Goal: Transaction & Acquisition: Purchase product/service

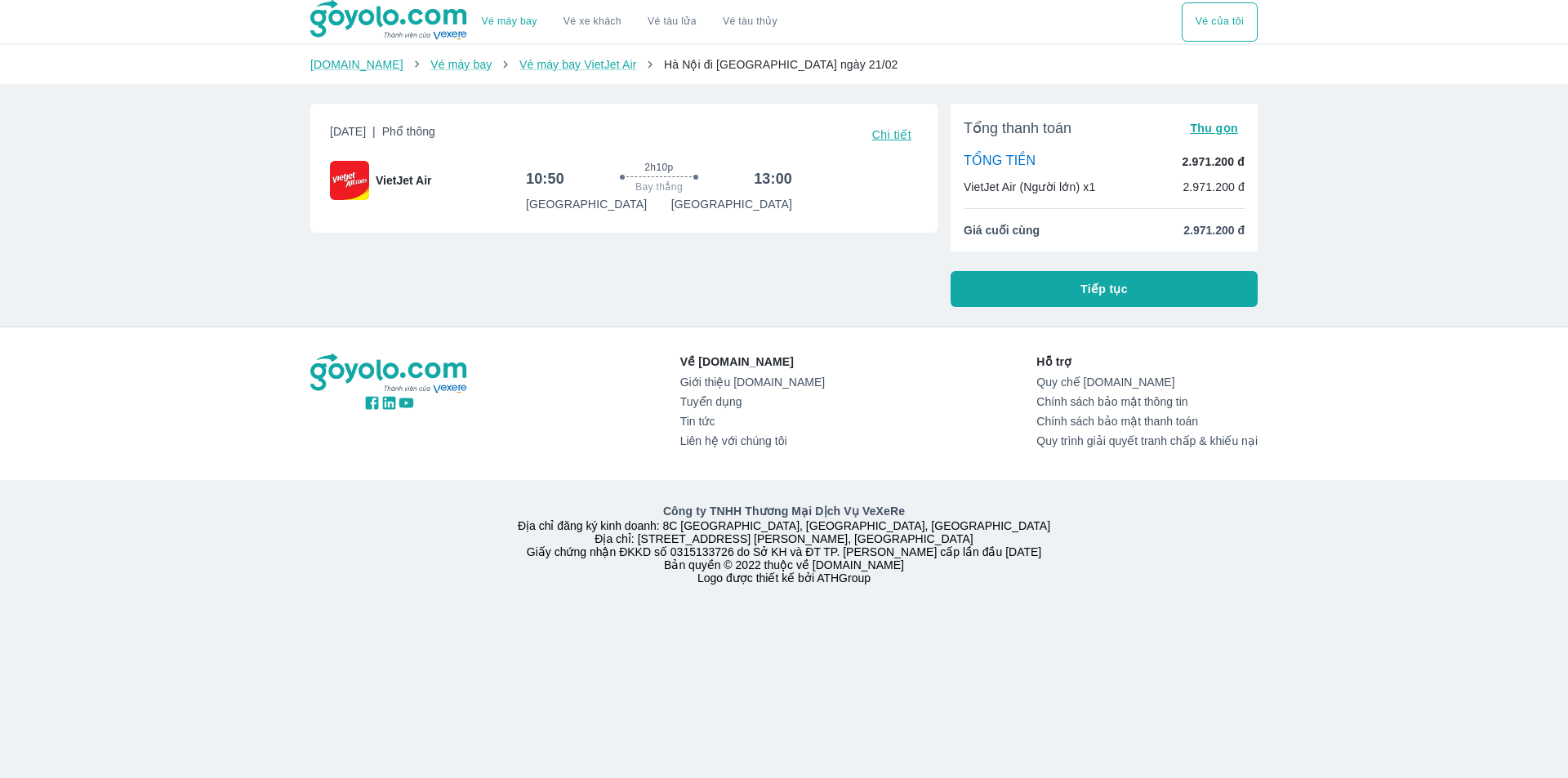
drag, startPoint x: 1032, startPoint y: 287, endPoint x: 1003, endPoint y: 256, distance: 42.4
click at [1032, 287] on button "Tiếp tục" at bounding box center [1103, 289] width 307 height 36
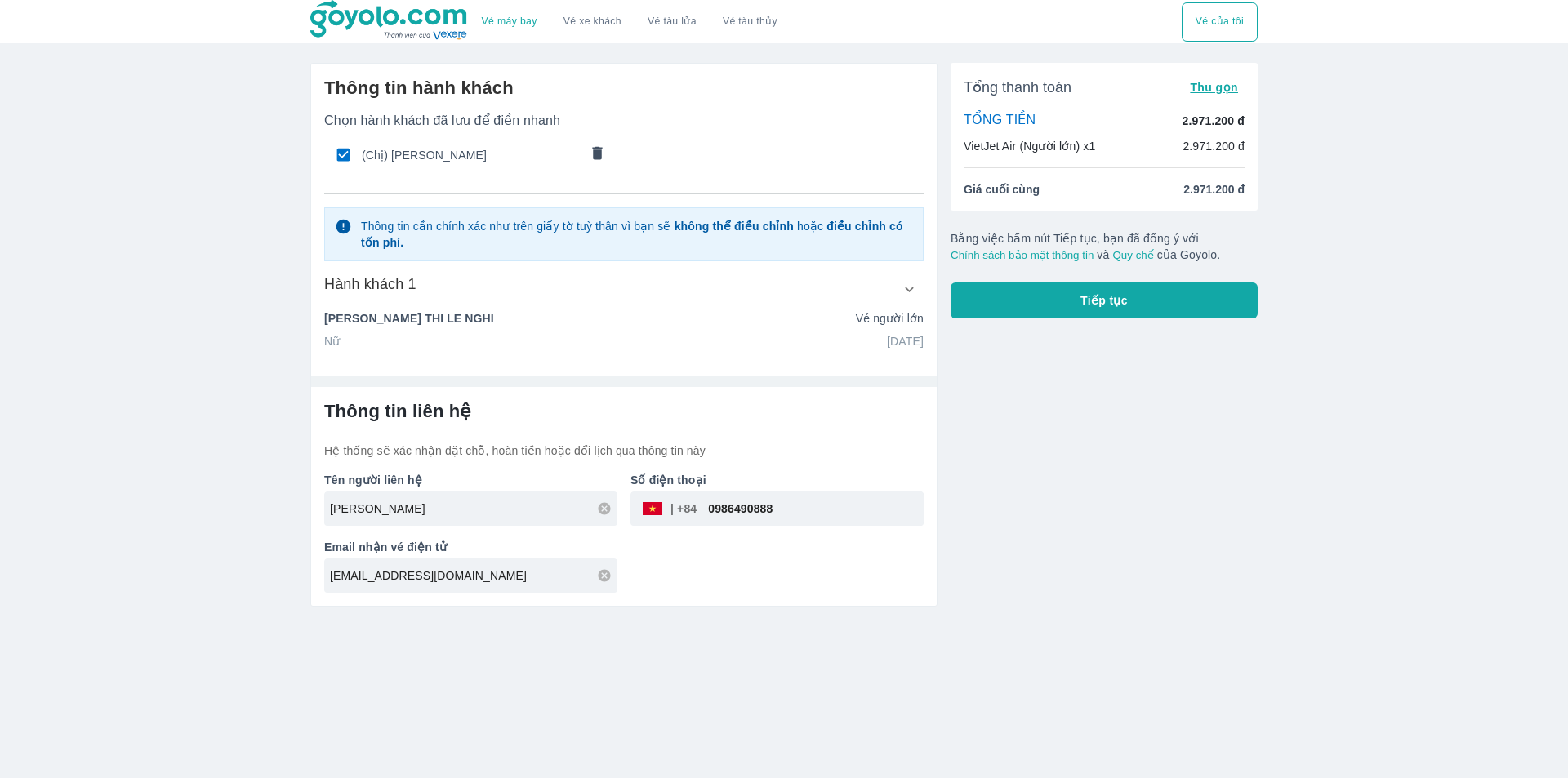
click at [589, 153] on icon "comments" at bounding box center [598, 153] width 18 height 18
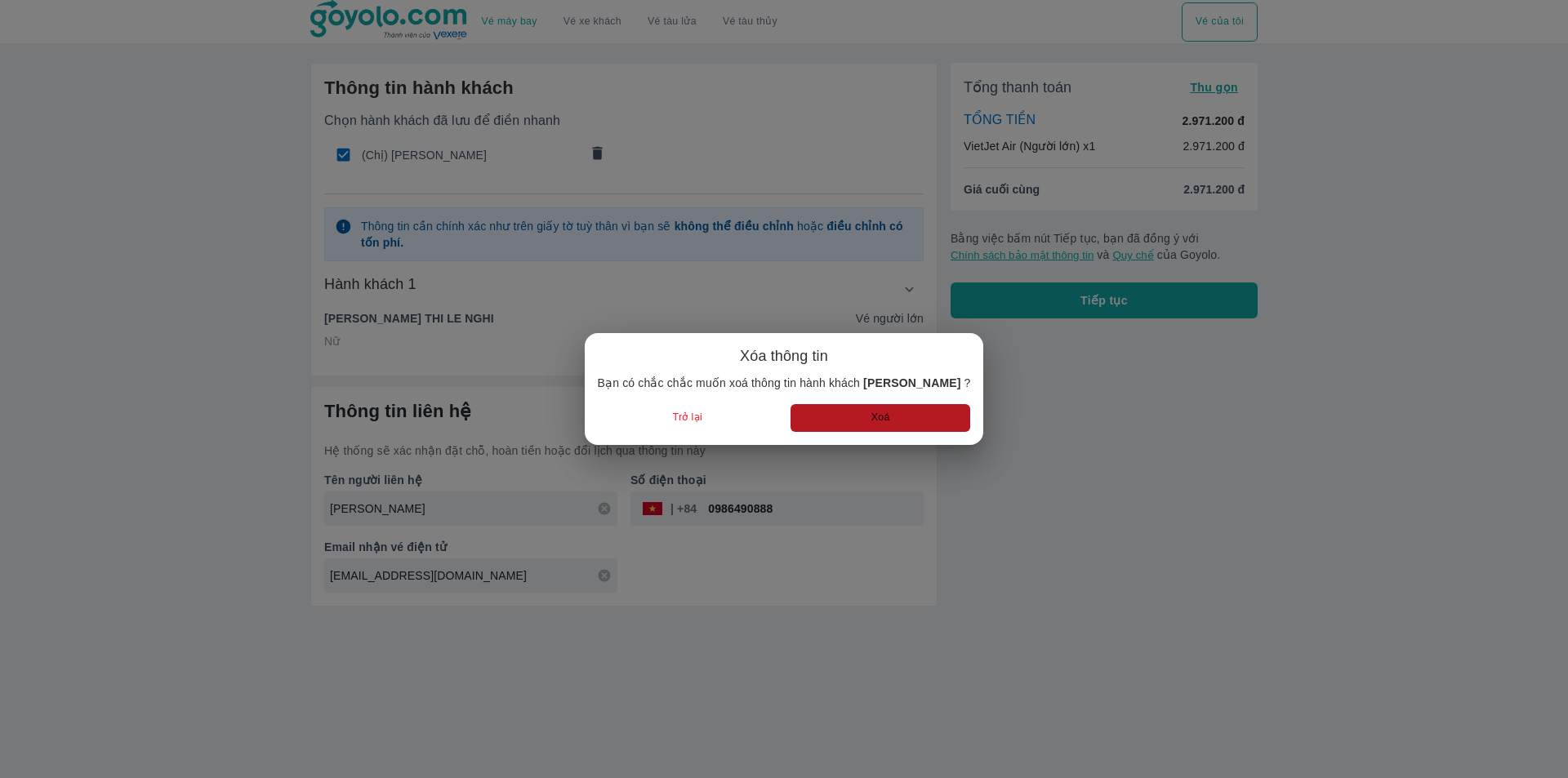
click at [897, 408] on button "Xoá" at bounding box center [879, 417] width 179 height 27
radio input "false"
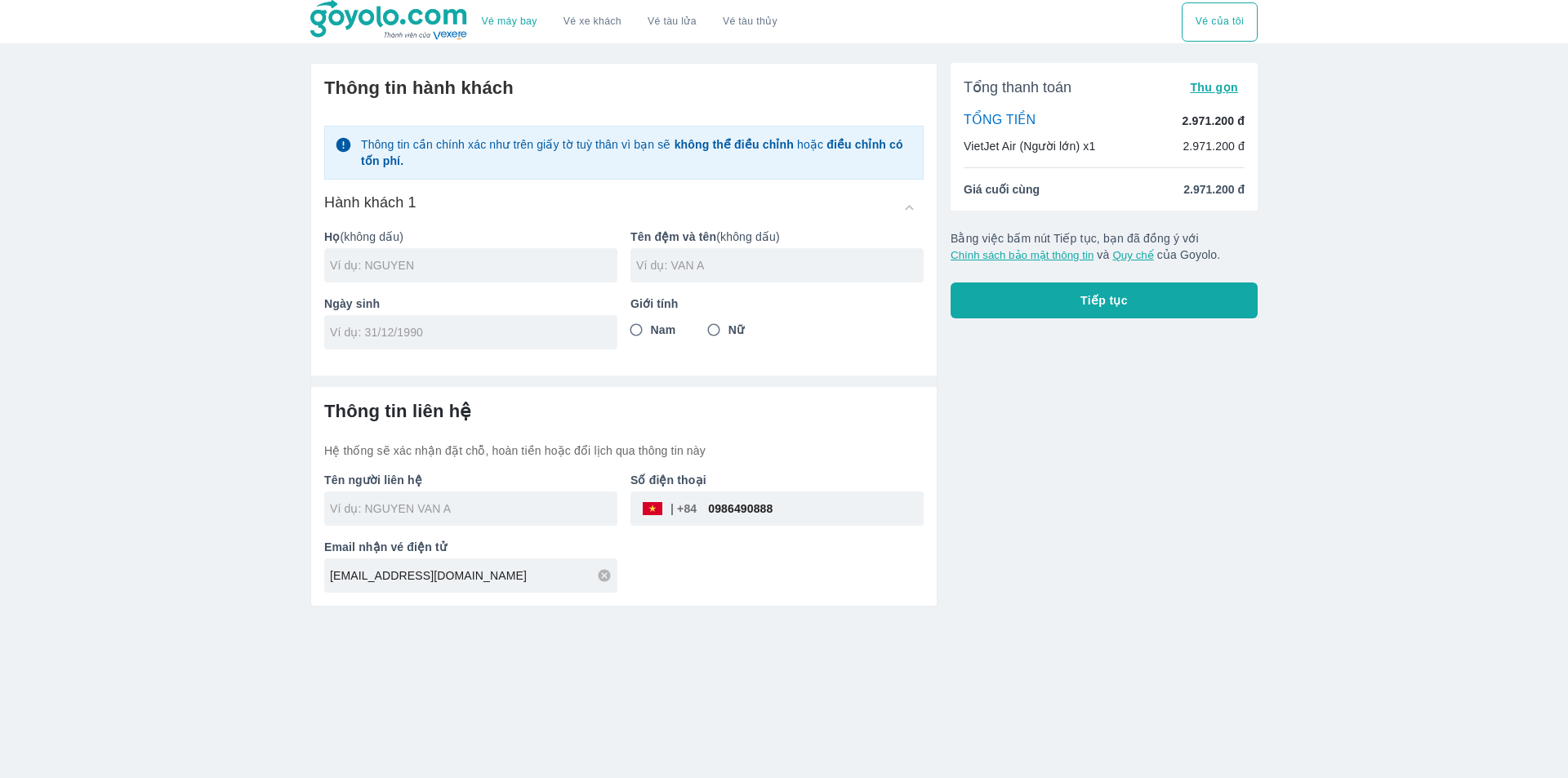
click at [767, 521] on input "0986490888" at bounding box center [809, 508] width 227 height 39
paste input "359151366"
type input "0359151366"
click at [418, 274] on input "text" at bounding box center [473, 265] width 288 height 17
type input "[PERSON_NAME]"
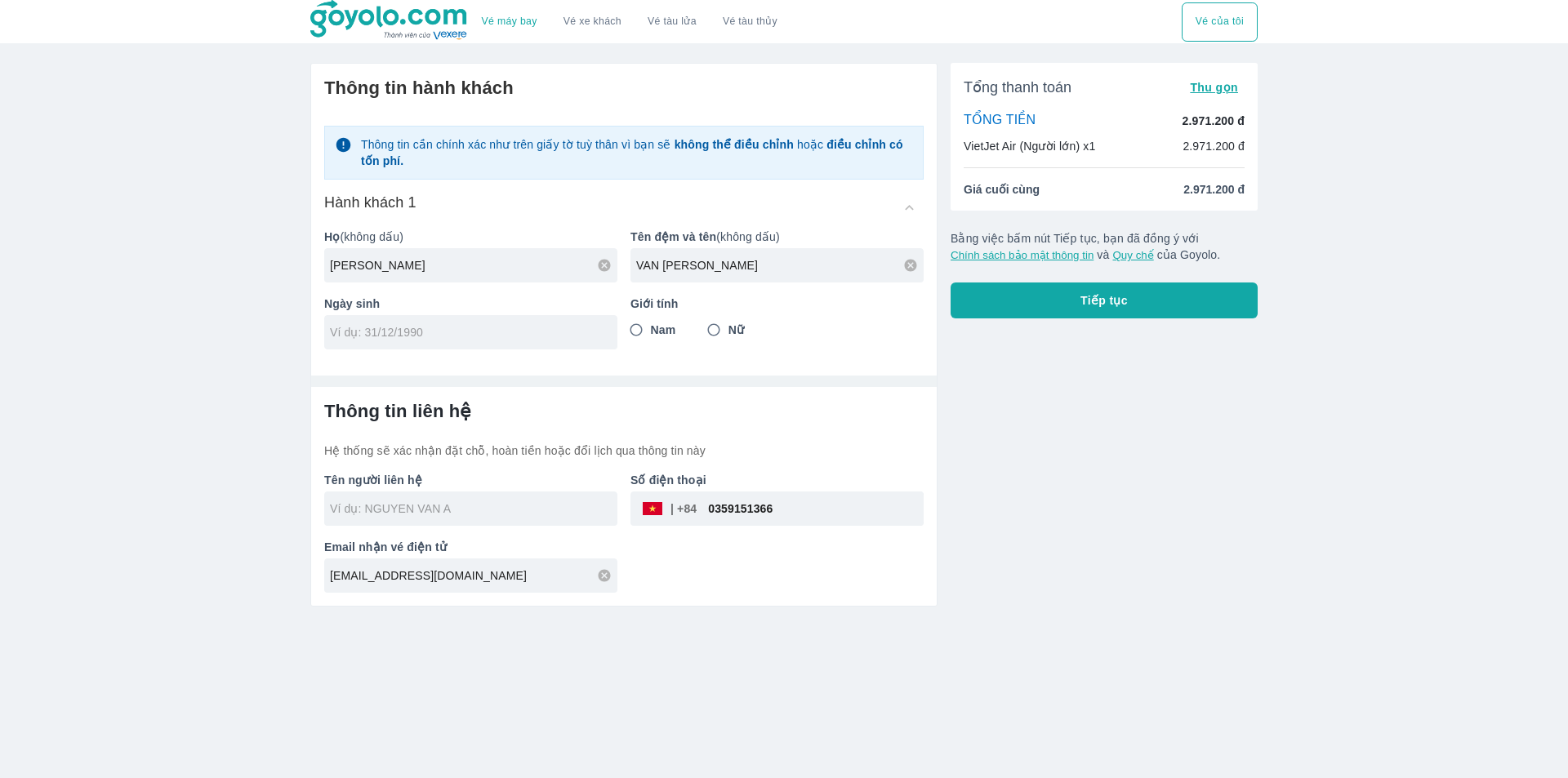
type input "VAN LUYEN"
click at [412, 322] on div at bounding box center [471, 332] width 293 height 34
type input "10/09/1975"
click at [650, 340] on input "Nam" at bounding box center [636, 330] width 30 height 30
radio input "true"
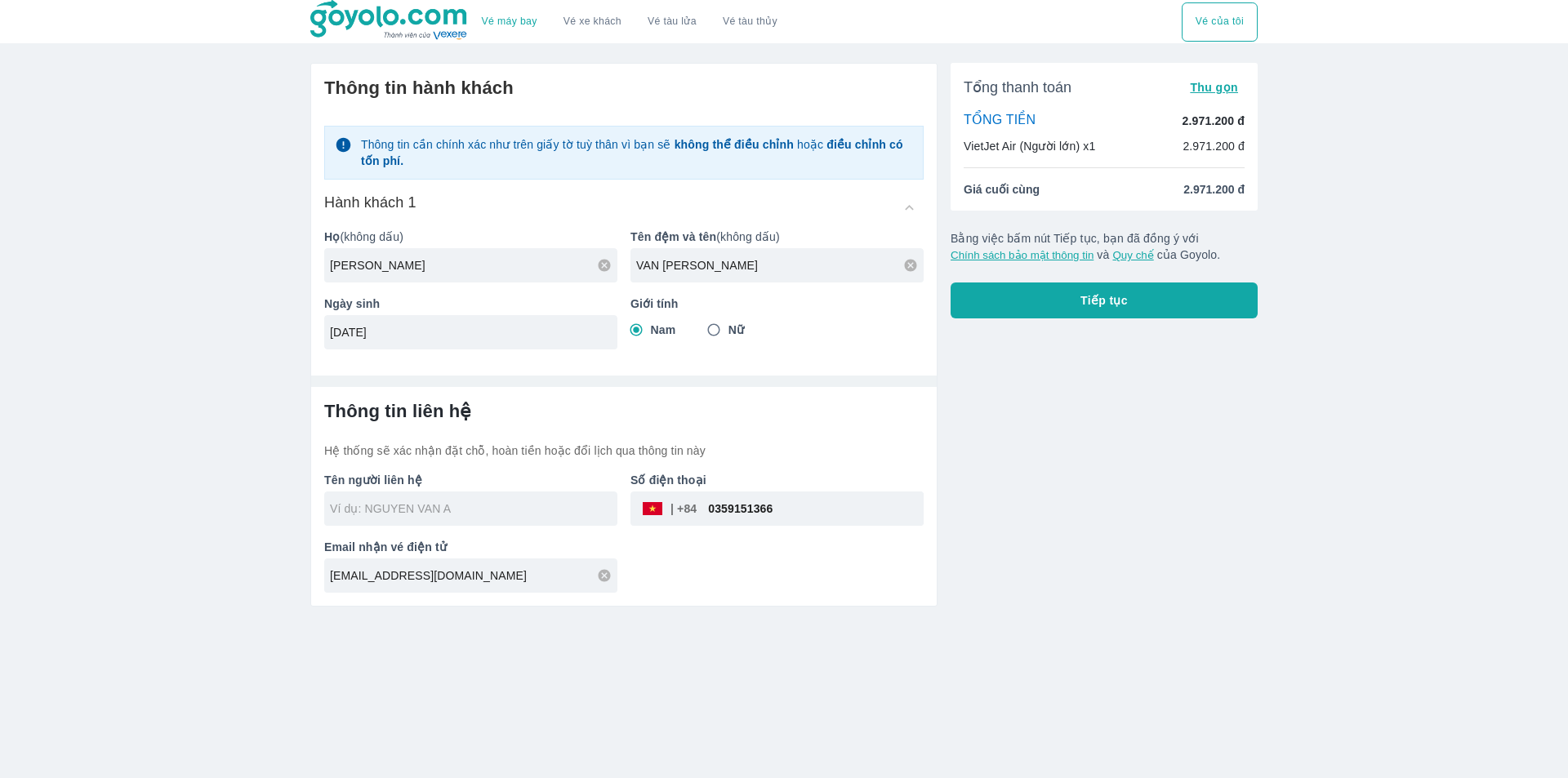
click at [551, 497] on div at bounding box center [471, 508] width 293 height 34
type input "NGUYEN VAN LUYEN"
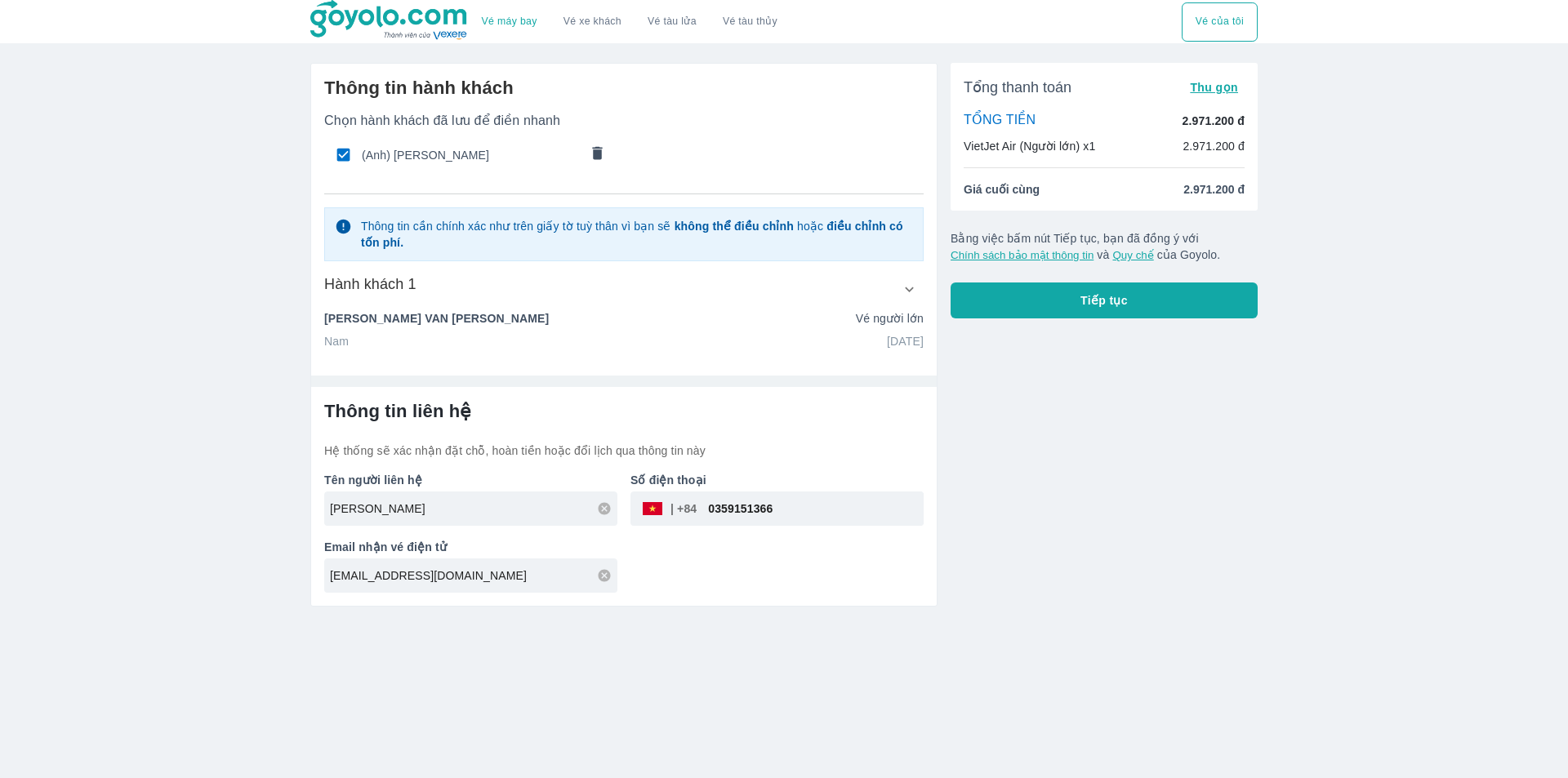
click at [1064, 459] on div "Tổng thanh toán Thu gọn TỔNG TIỀN 2.971.200 đ VietJet Air (Người lớn) x1 2.971.…" at bounding box center [1097, 328] width 320 height 557
click at [1107, 310] on button "Tiếp tục" at bounding box center [1103, 300] width 307 height 36
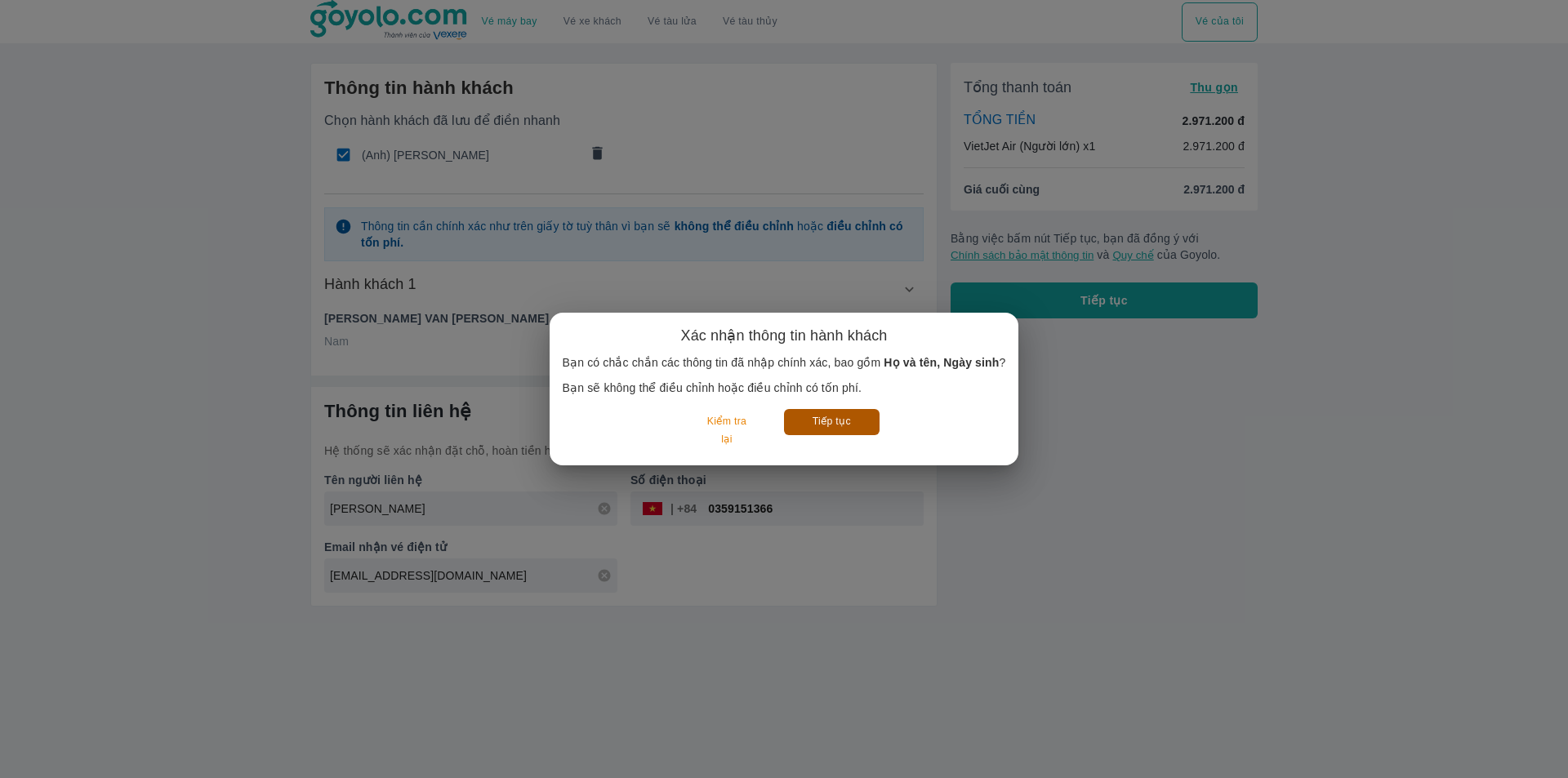
click at [852, 426] on button "Tiếp tục" at bounding box center [831, 422] width 95 height 25
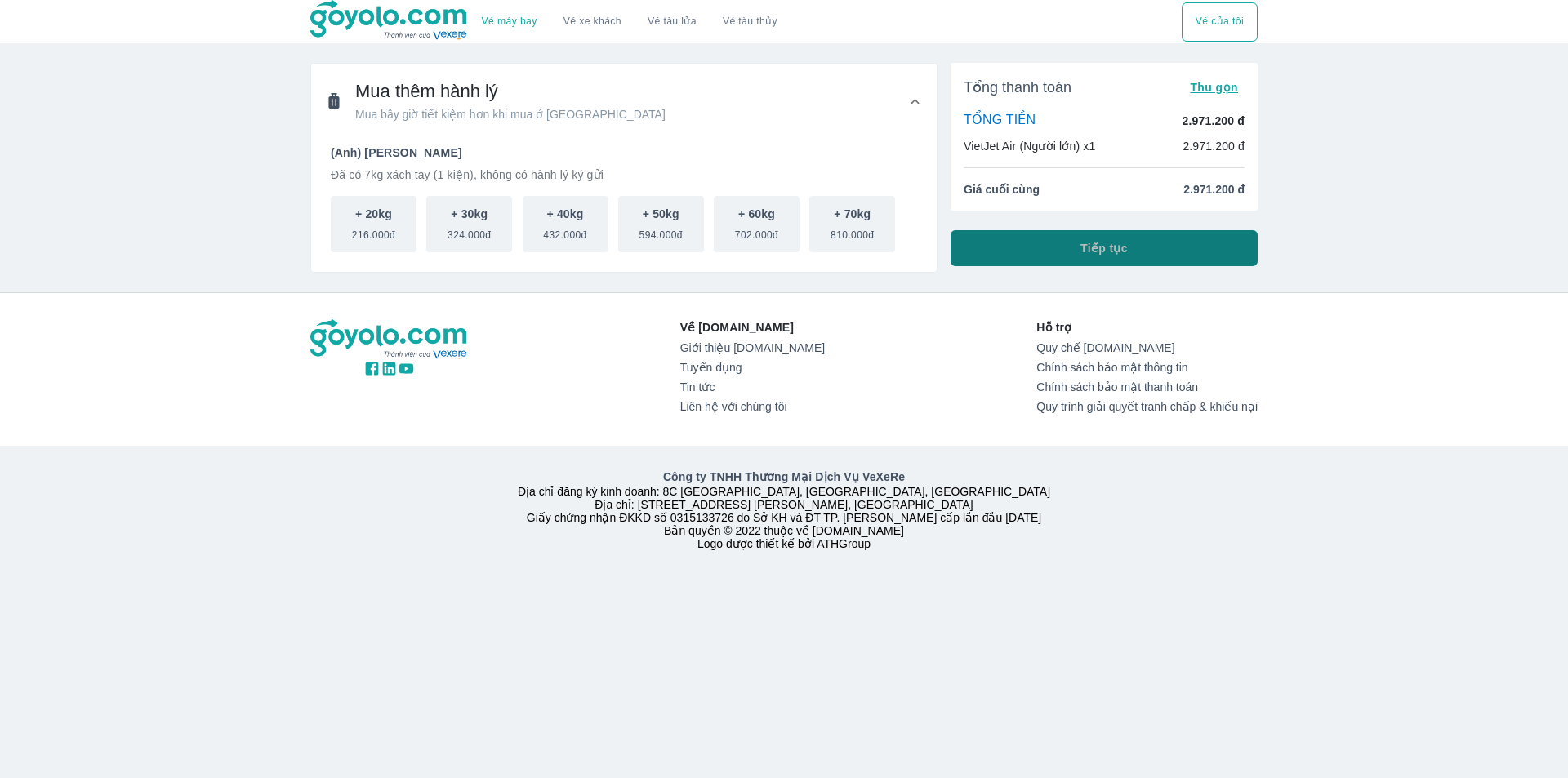
click at [1072, 252] on button "Tiếp tục" at bounding box center [1103, 248] width 307 height 36
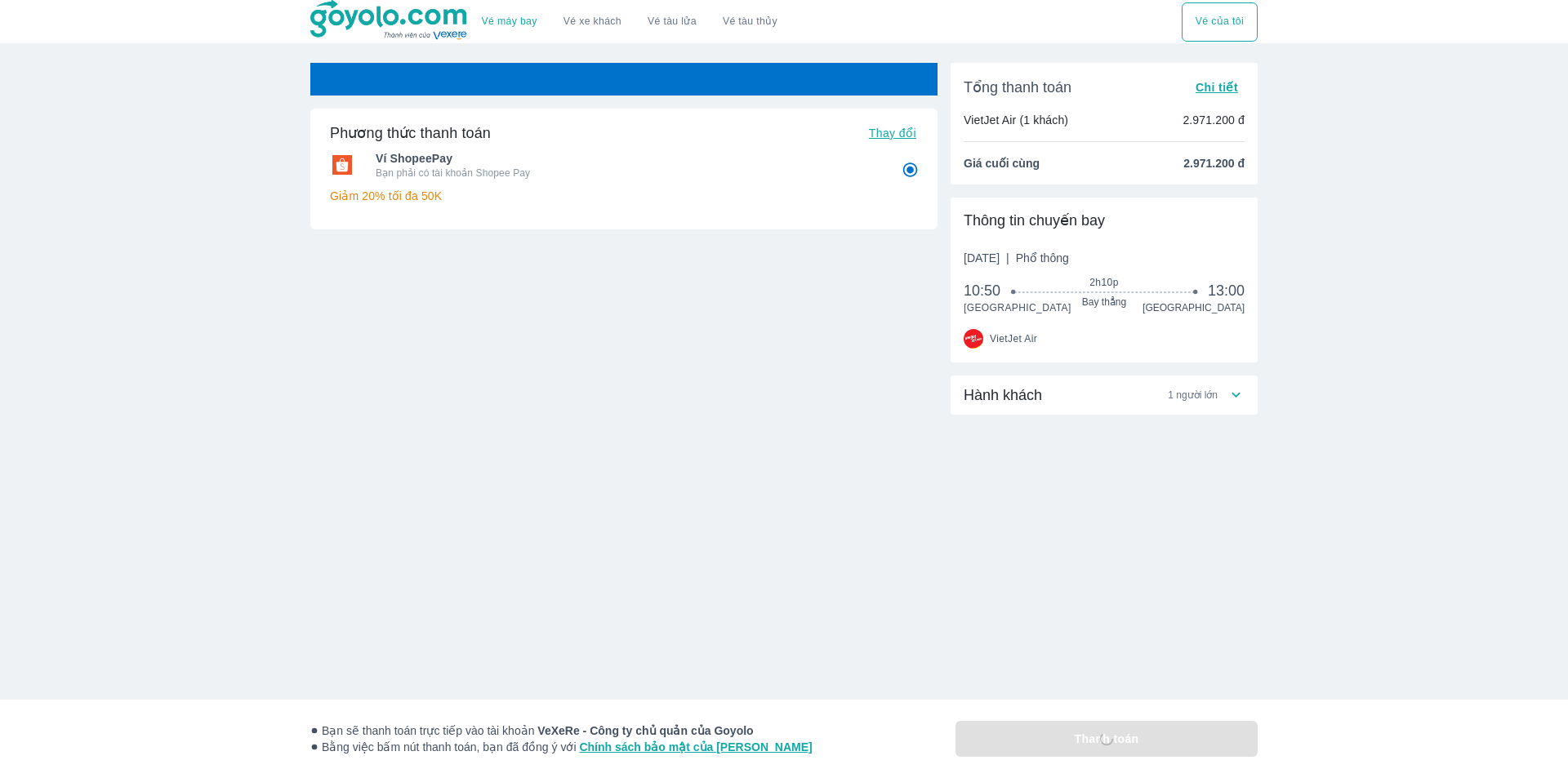
radio input "false"
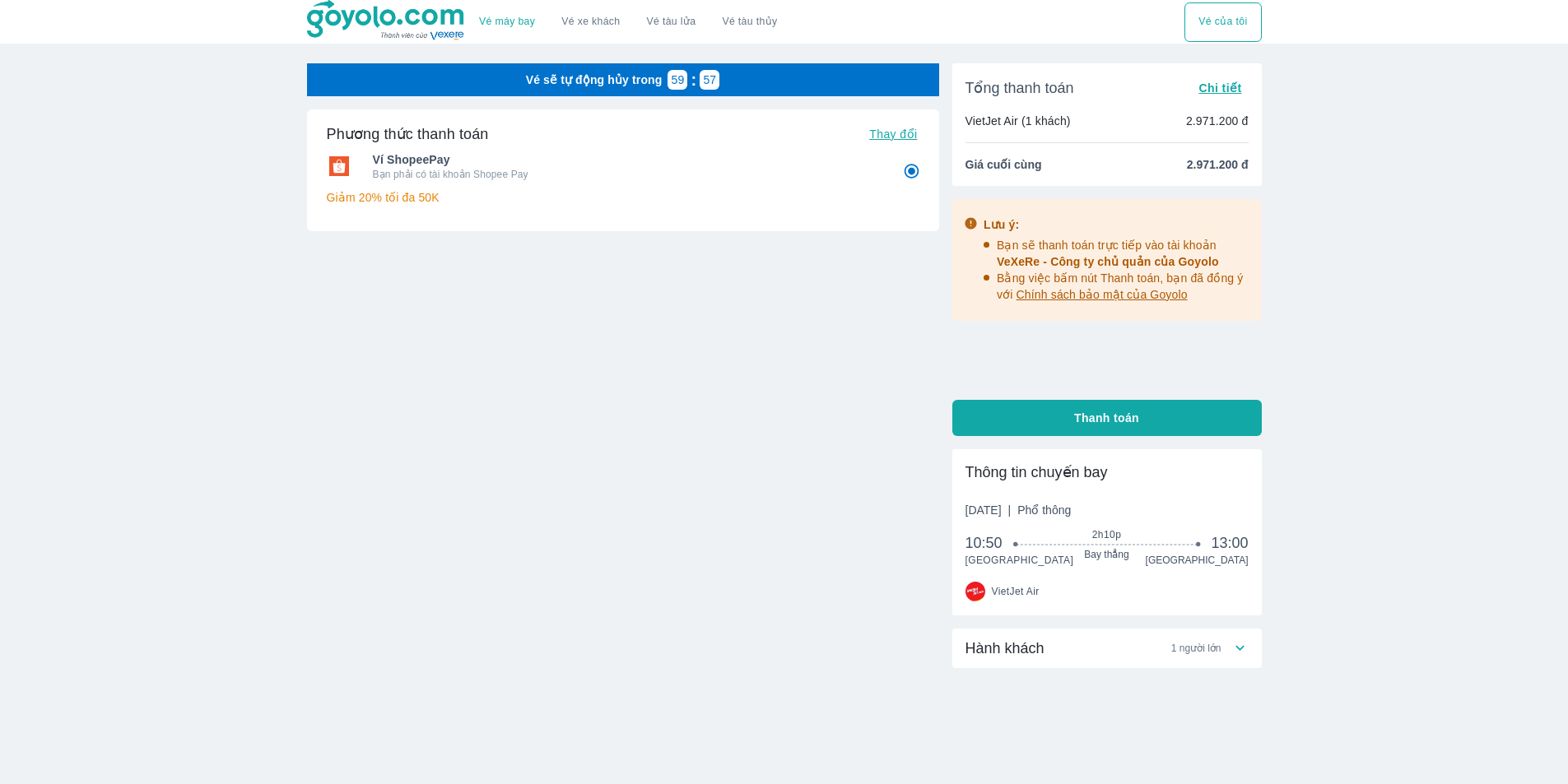
click at [1092, 640] on div "Hành khách 1 người lớn" at bounding box center [1098, 648] width 265 height 19
click at [1078, 407] on button "Thanh toán" at bounding box center [1107, 418] width 310 height 36
radio input "false"
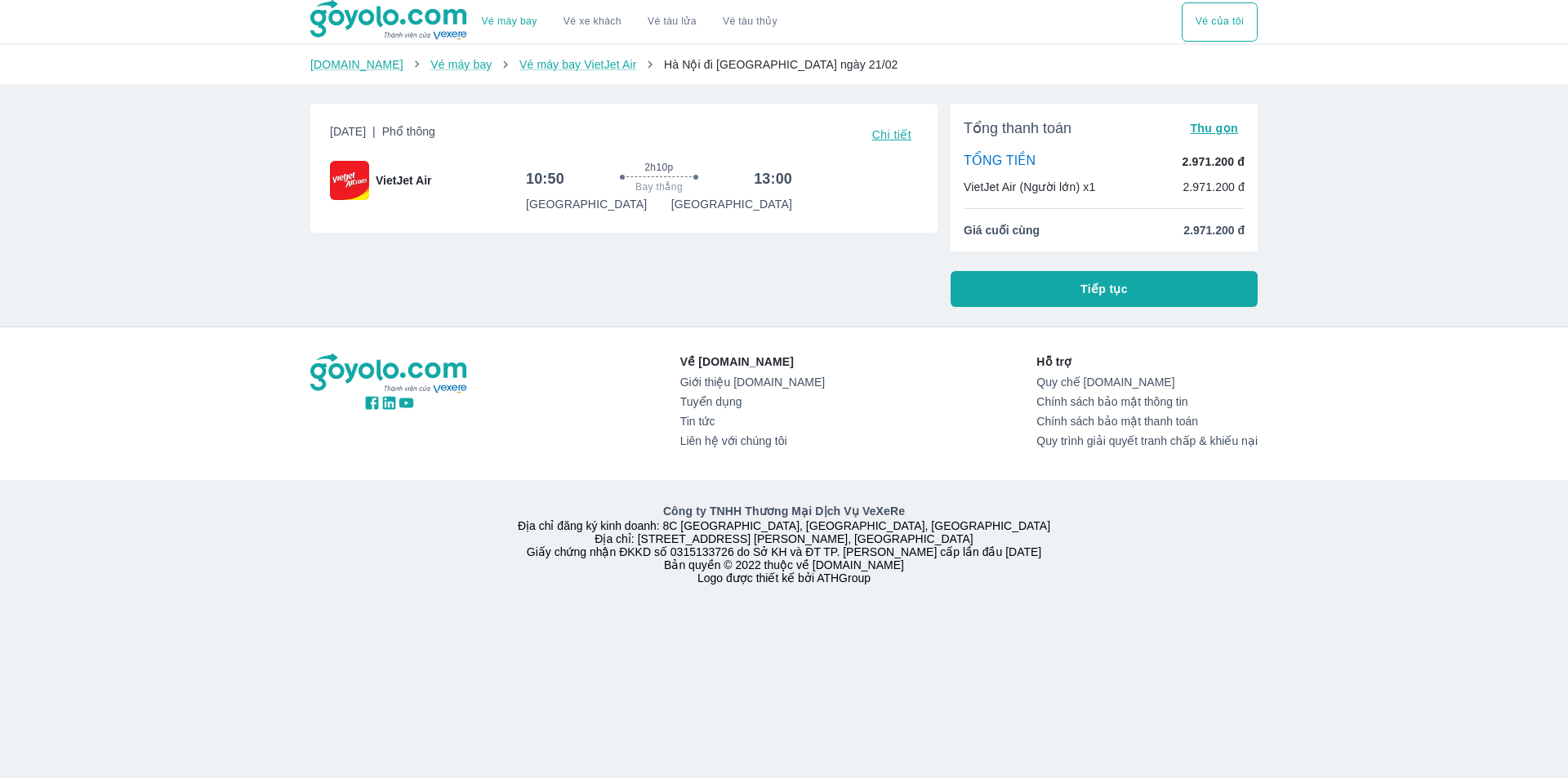
click at [1020, 277] on button "Tiếp tục" at bounding box center [1103, 289] width 307 height 36
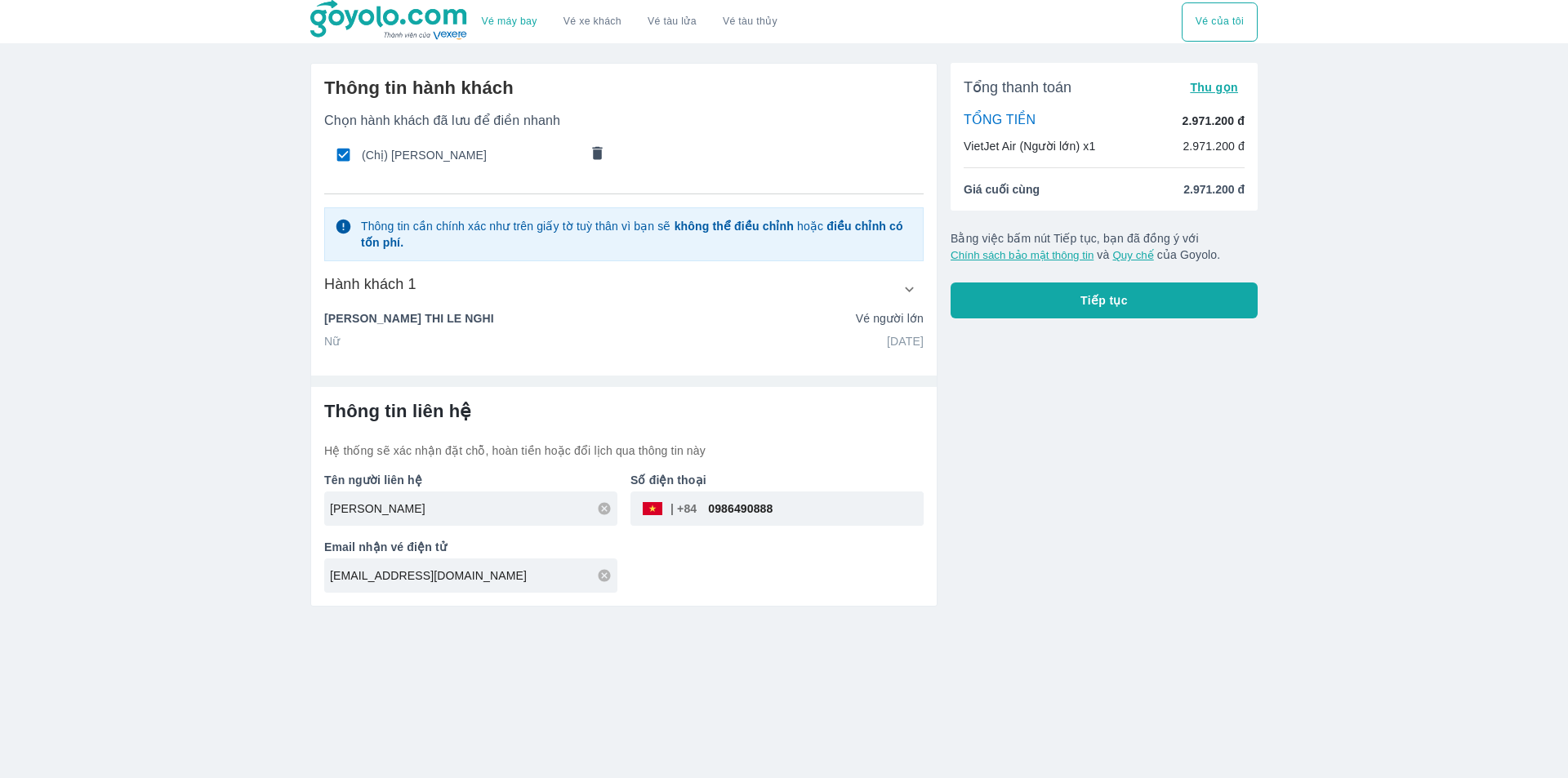
click at [787, 503] on input "0986490888" at bounding box center [809, 508] width 227 height 39
paste input "359151366"
type input "0359151366"
click at [593, 151] on icon "comments" at bounding box center [598, 153] width 18 height 18
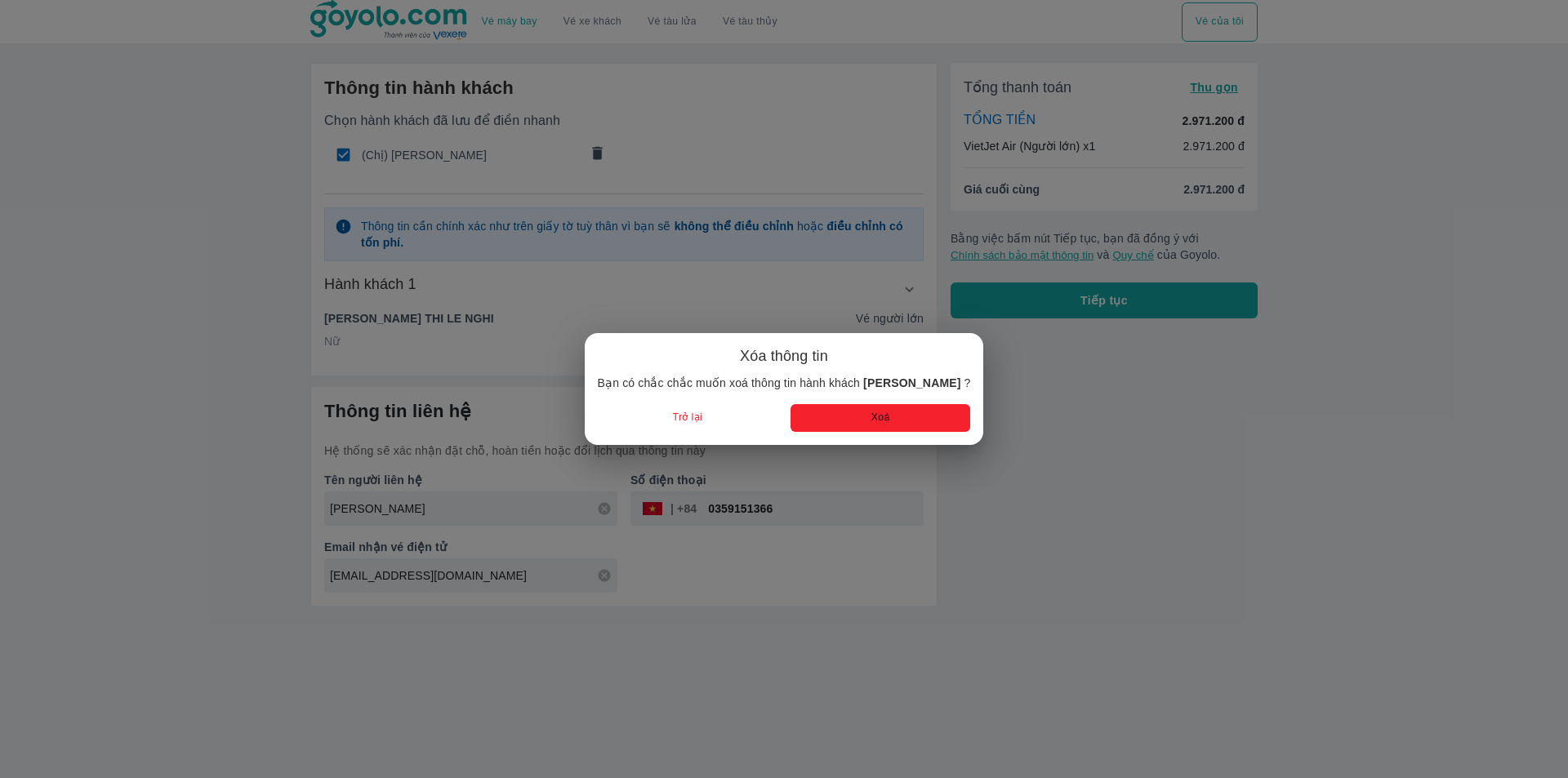
click at [892, 415] on button "Xoá" at bounding box center [879, 417] width 179 height 27
radio input "false"
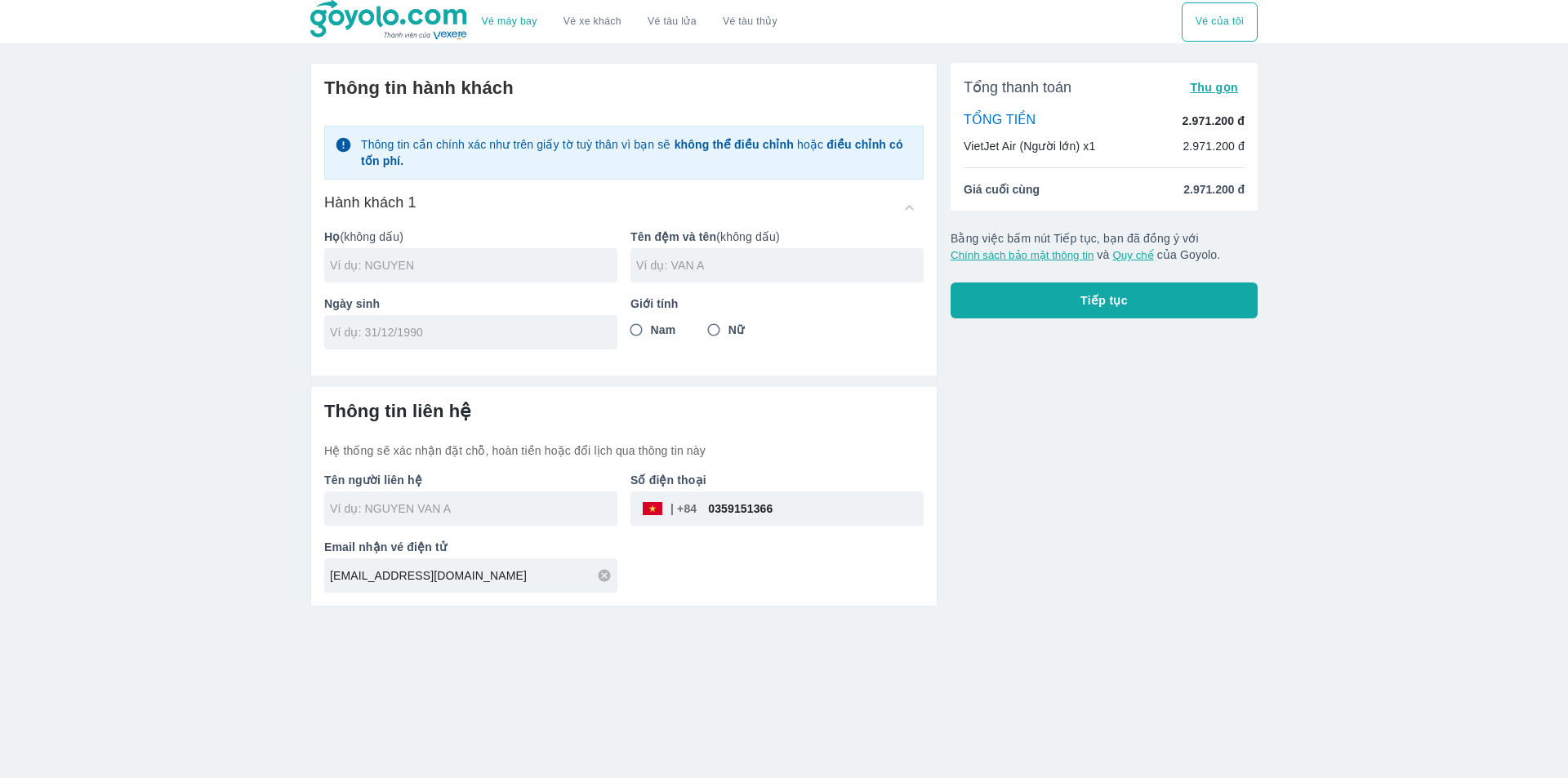
click at [494, 258] on input "text" at bounding box center [473, 265] width 288 height 17
type input "LE"
type input "THI CHUC"
click at [715, 332] on input "Nữ" at bounding box center [714, 330] width 30 height 30
radio input "true"
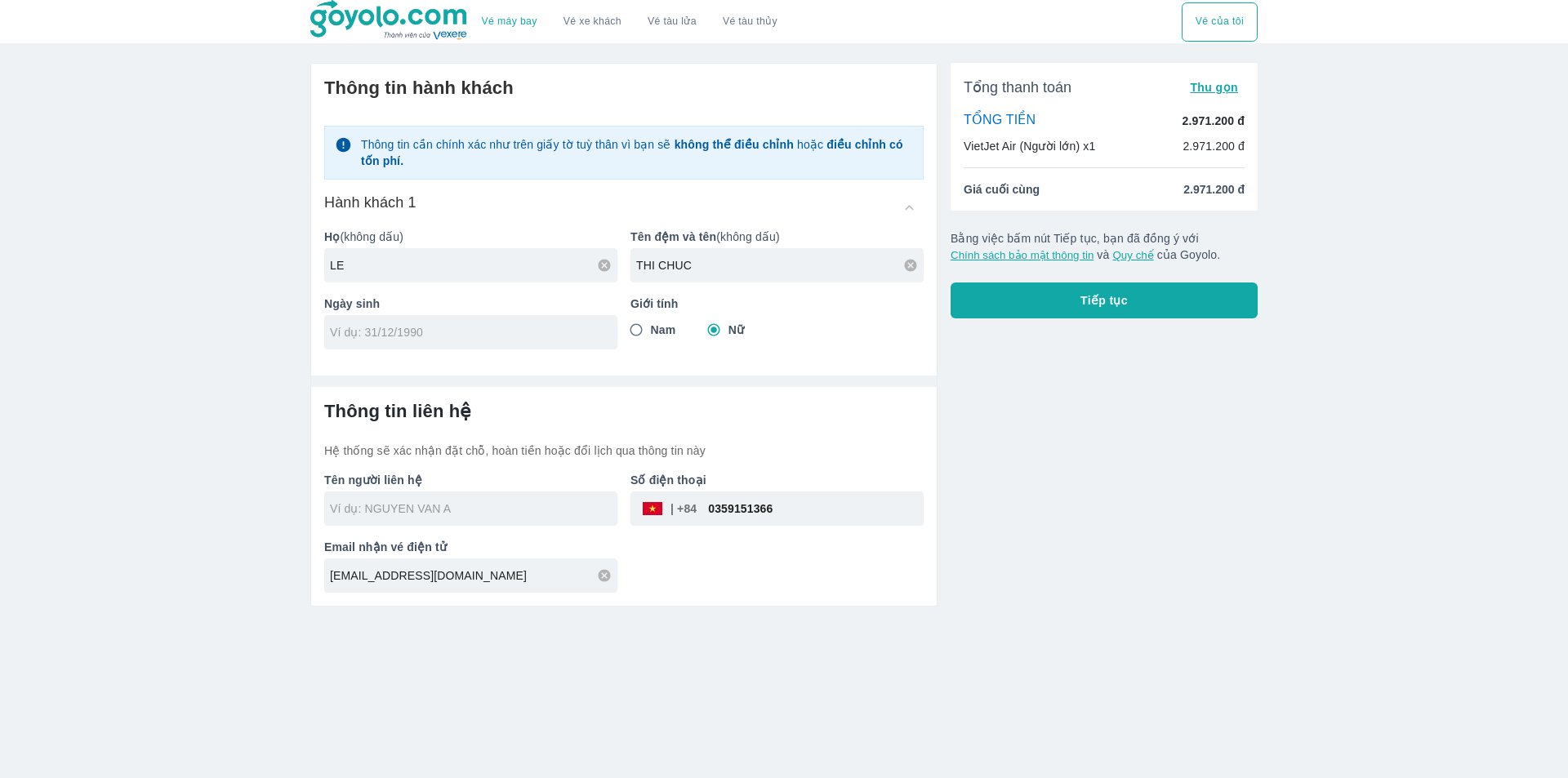
click at [522, 347] on div at bounding box center [471, 332] width 293 height 34
type input "[DATE]"
click at [496, 522] on div at bounding box center [471, 508] width 293 height 34
type input "LE THI CHUC"
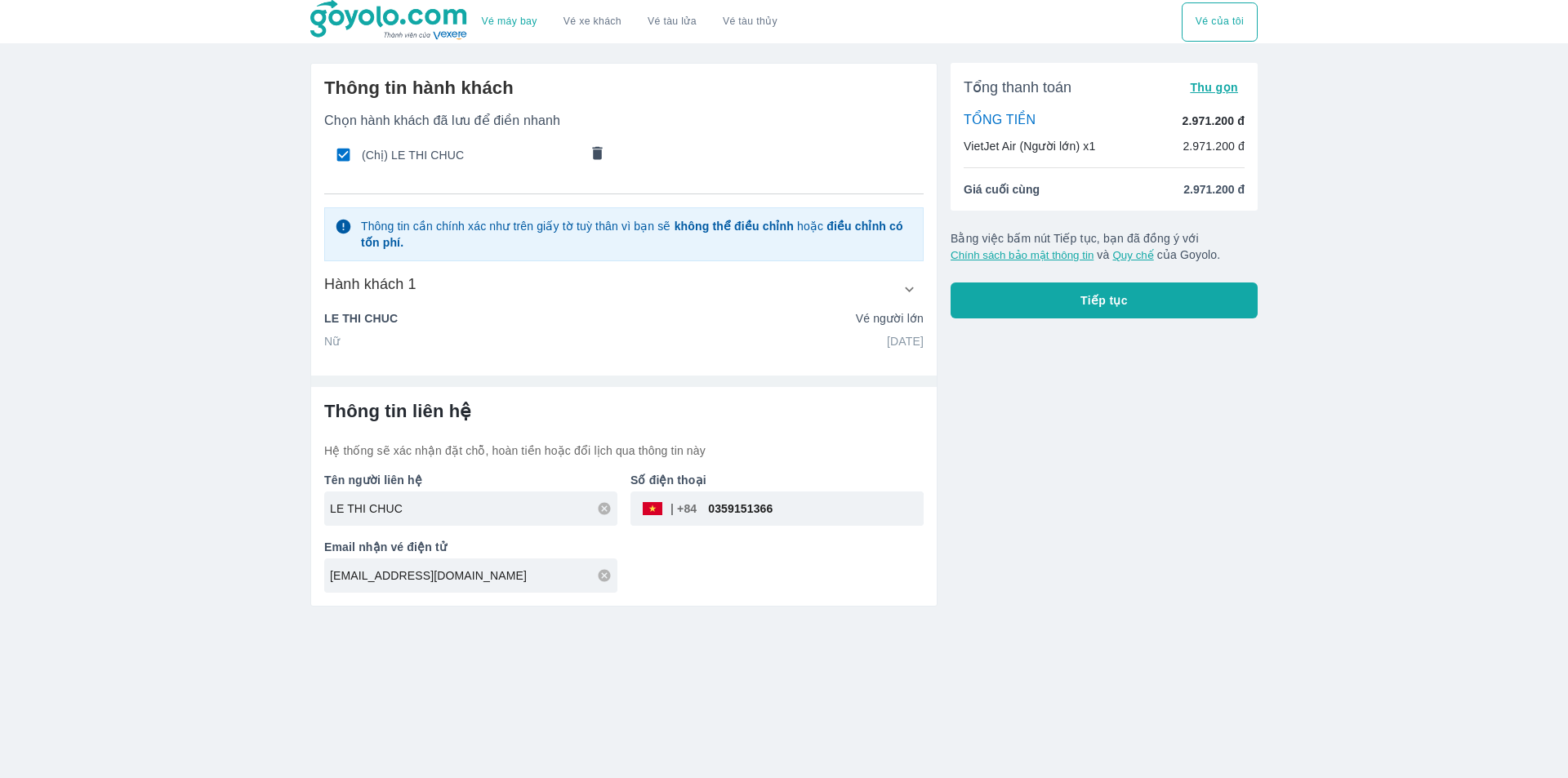
click at [851, 601] on div "Thông tin liên hệ Hệ thống sẽ xác nhận đặt chỗ, hoàn tiền hoặc đổi lịch qua thô…" at bounding box center [624, 496] width 626 height 219
click at [1158, 291] on button "Tiếp tục" at bounding box center [1103, 300] width 307 height 36
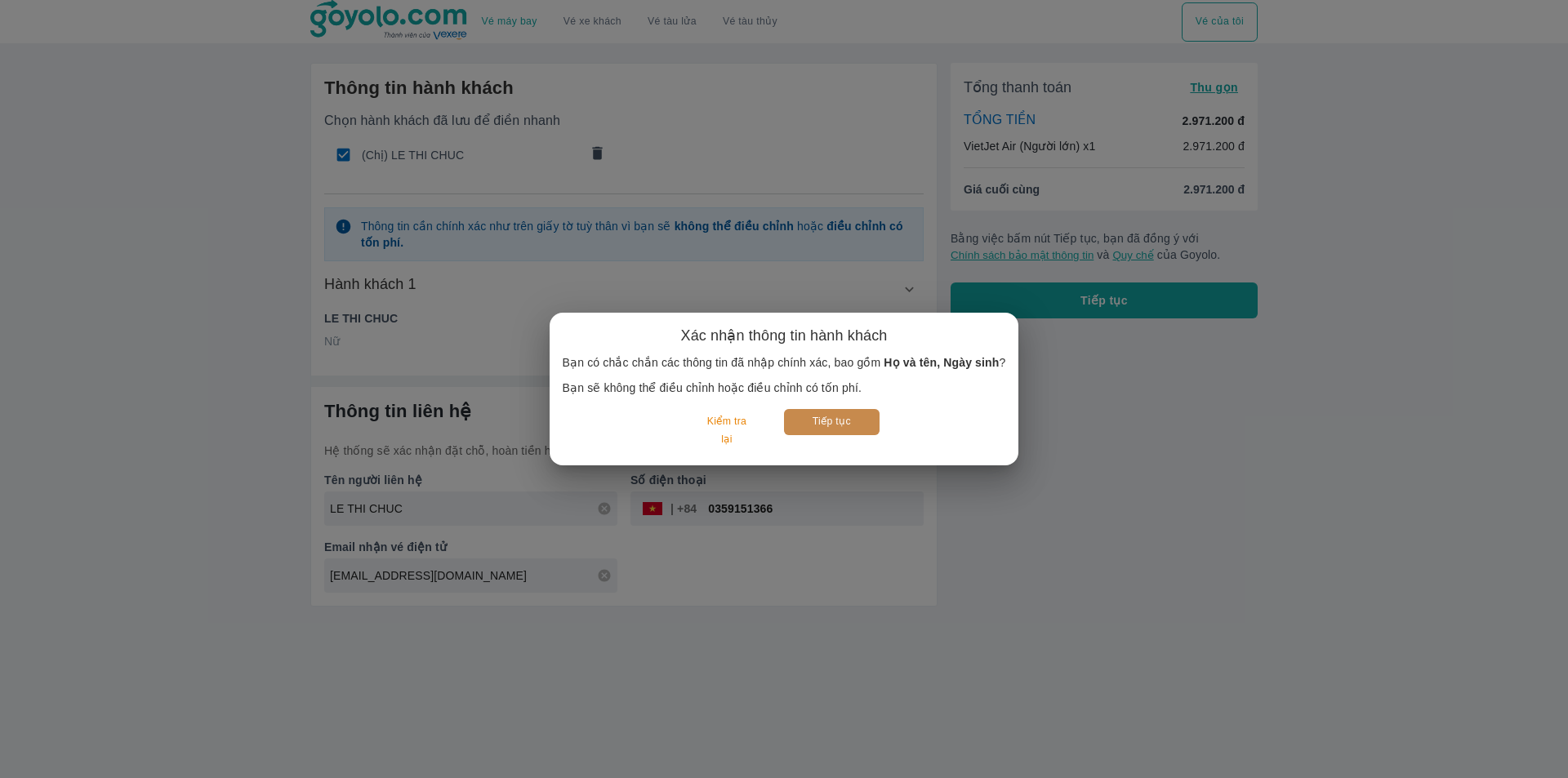
click at [836, 416] on button "Tiếp tục" at bounding box center [831, 422] width 95 height 25
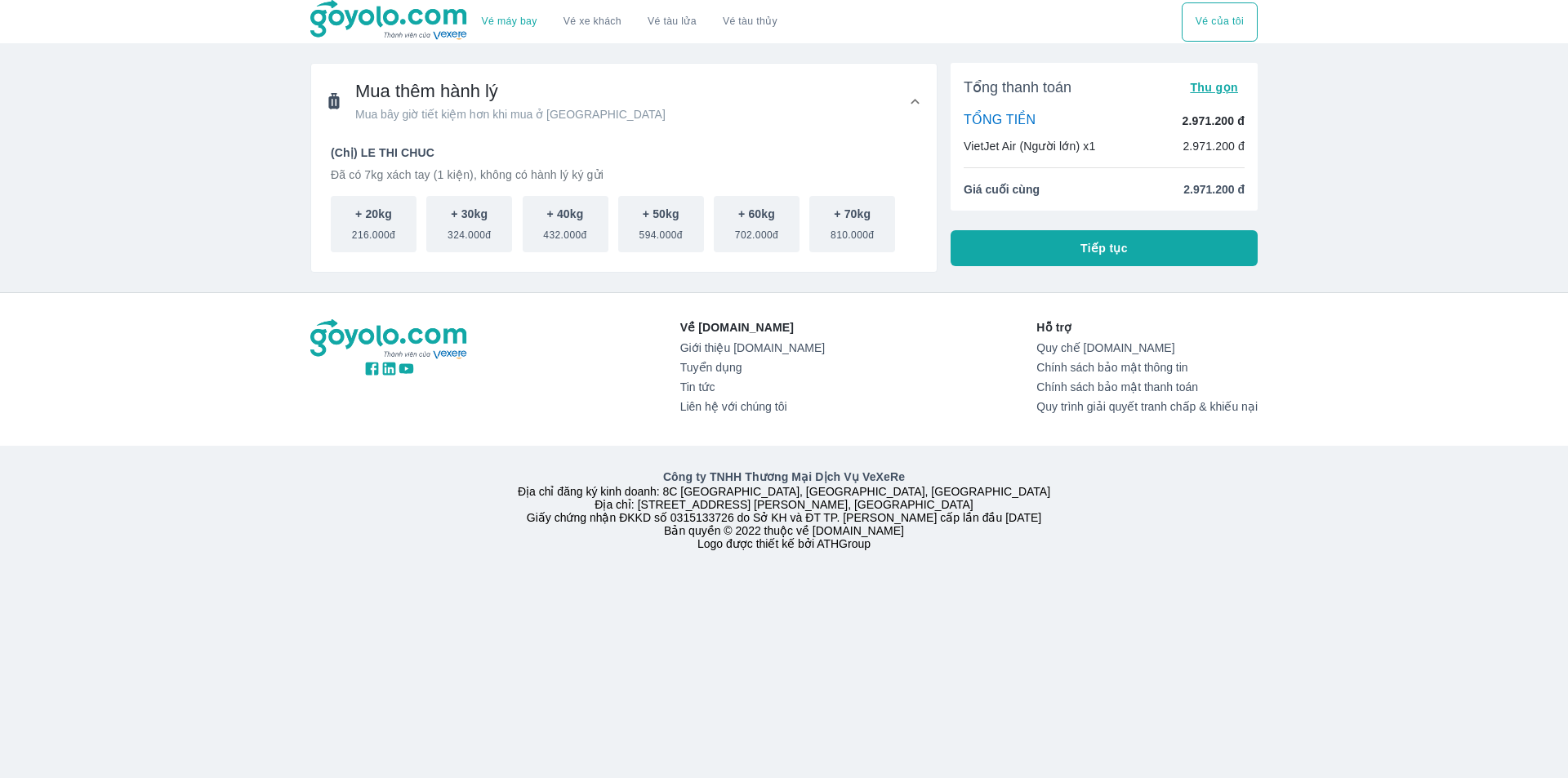
click at [1043, 249] on button "Tiếp tục" at bounding box center [1103, 248] width 307 height 36
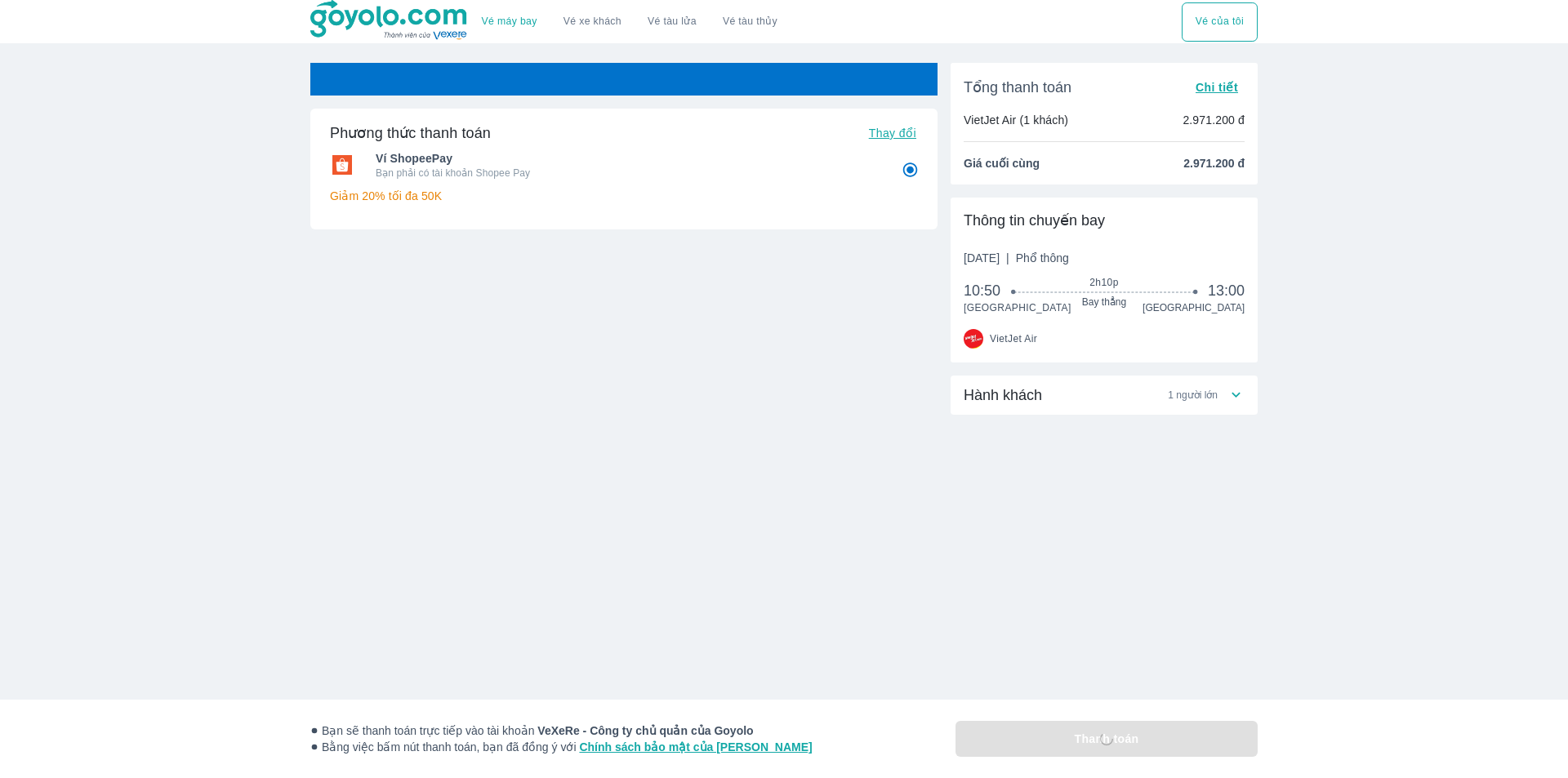
radio input "false"
click at [1027, 403] on span "Hành khách" at bounding box center [1003, 396] width 79 height 19
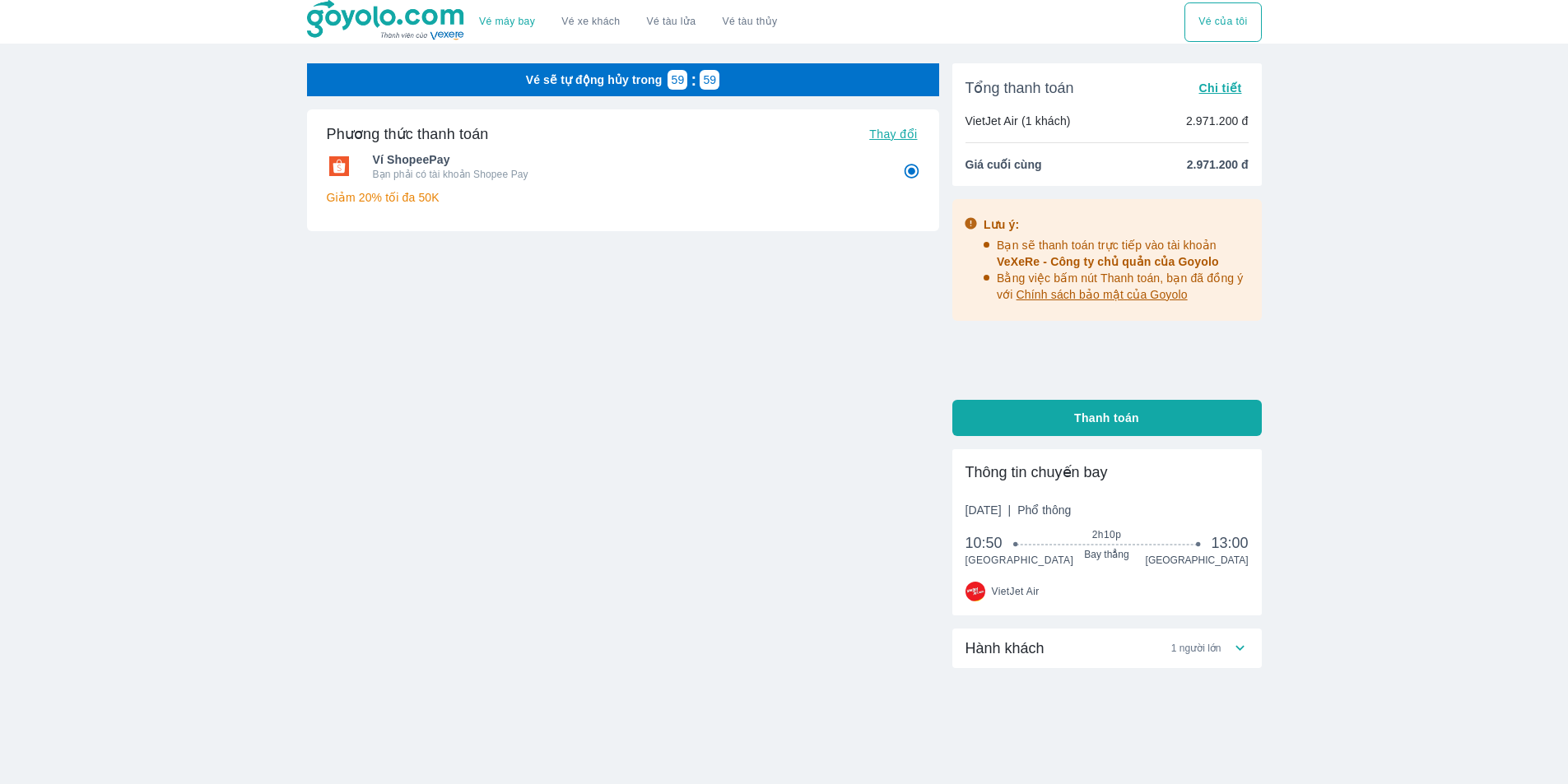
click at [1023, 650] on span "Hành khách" at bounding box center [1005, 648] width 79 height 19
click at [1030, 413] on button "Thanh toán" at bounding box center [1107, 418] width 310 height 36
radio input "false"
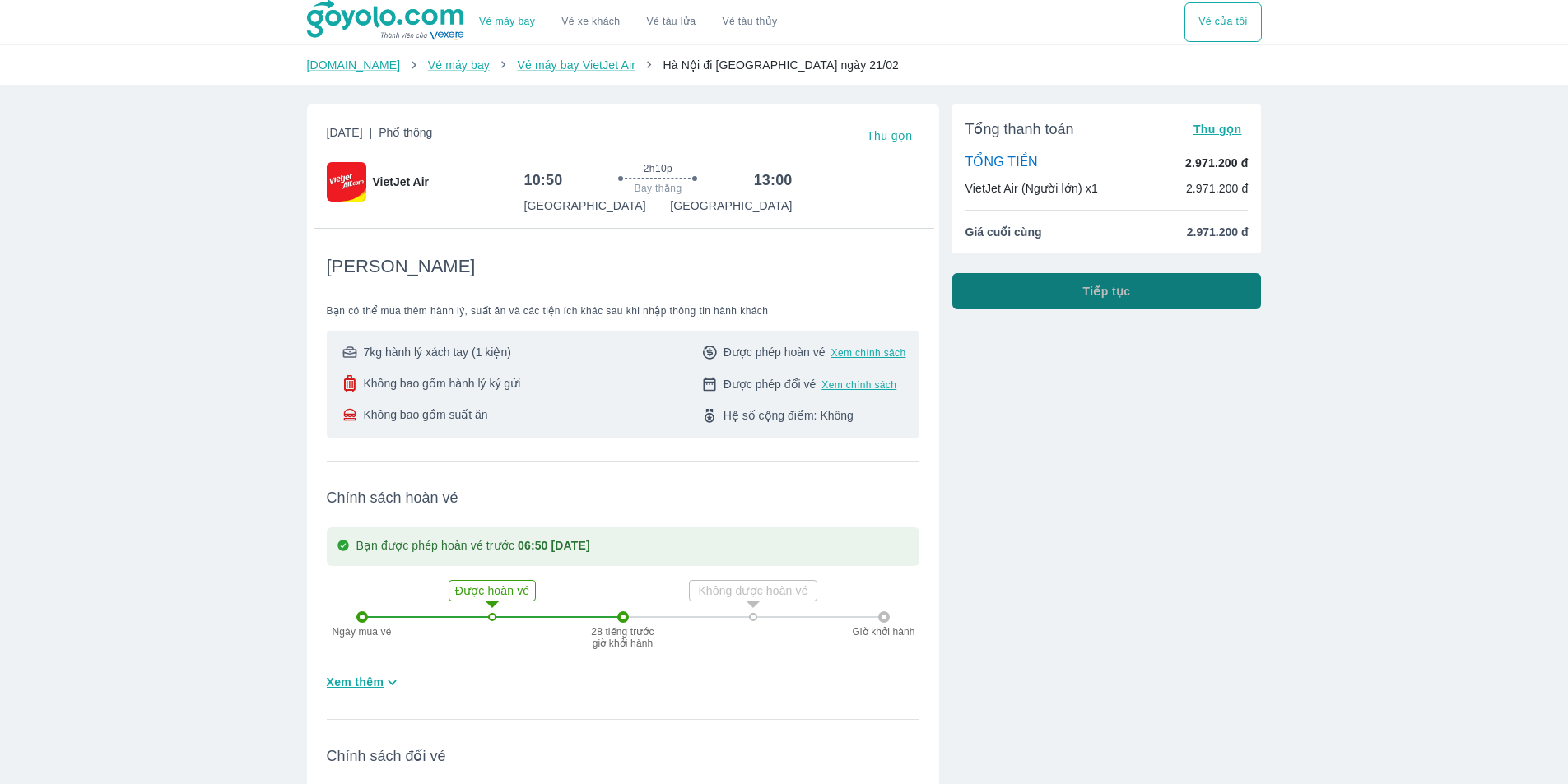
click at [978, 297] on button "Tiếp tục" at bounding box center [1107, 291] width 310 height 36
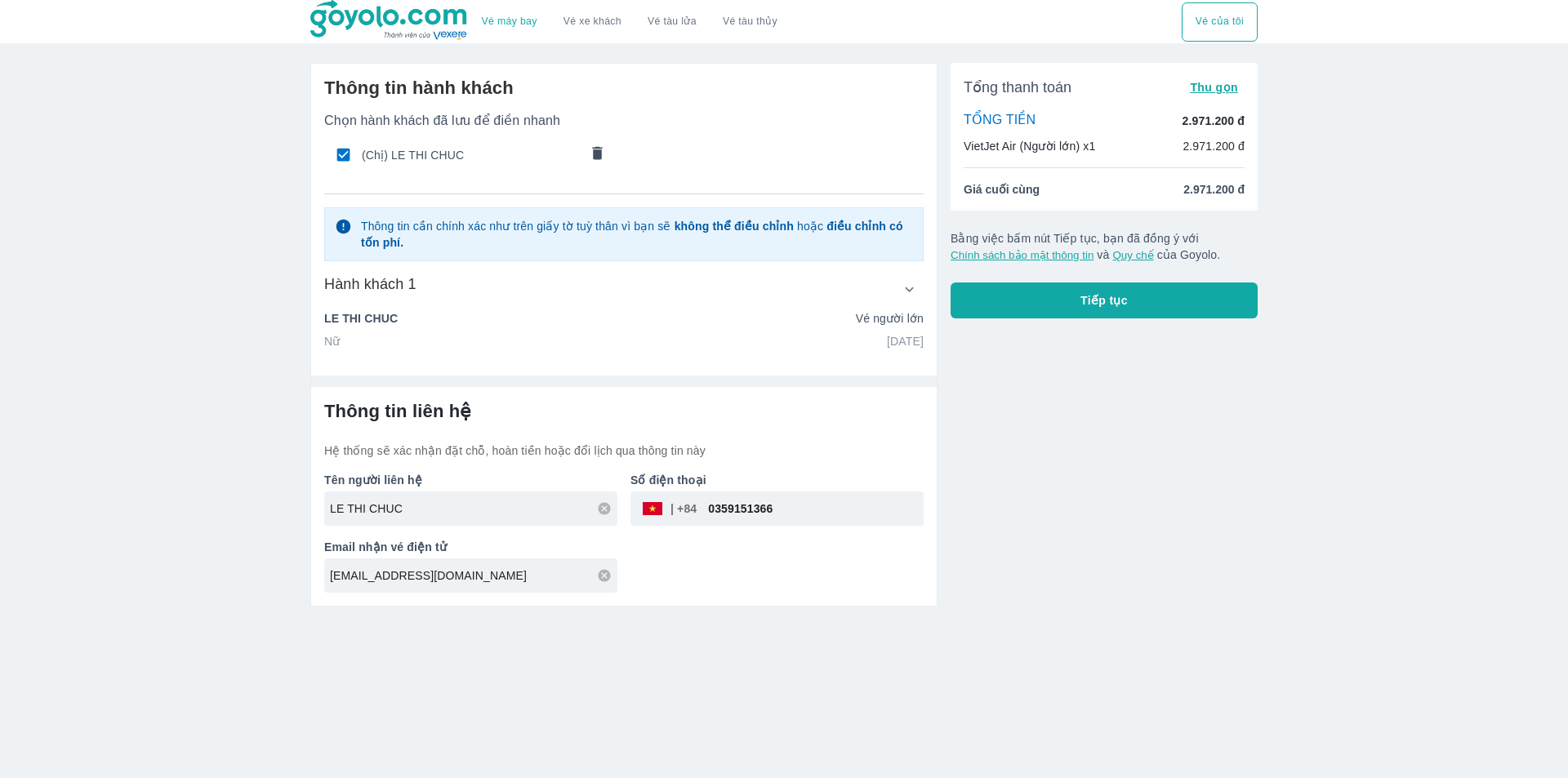
click at [599, 148] on icon "comments" at bounding box center [598, 152] width 10 height 13
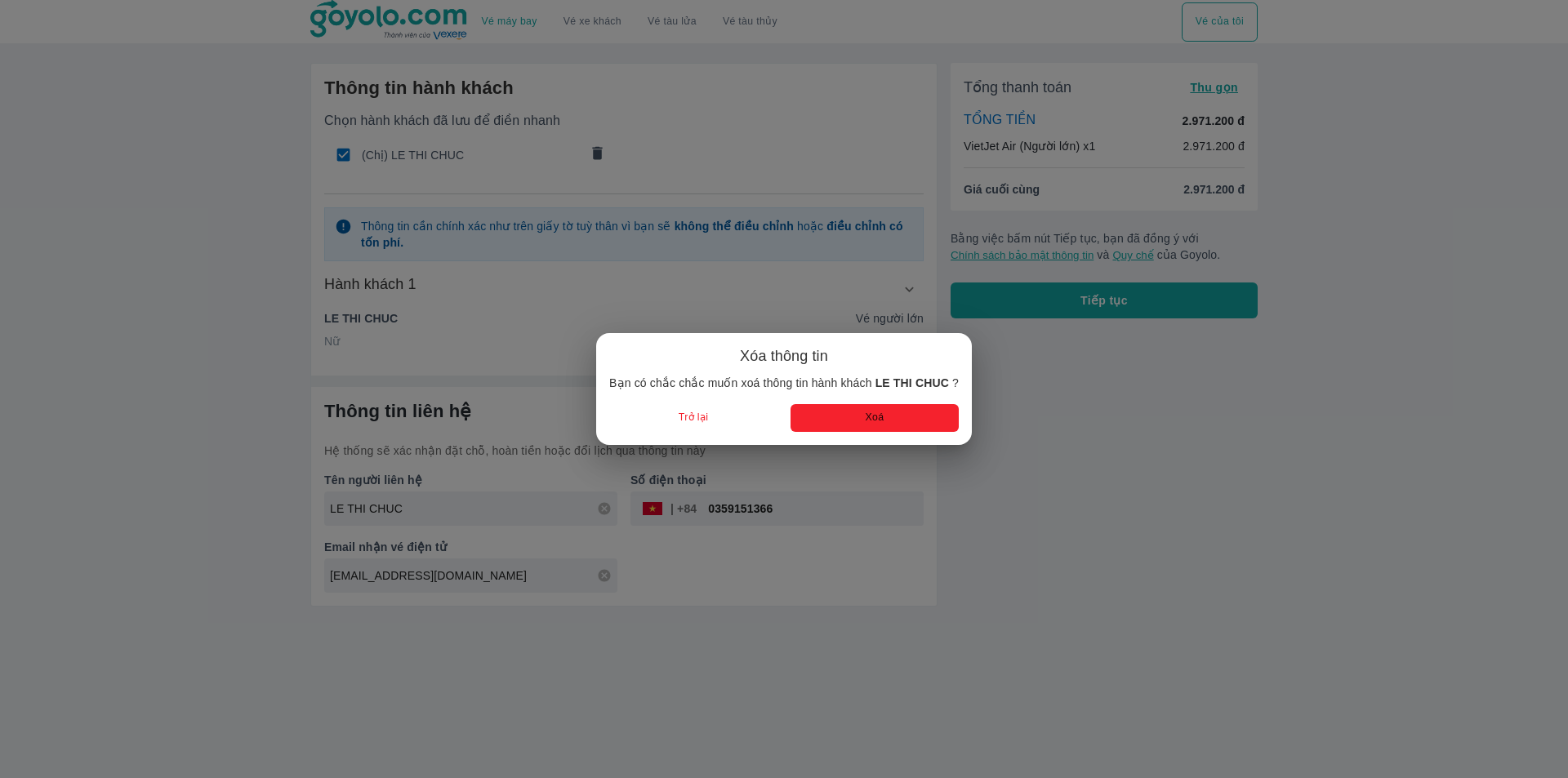
click at [839, 423] on button "Xoá" at bounding box center [874, 417] width 168 height 27
radio input "false"
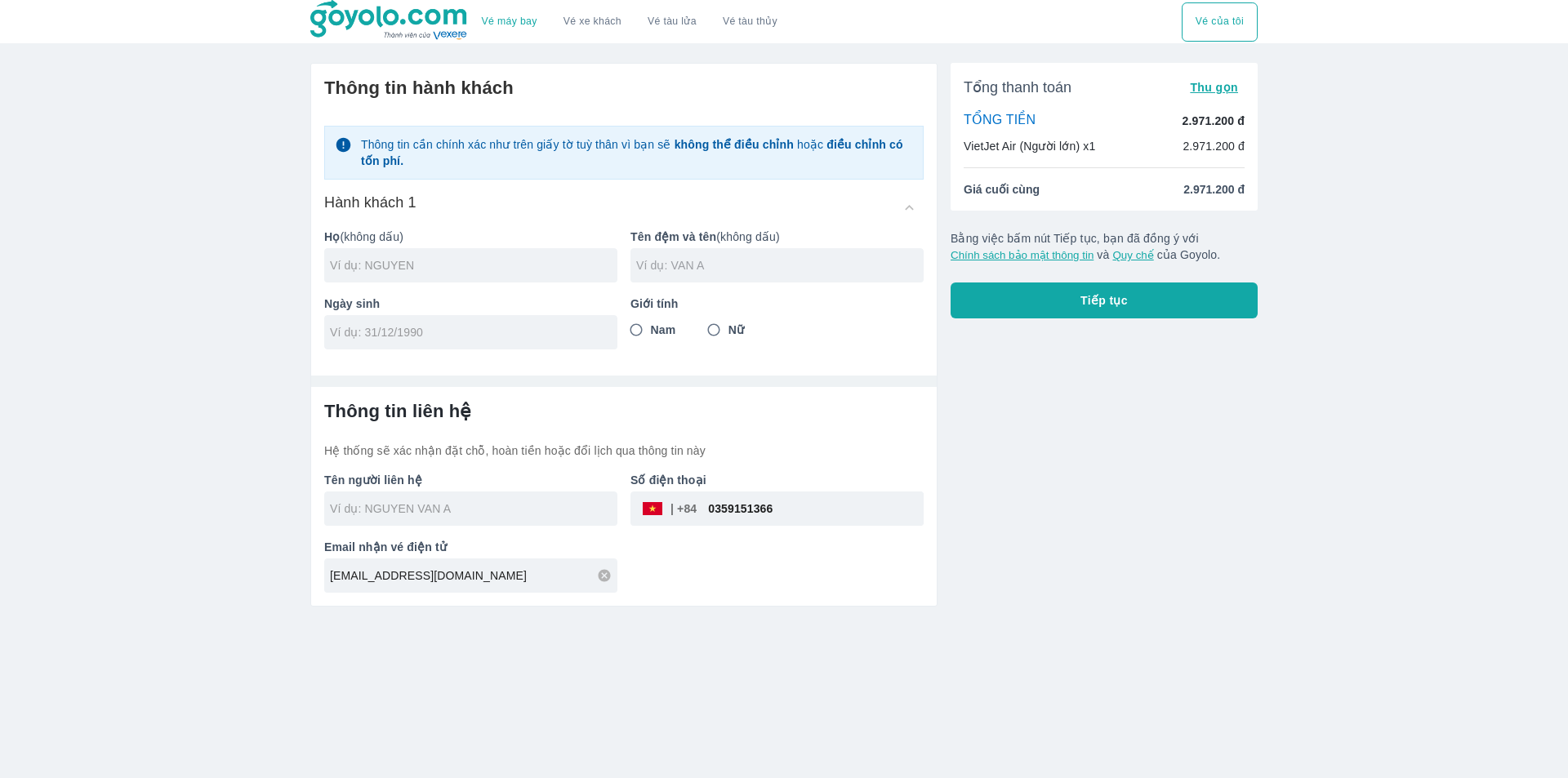
click at [684, 263] on input "text" at bounding box center [780, 265] width 288 height 17
paste input "LE TRAM ANH"
type input "LE TRAM ANH"
click at [582, 263] on input "text" at bounding box center [473, 265] width 288 height 17
type input "[PERSON_NAME]"
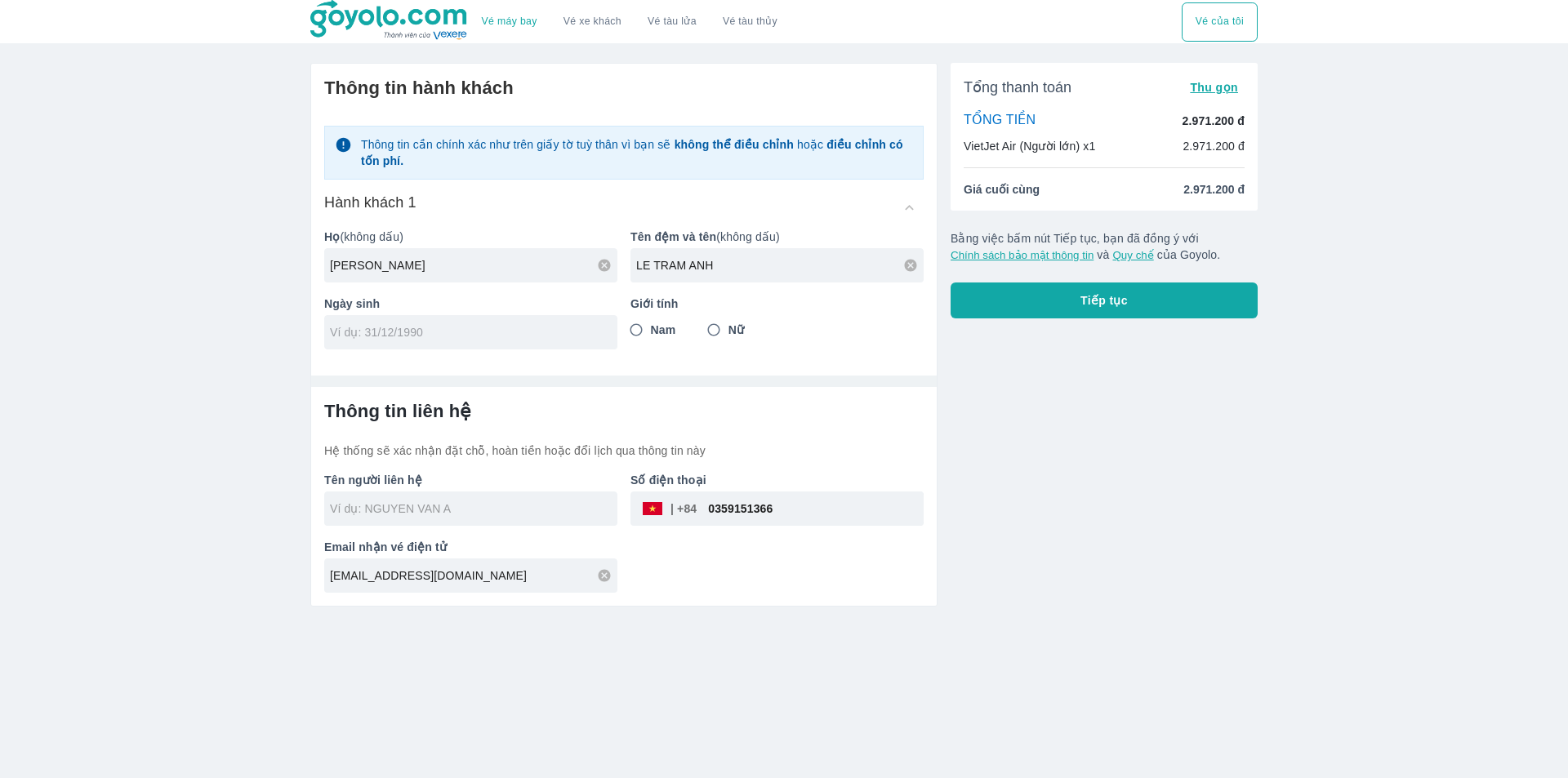
click at [521, 325] on input "tel" at bounding box center [466, 333] width 271 height 17
type input "19/06/2005"
click at [717, 326] on input "Nữ" at bounding box center [714, 330] width 30 height 30
radio input "true"
drag, startPoint x: 896, startPoint y: 361, endPoint x: 956, endPoint y: 328, distance: 68.5
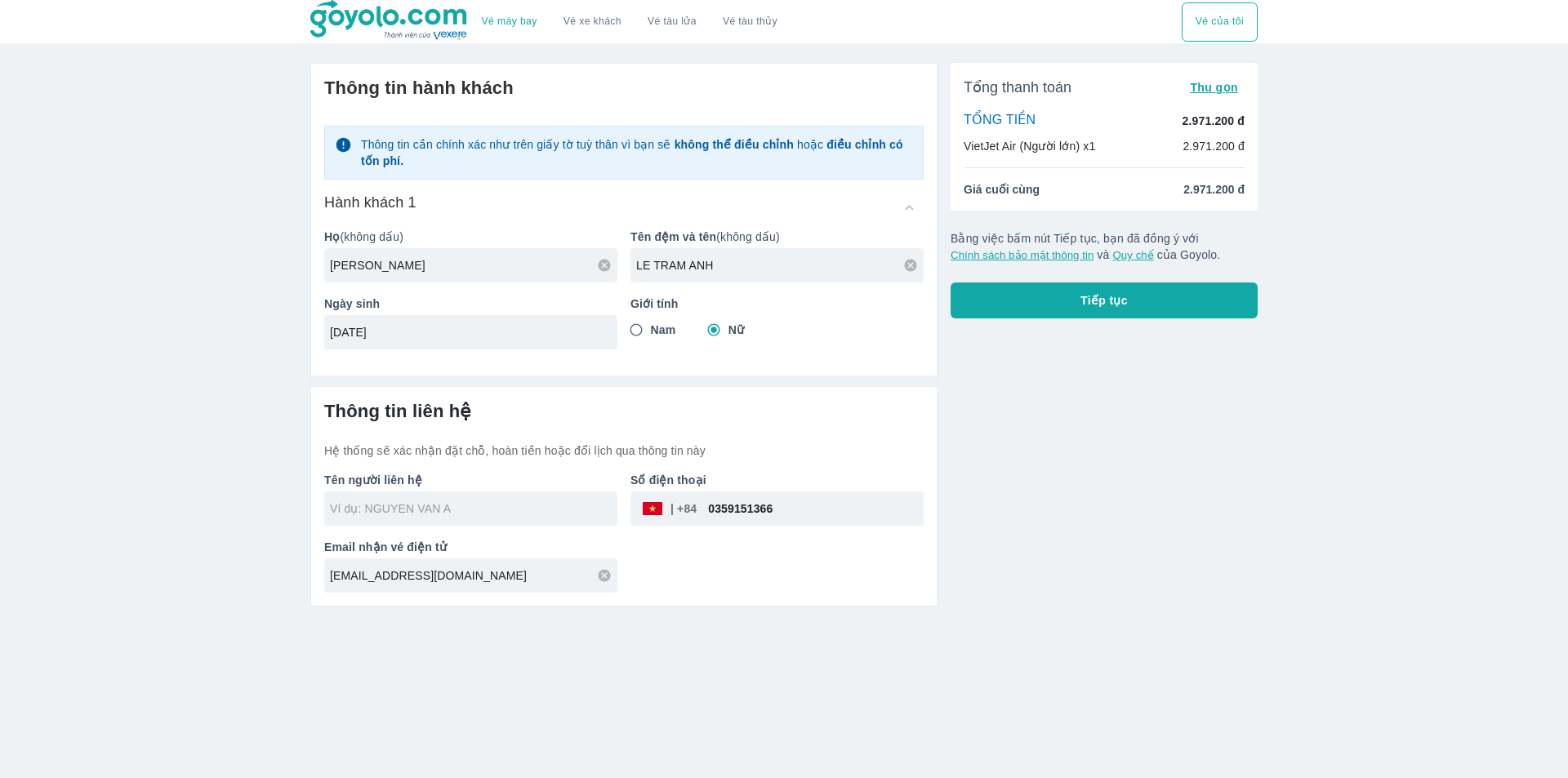
click at [901, 361] on div "Thông tin hành khách Thông tin cần chính xác như trên giấy tờ tuỳ thân vì bạn s…" at bounding box center [624, 214] width 626 height 299
type input "NGUYEN LE TRAM ANH"
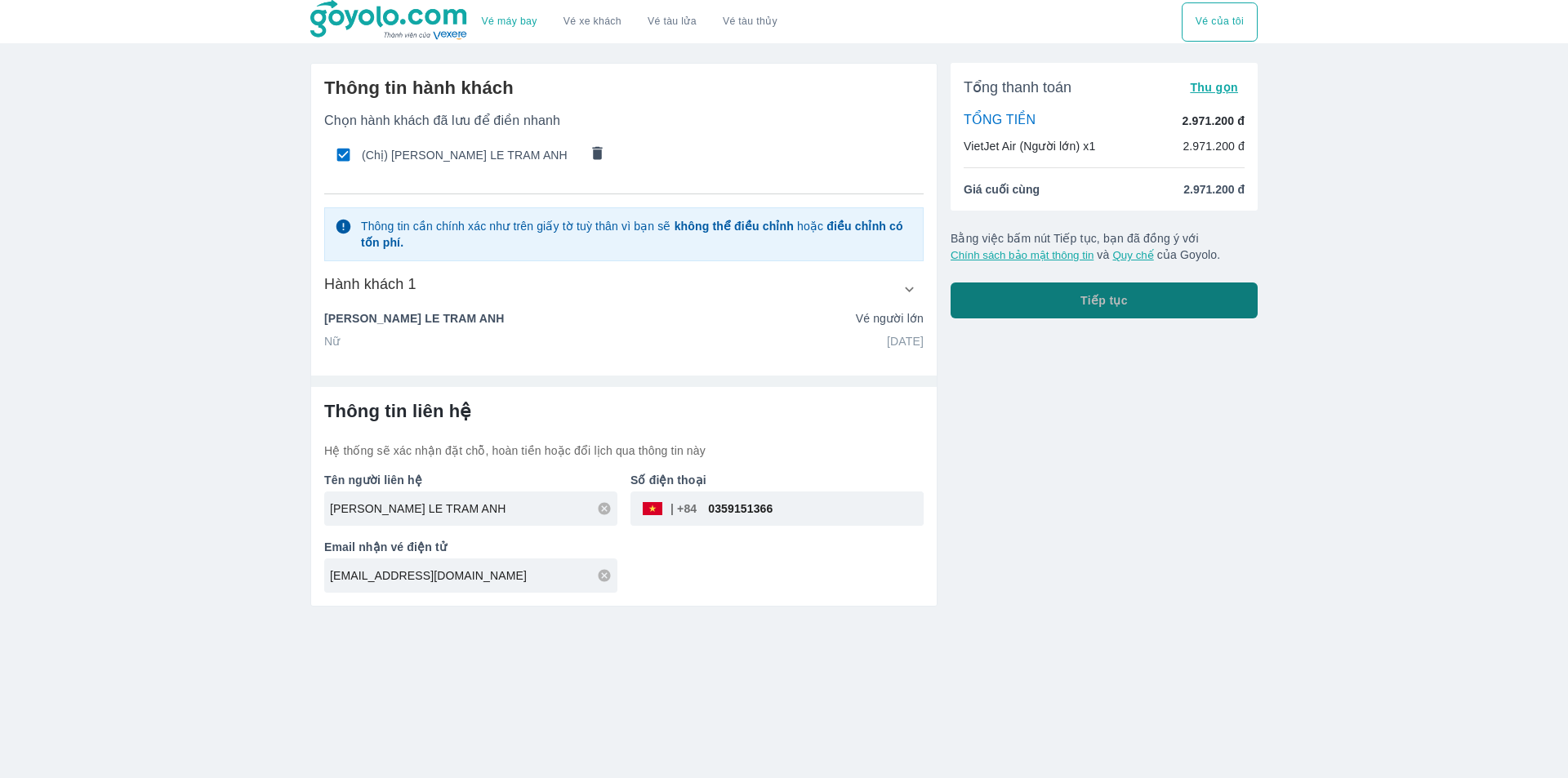
click at [1040, 294] on button "Tiếp tục" at bounding box center [1103, 300] width 307 height 36
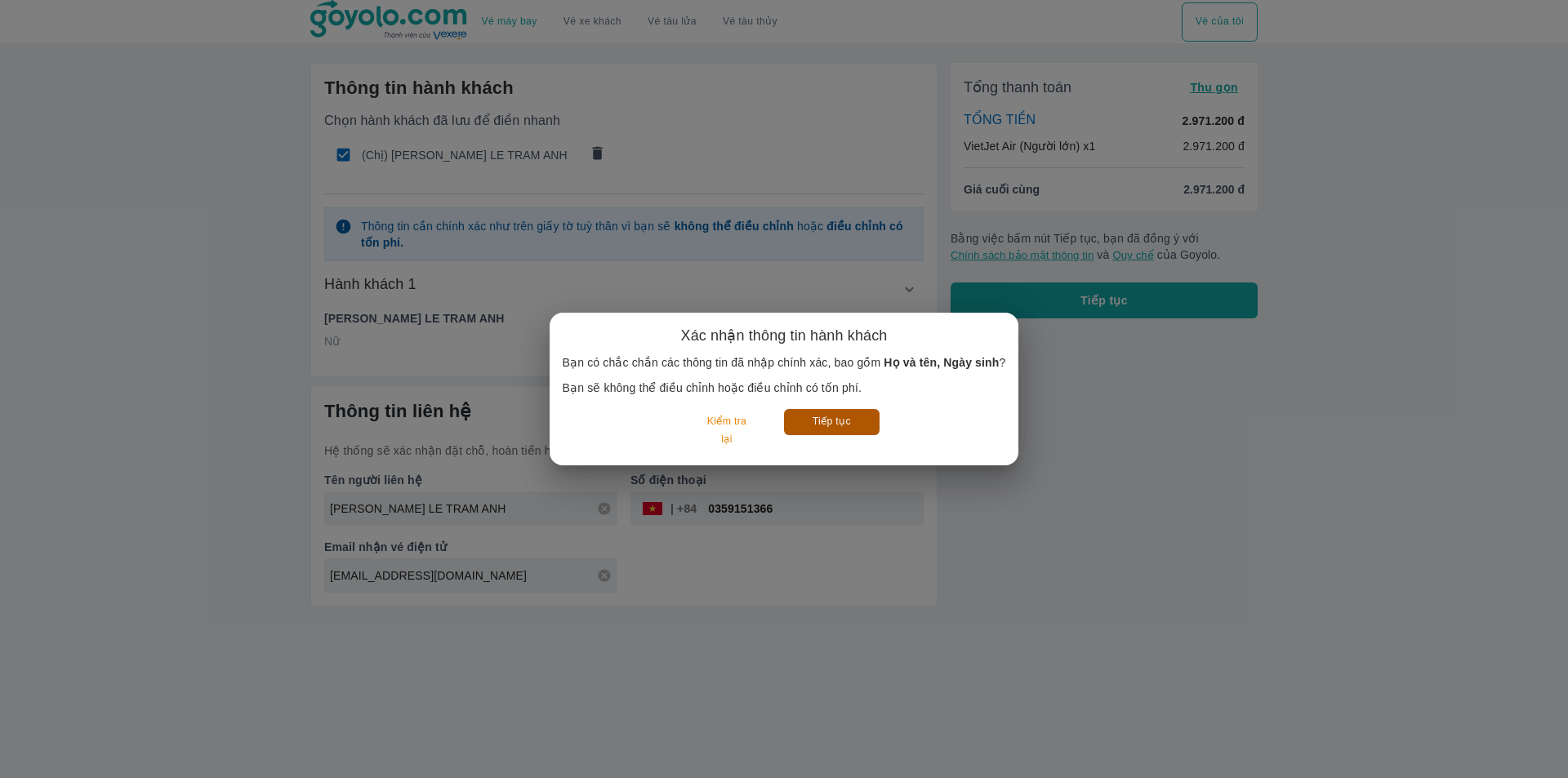
click at [823, 427] on button "Tiếp tục" at bounding box center [831, 422] width 95 height 25
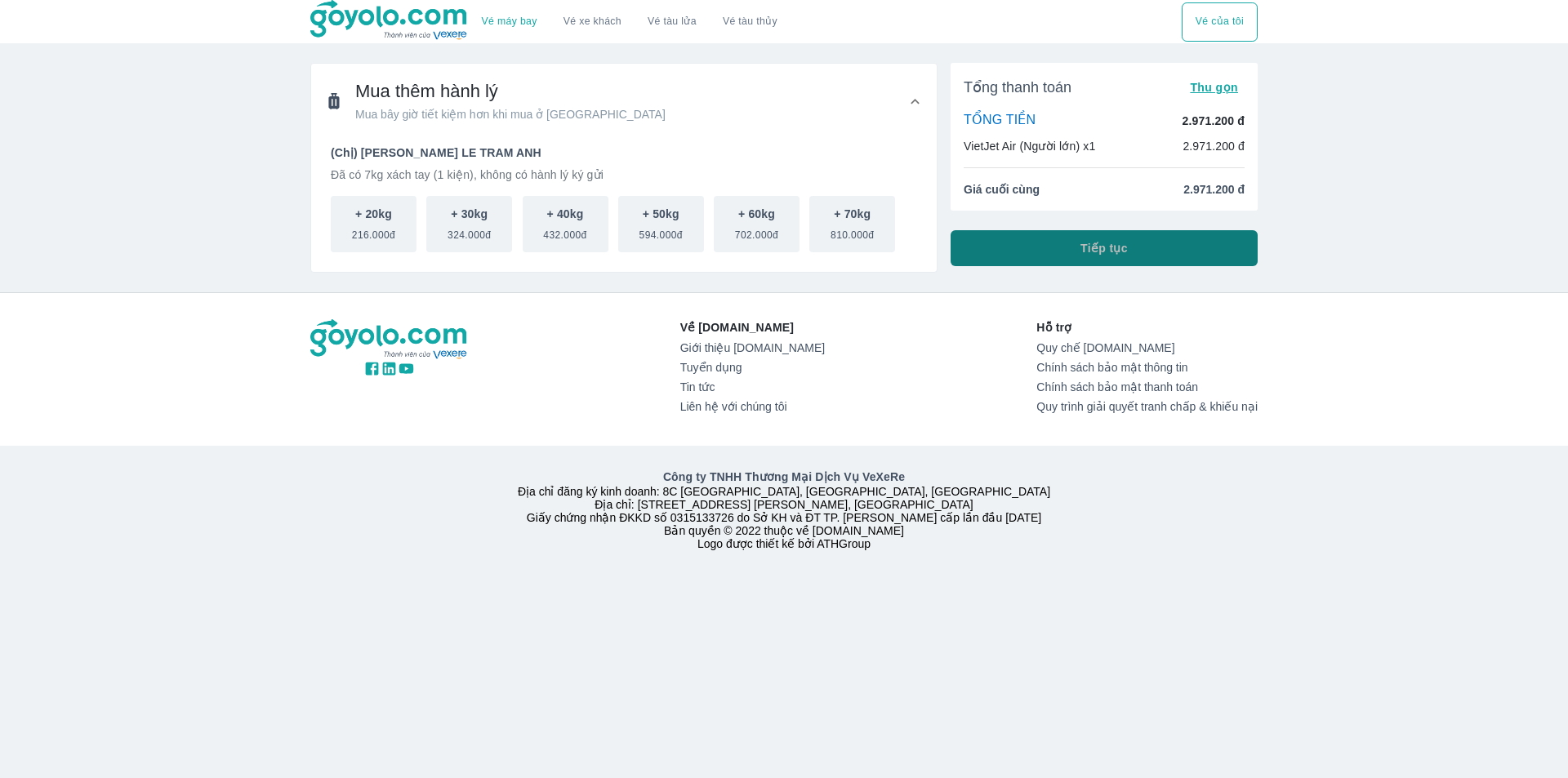
click at [1149, 244] on button "Tiếp tục" at bounding box center [1103, 248] width 307 height 36
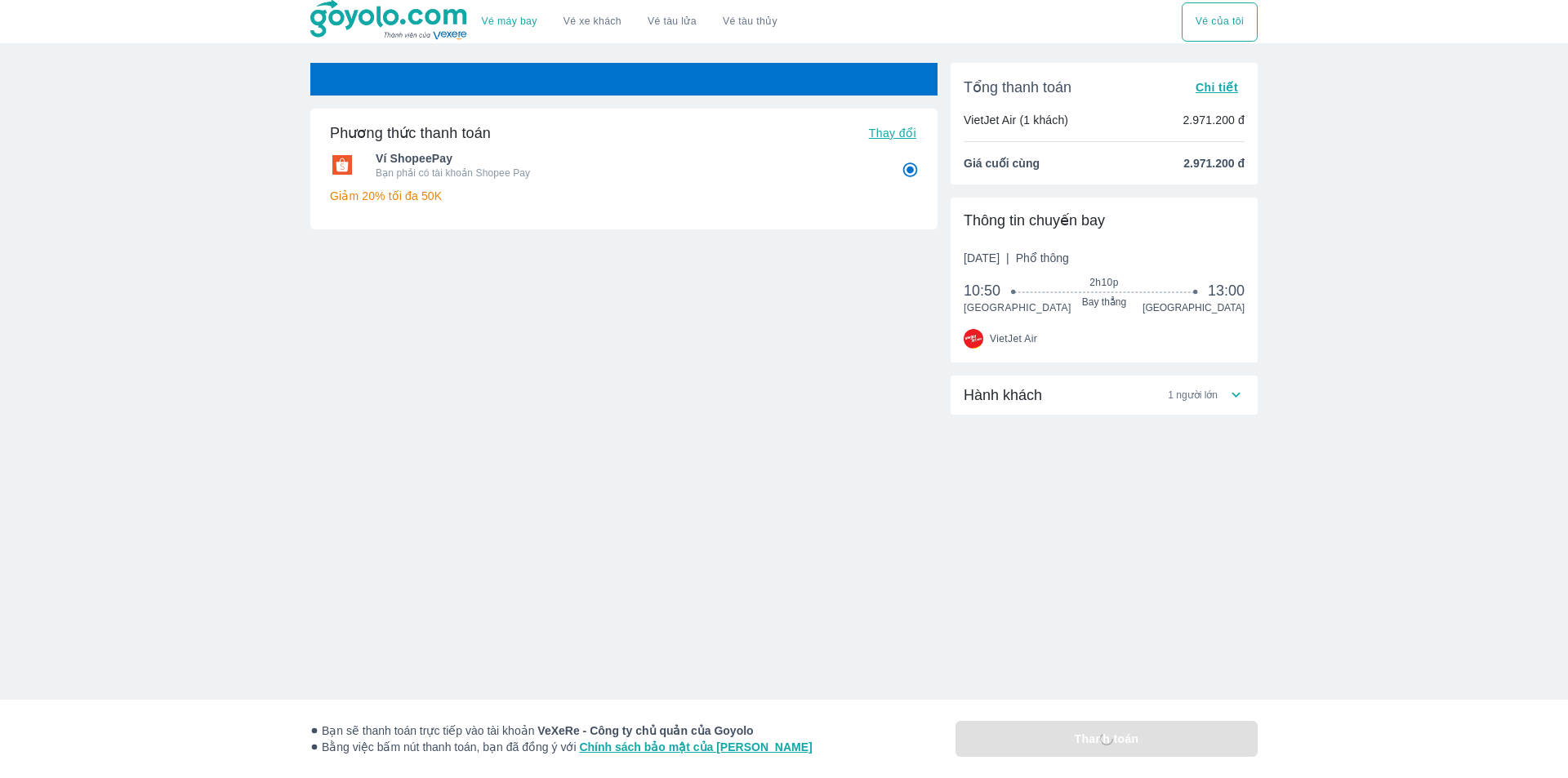
radio input "false"
click at [1053, 403] on div "Hành khách 1 người lớn" at bounding box center [1095, 396] width 263 height 19
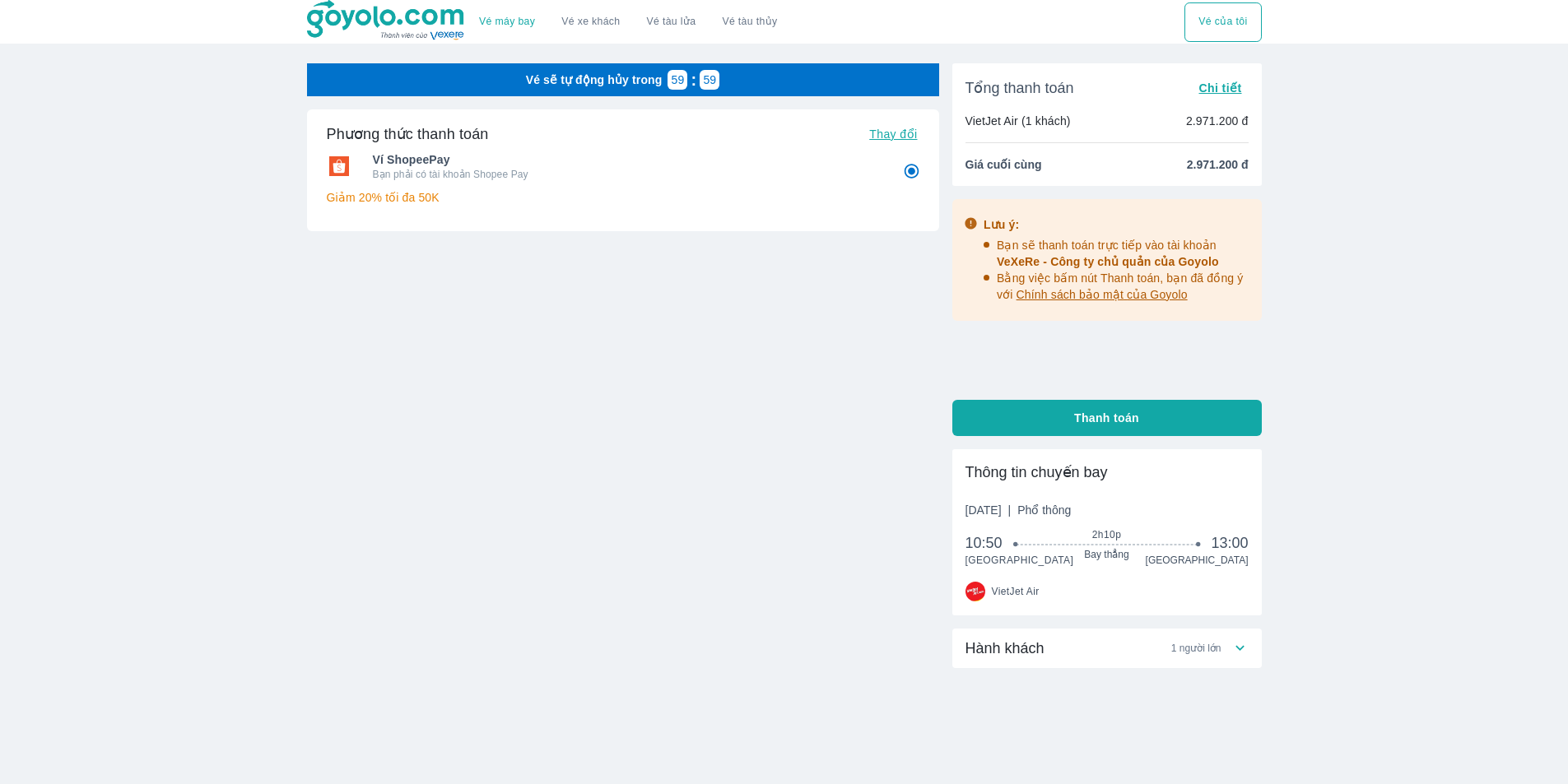
click at [1006, 649] on span "Hành khách" at bounding box center [1005, 648] width 79 height 19
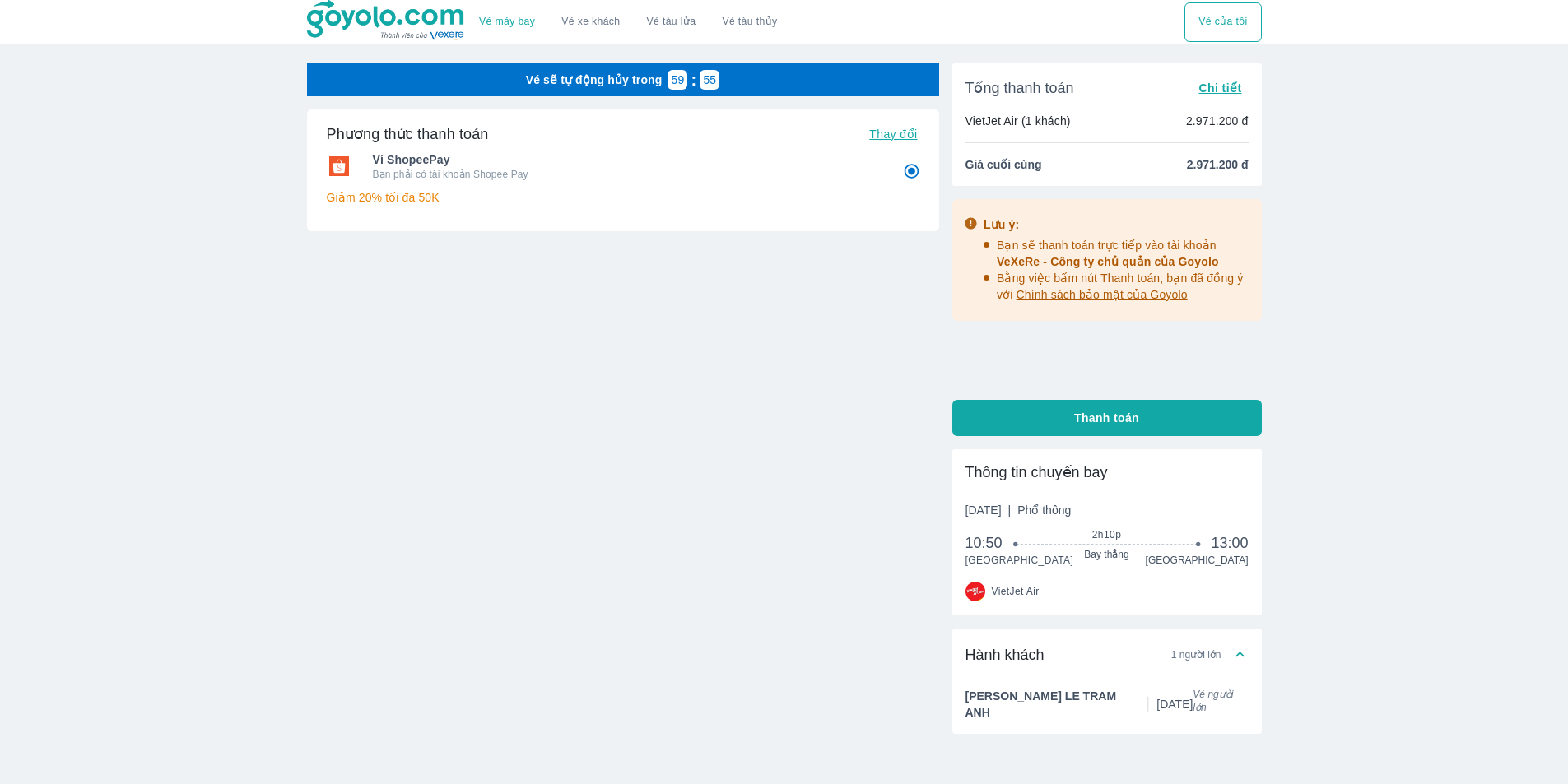
click at [1045, 414] on button "Thanh toán" at bounding box center [1107, 418] width 310 height 36
radio input "false"
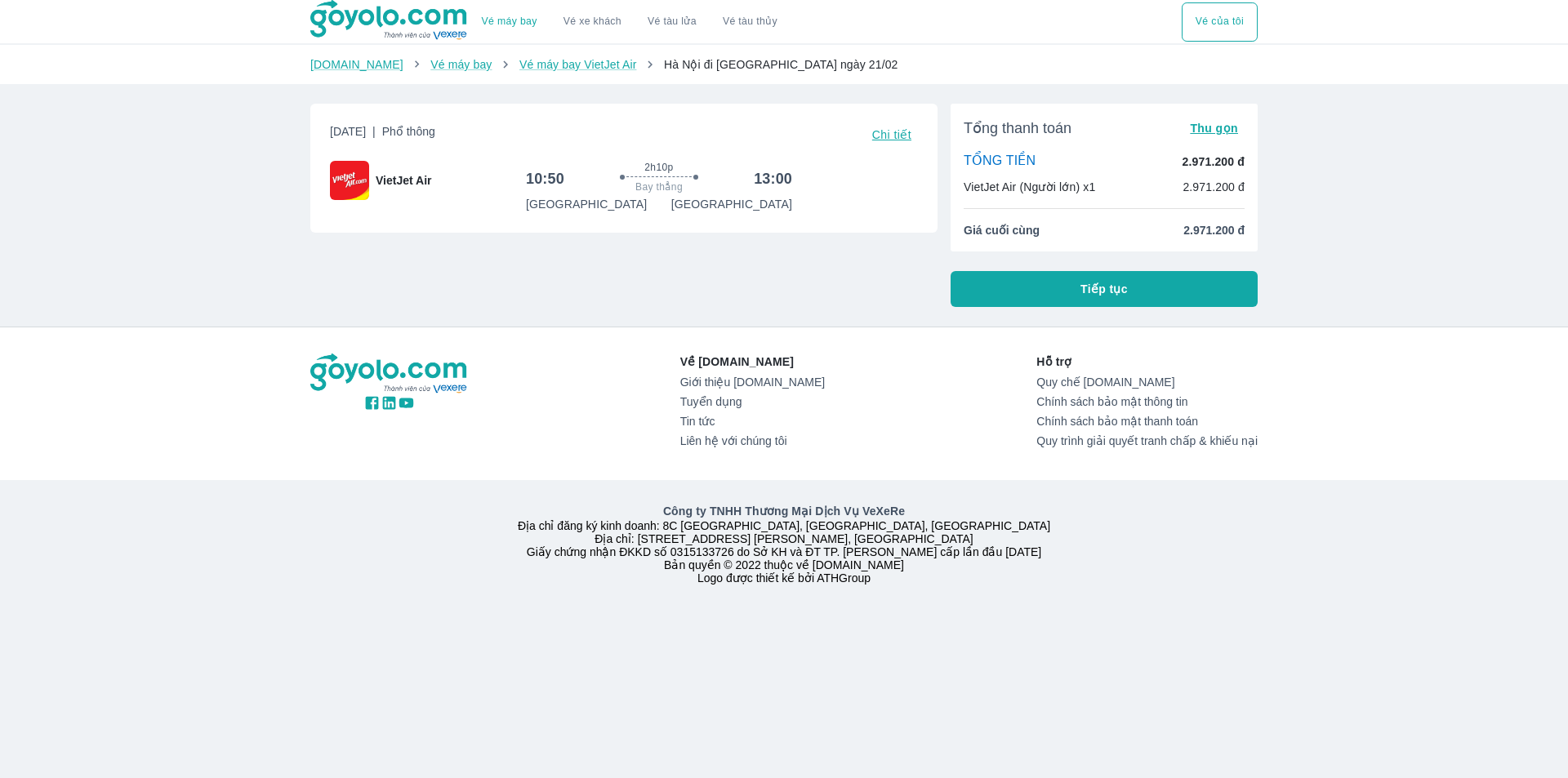
click at [1083, 288] on span "Tiếp tục" at bounding box center [1104, 289] width 47 height 17
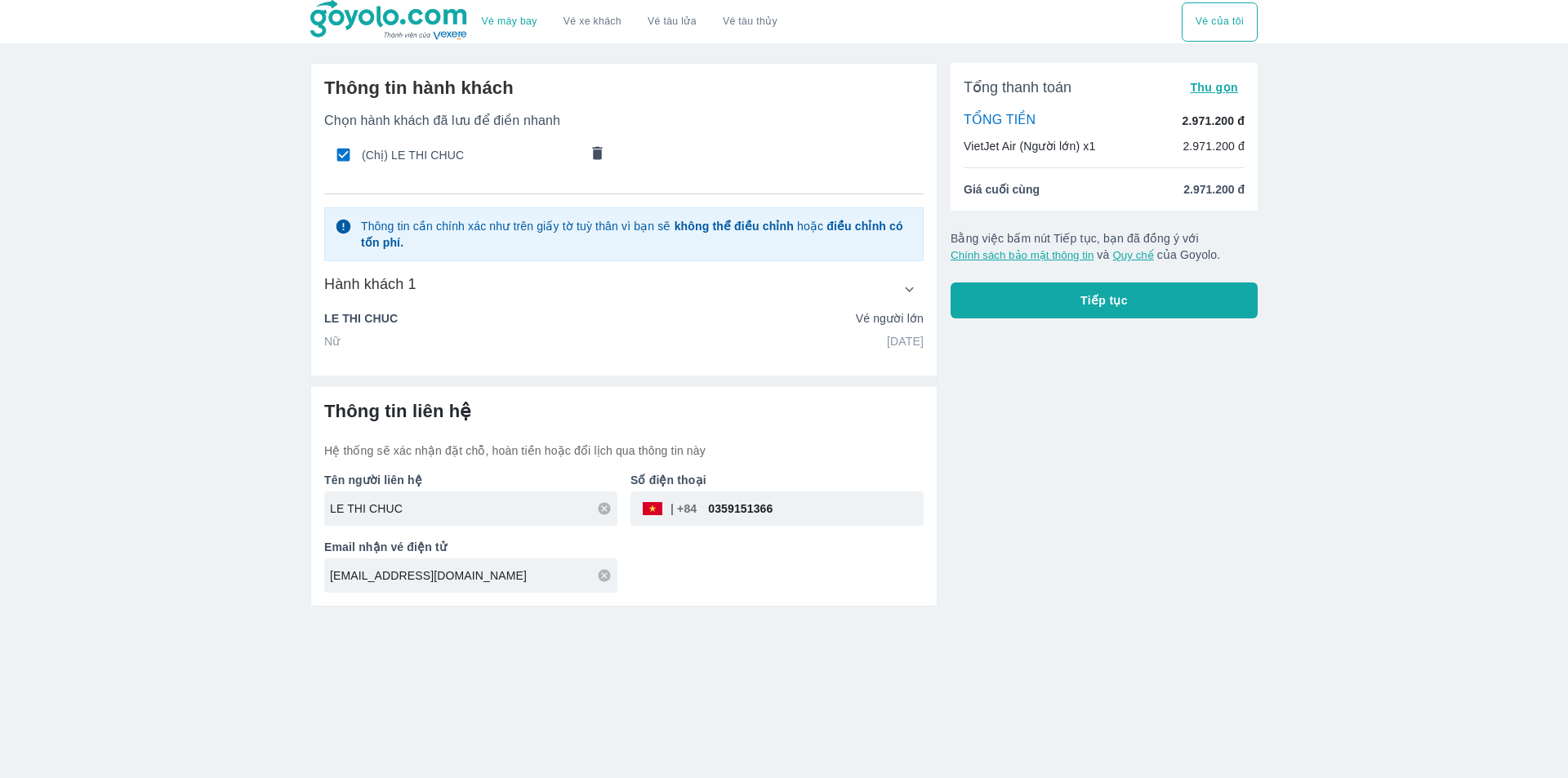
click at [597, 152] on icon "comments" at bounding box center [598, 152] width 10 height 13
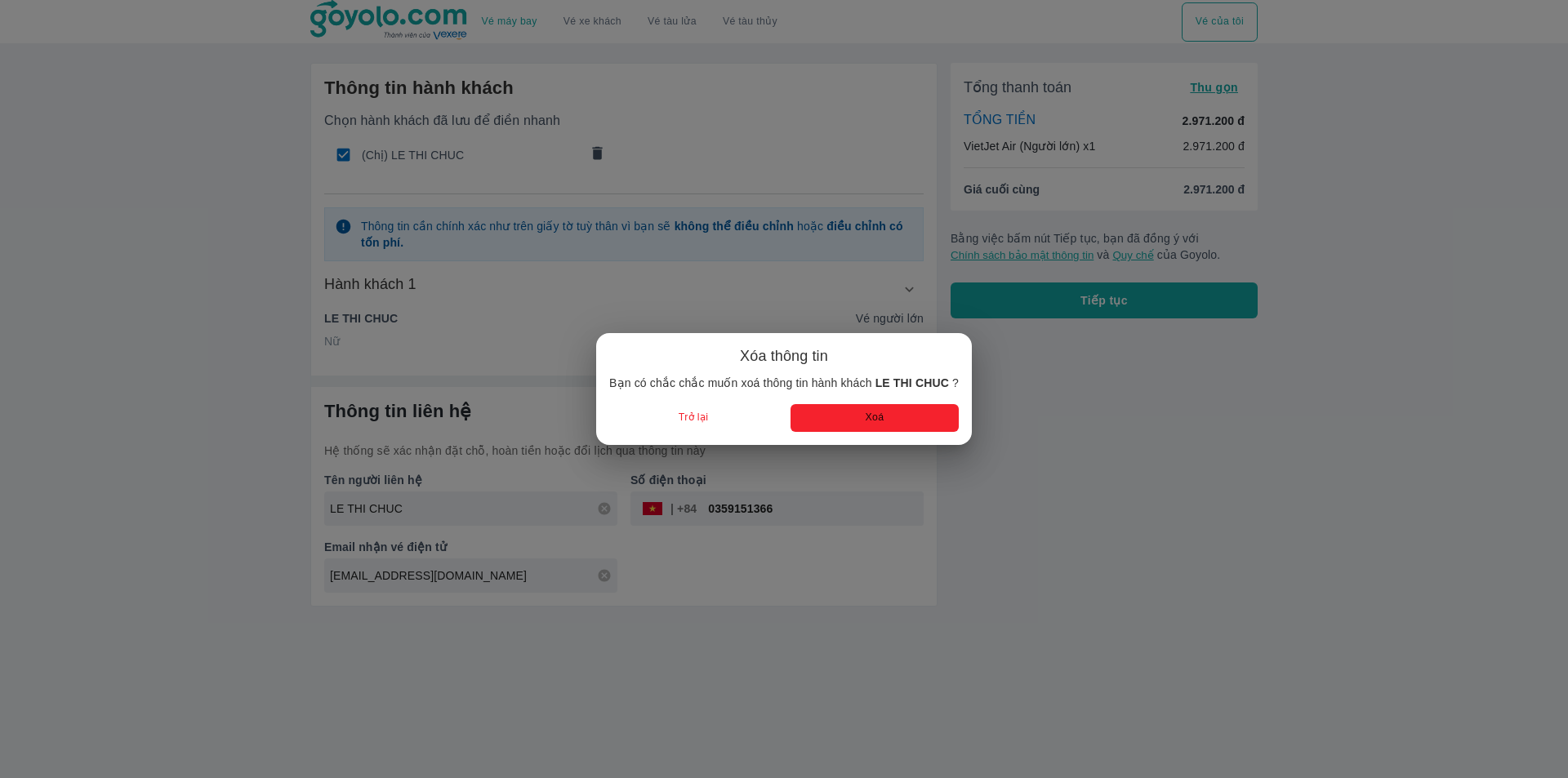
click at [827, 419] on button "Xoá" at bounding box center [874, 417] width 168 height 27
radio input "false"
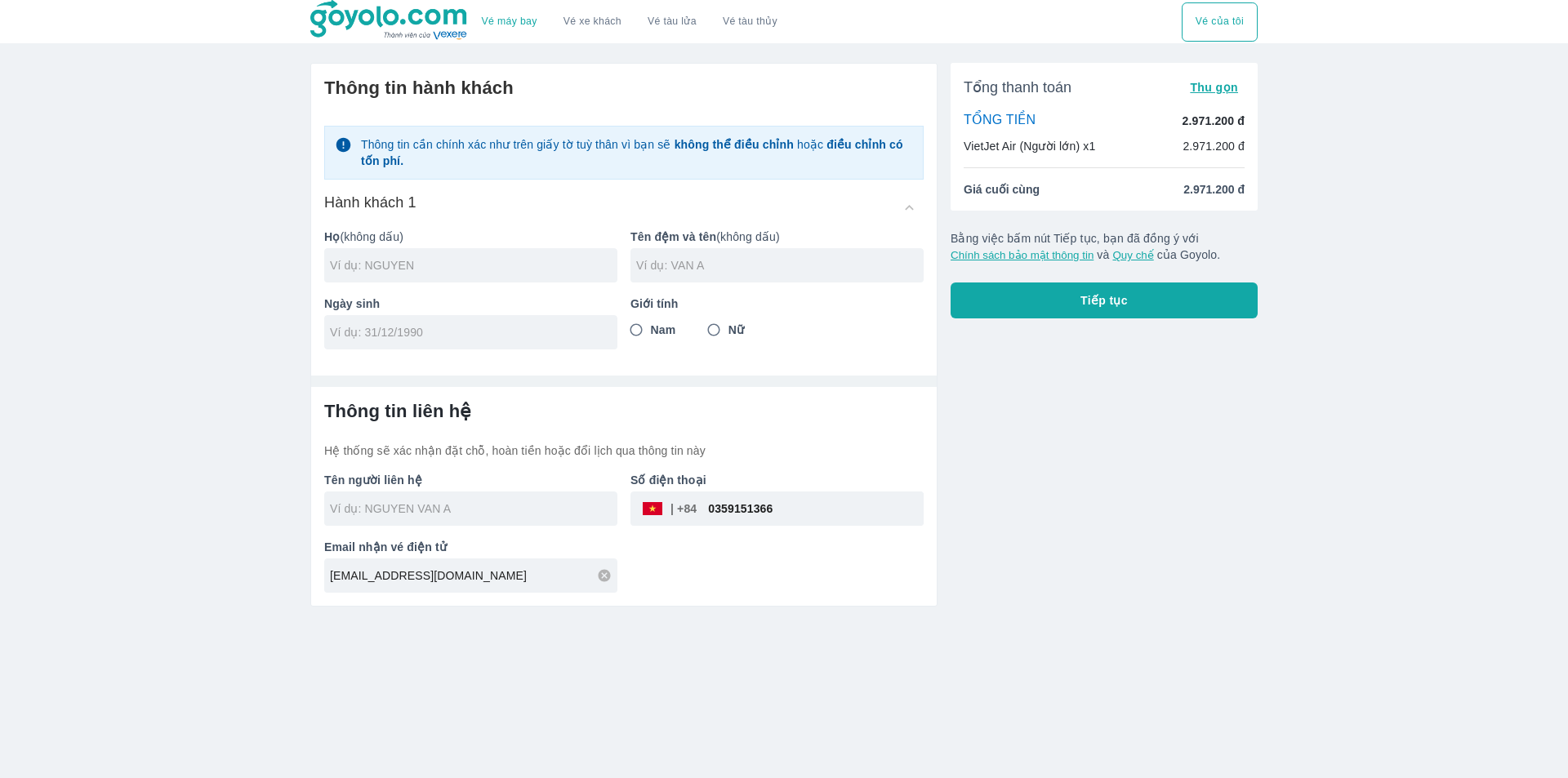
click at [344, 254] on div at bounding box center [471, 265] width 293 height 34
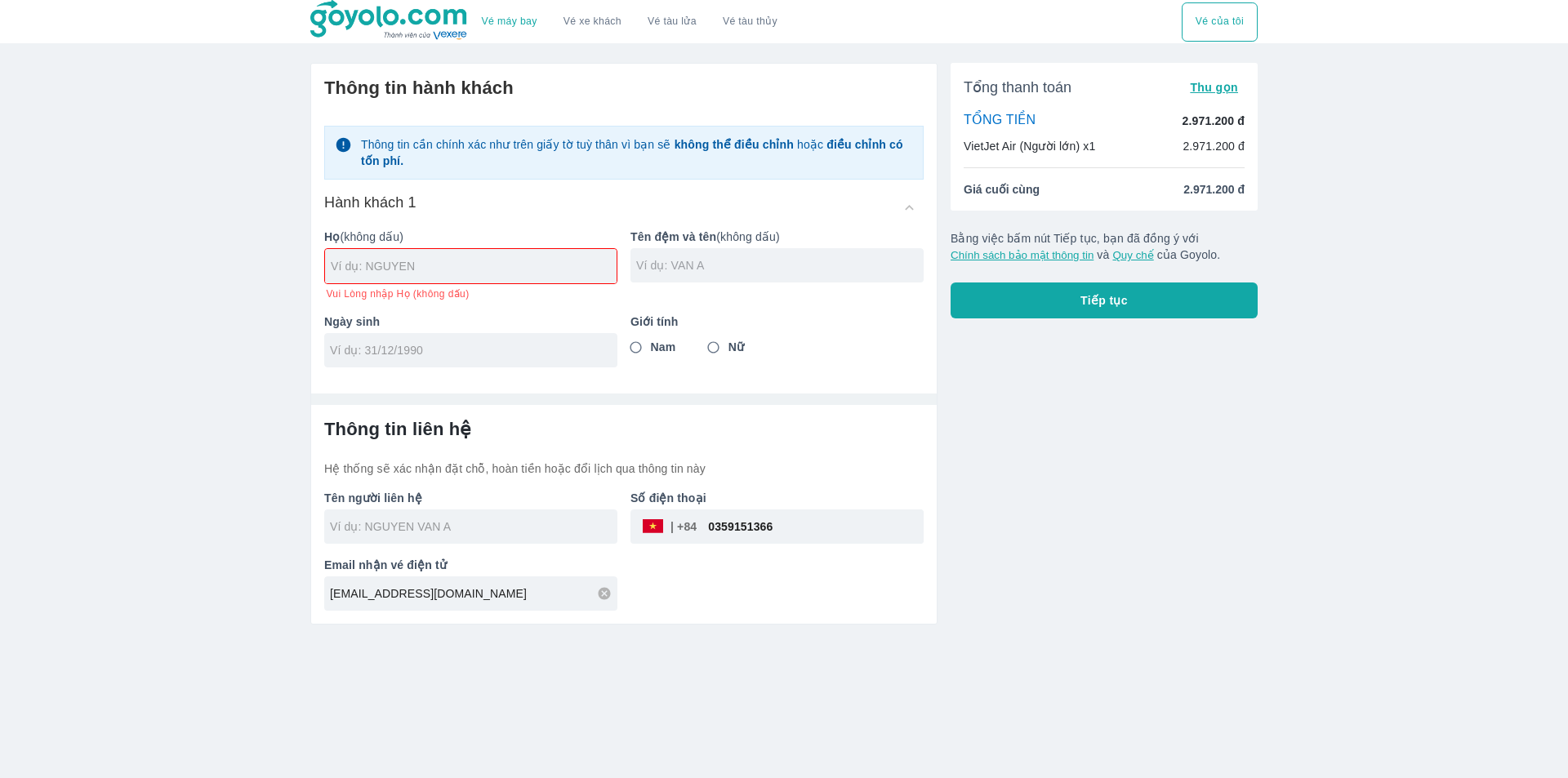
click at [668, 270] on input "text" at bounding box center [780, 265] width 288 height 17
paste input "LE DUC ANH"
click at [641, 266] on input "LE DUC ANH" at bounding box center [780, 265] width 288 height 17
type input "LE DUC ANH"
click at [528, 263] on input "text" at bounding box center [473, 266] width 286 height 17
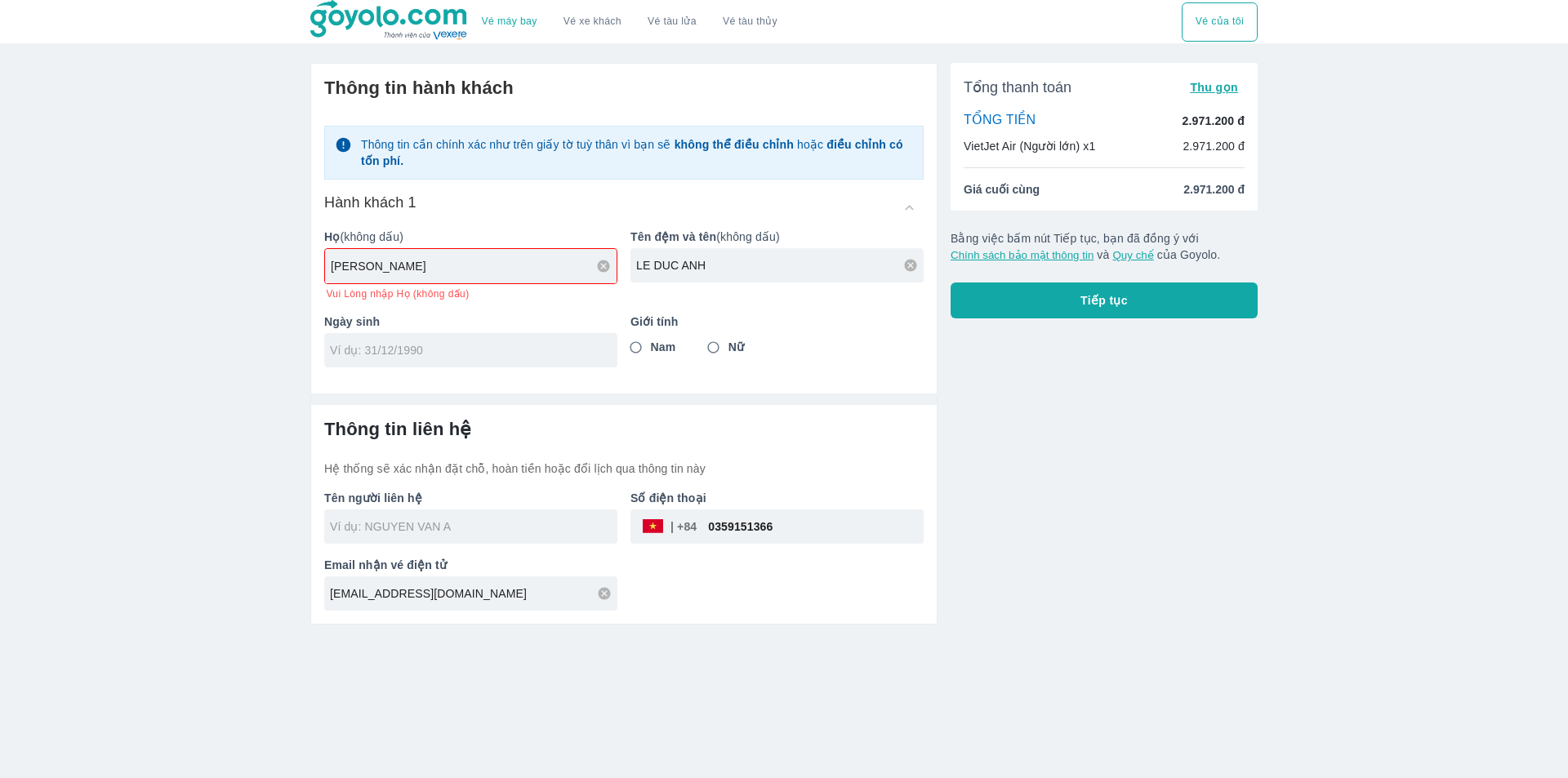
type input "[PERSON_NAME]"
click at [504, 344] on div at bounding box center [471, 350] width 293 height 34
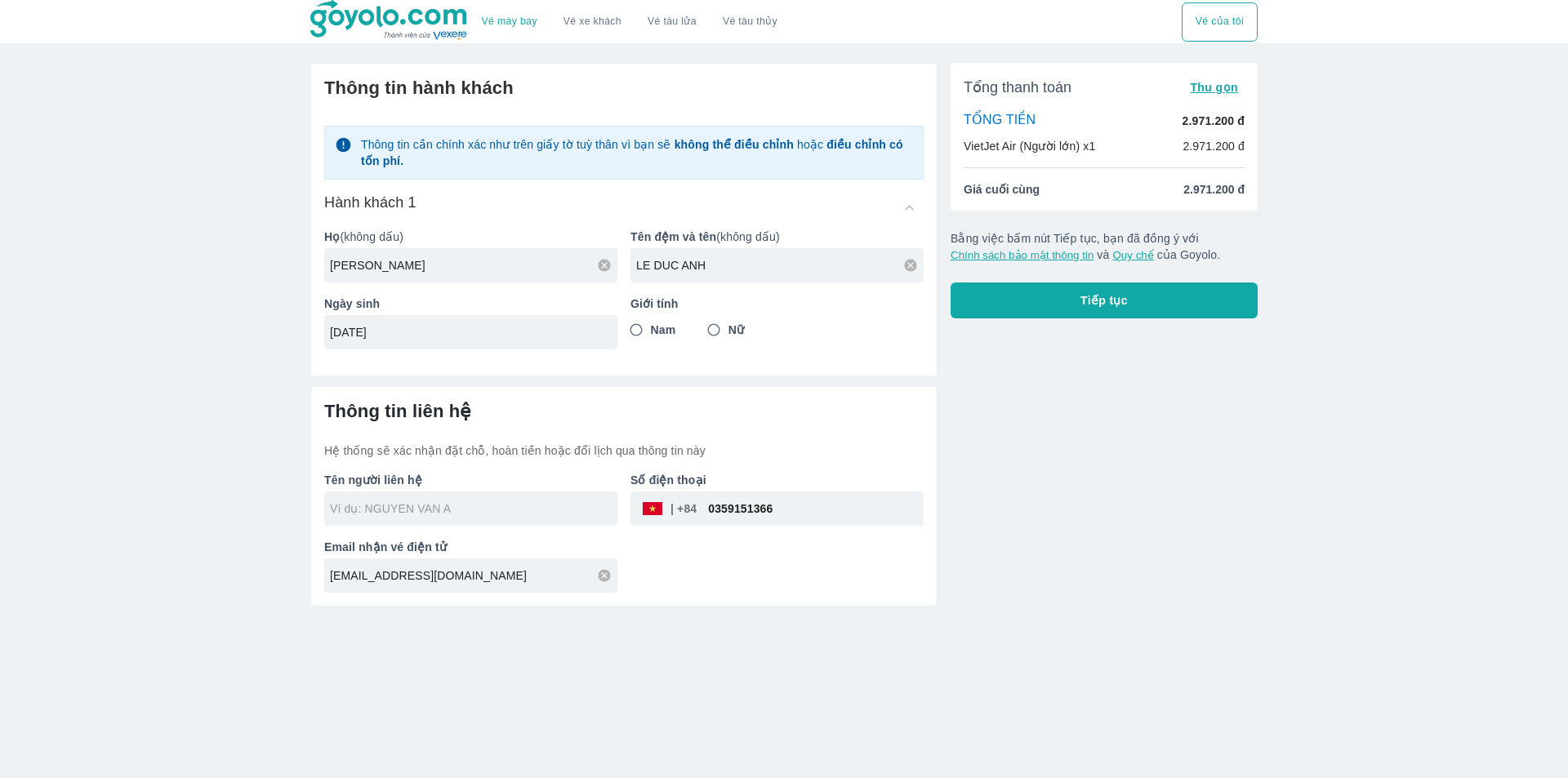
type input "[DATE]"
click at [661, 331] on span "Nam" at bounding box center [663, 330] width 25 height 17
click at [651, 331] on input "Nam" at bounding box center [636, 330] width 30 height 30
radio input "true"
click at [1194, 438] on div "Tổng thanh toán Thu gọn TỔNG TIỀN 2.971.200 đ VietJet Air (Người lớn) x1 2.971.…" at bounding box center [1097, 328] width 320 height 557
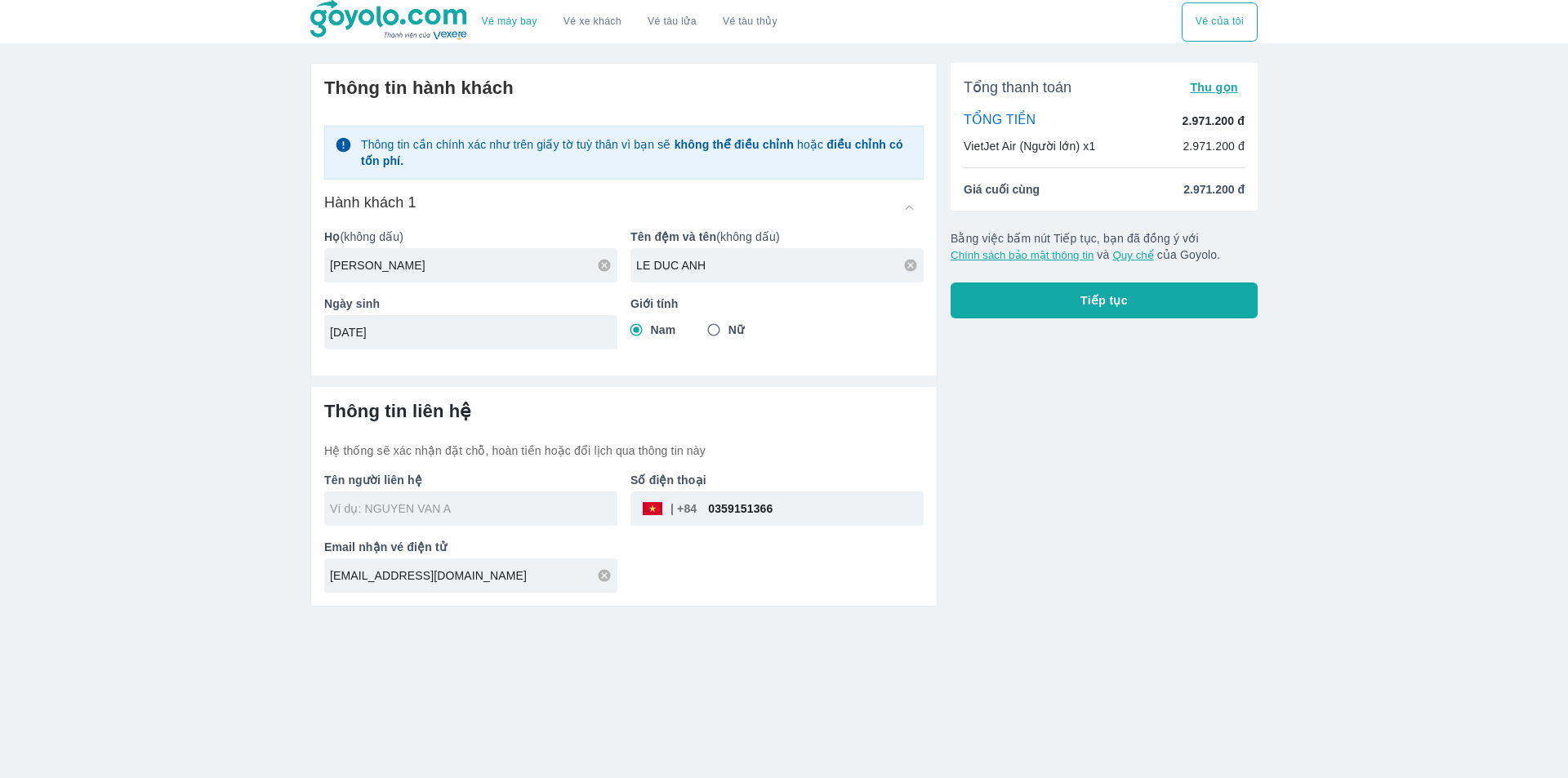
type input "[PERSON_NAME] LE DUC ANH"
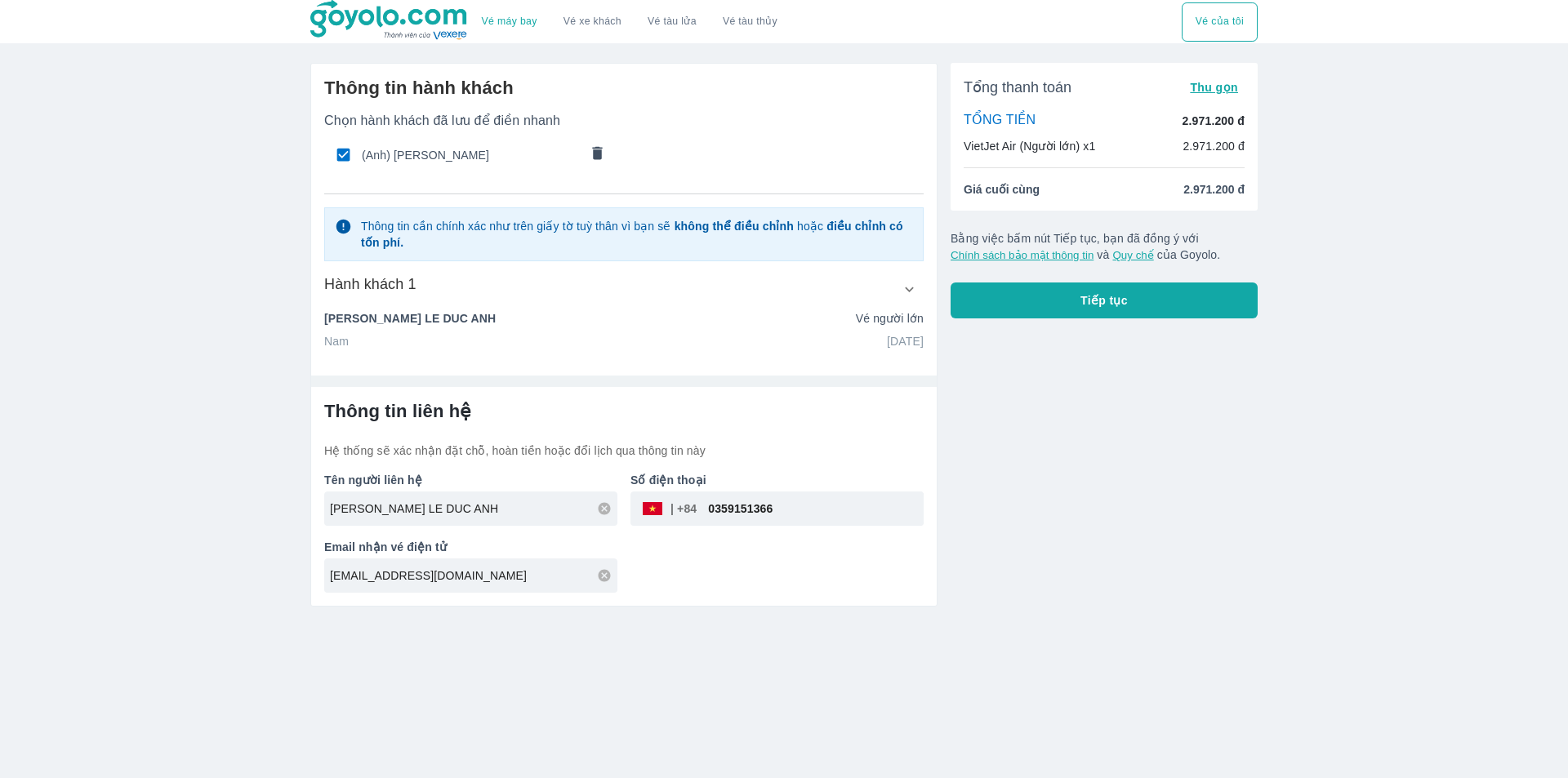
click at [1136, 310] on button "Tiếp tục" at bounding box center [1103, 300] width 307 height 36
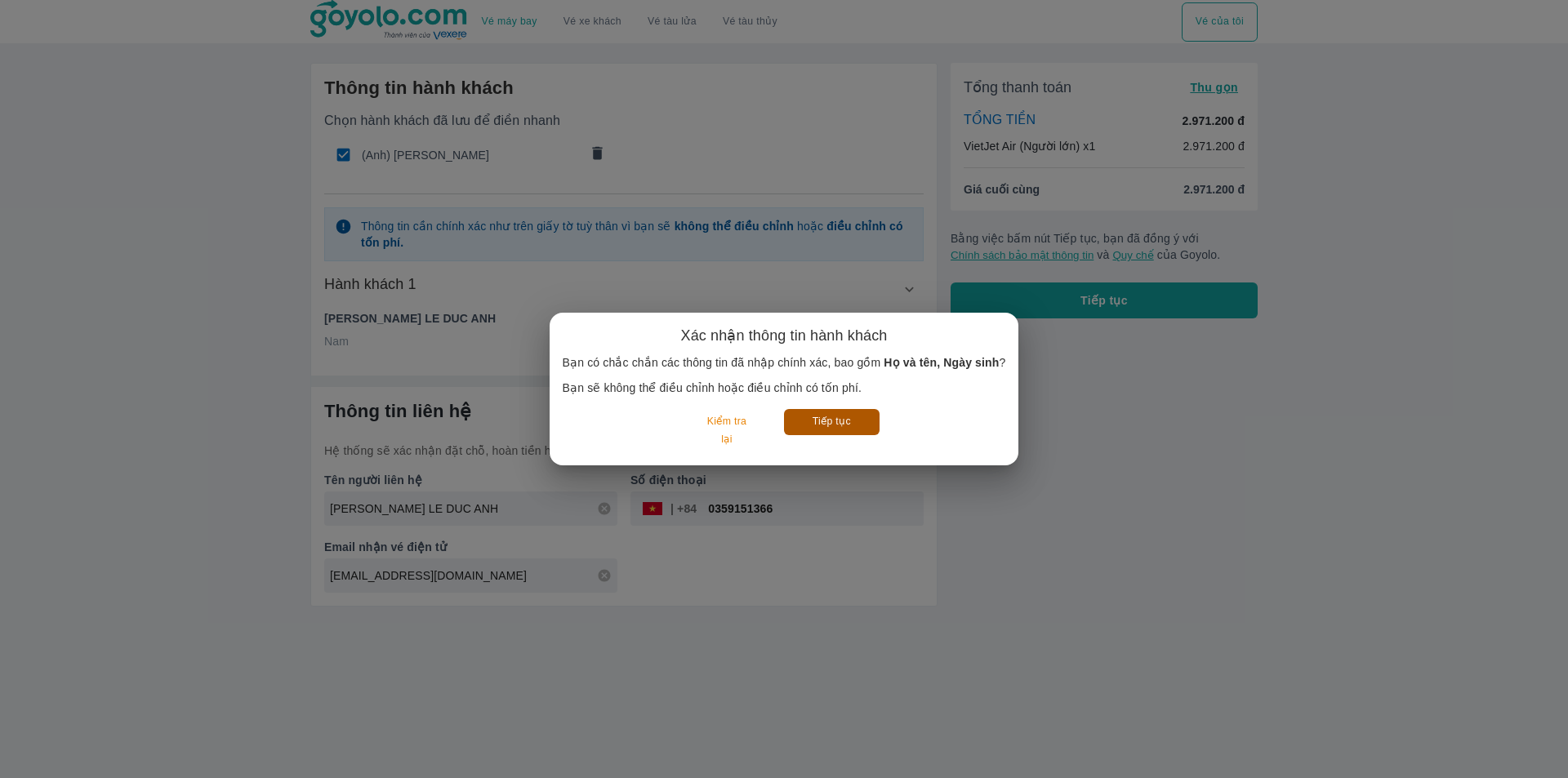
click at [828, 420] on button "Tiếp tục" at bounding box center [831, 422] width 95 height 25
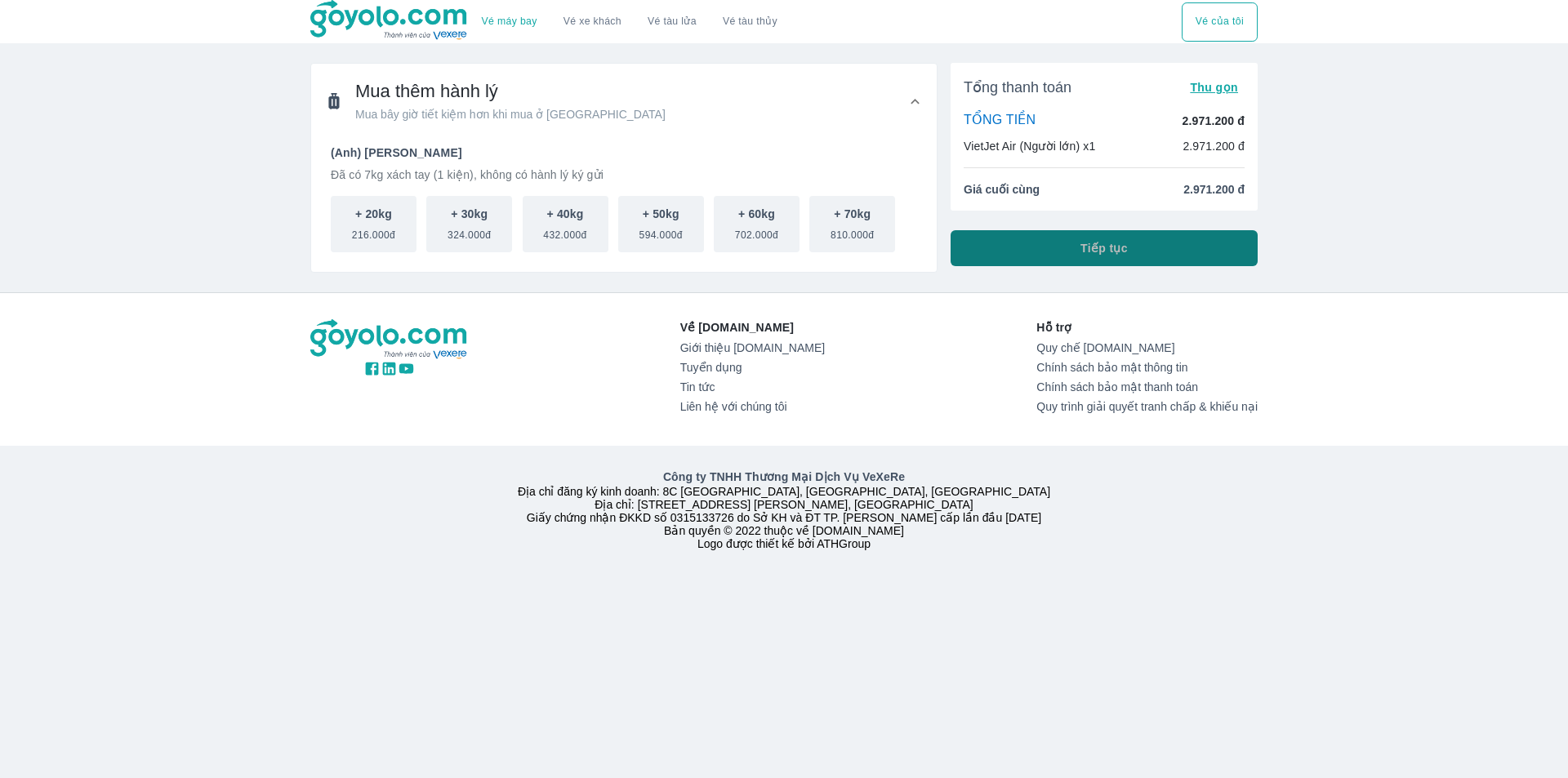
click at [998, 254] on button "Tiếp tục" at bounding box center [1103, 248] width 307 height 36
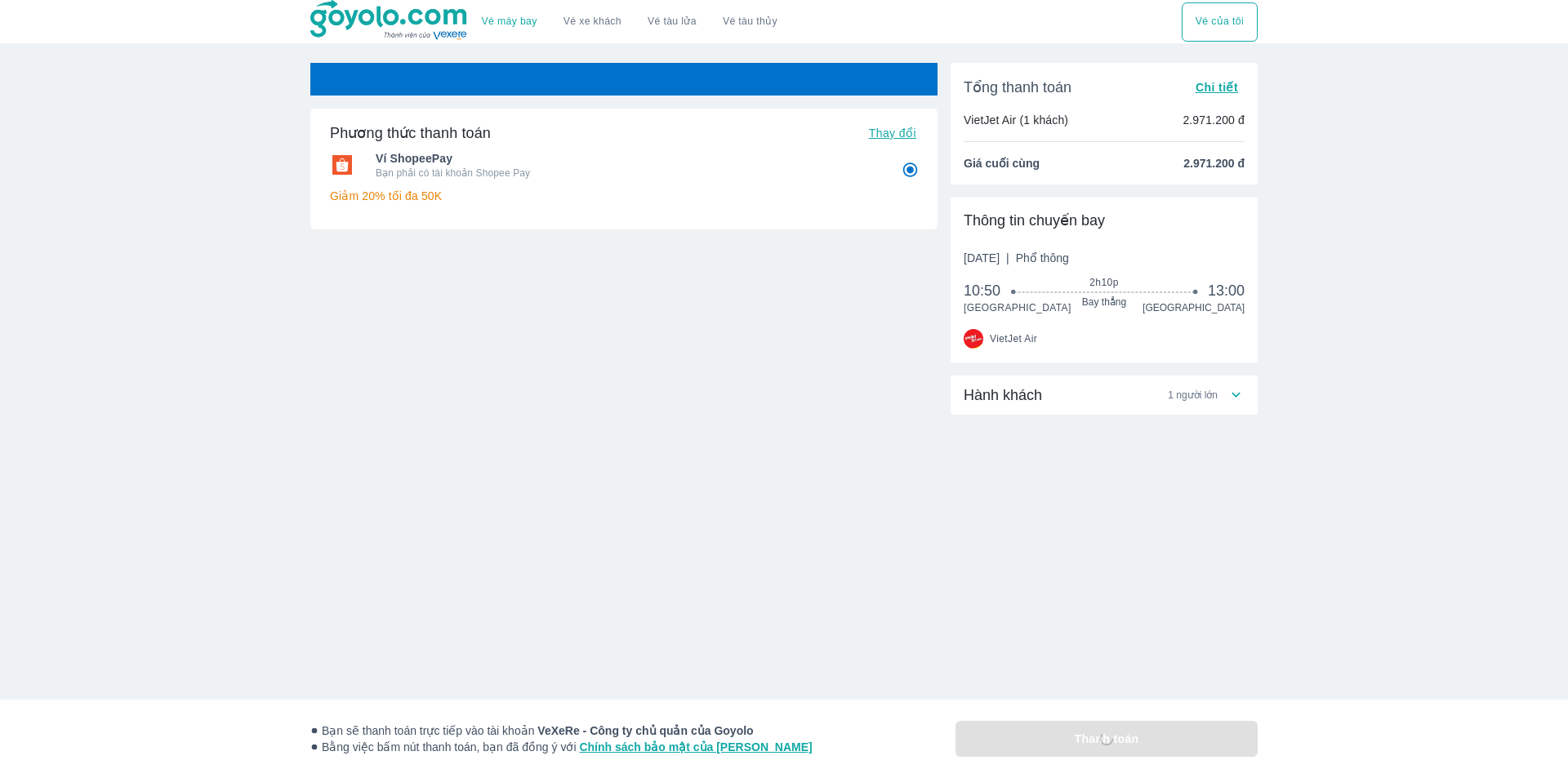
radio input "false"
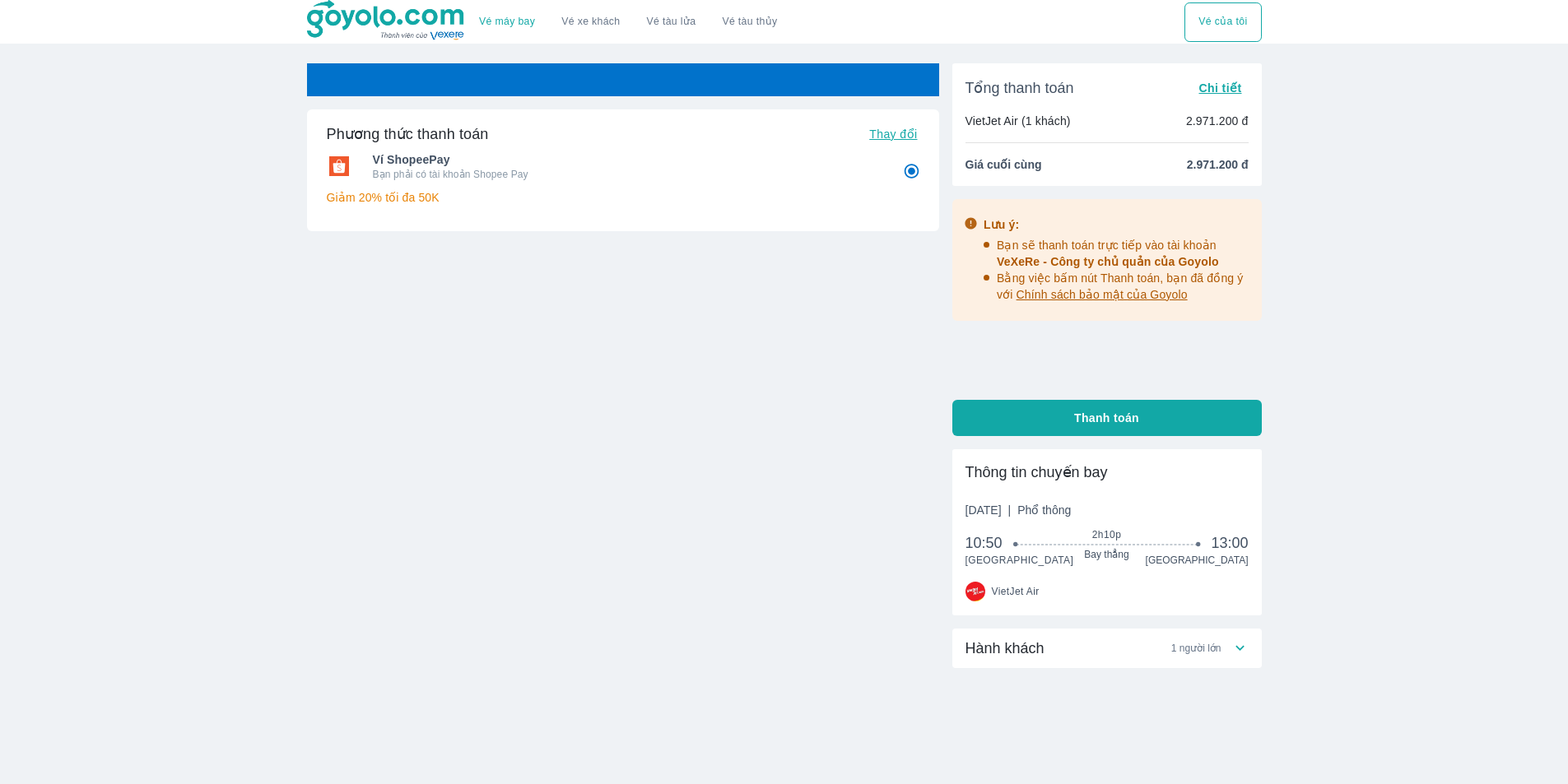
click at [1019, 396] on div "Tổng thanh toán Chi tiết VietJet Air (1 khách) 2.971.200 đ Giá cuối cùng 2.971.…" at bounding box center [1107, 250] width 310 height 373
click at [1019, 634] on div "Hành khách 1 người lớn" at bounding box center [1107, 648] width 310 height 40
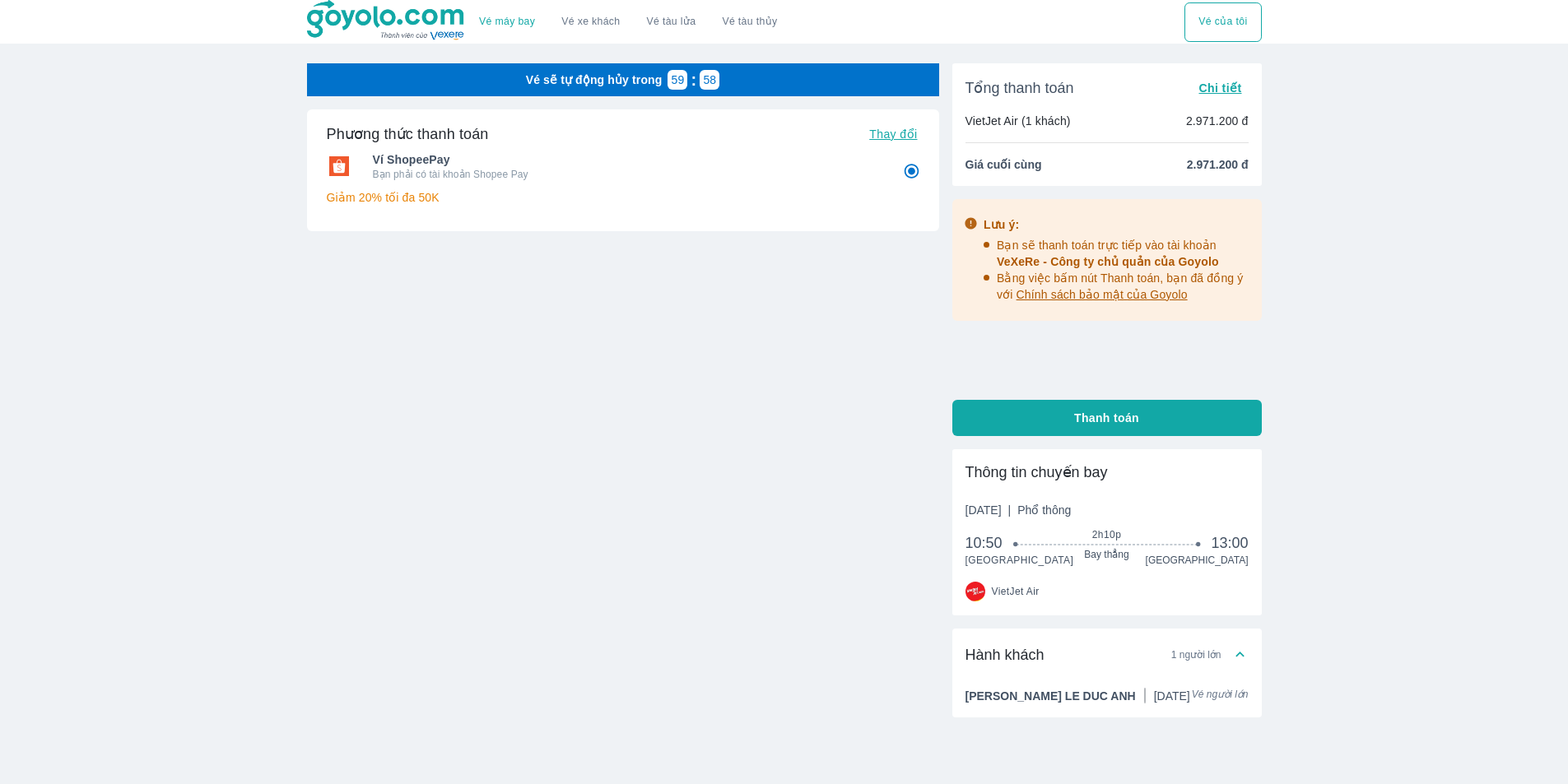
click at [1030, 424] on button "Thanh toán" at bounding box center [1107, 418] width 310 height 36
radio input "false"
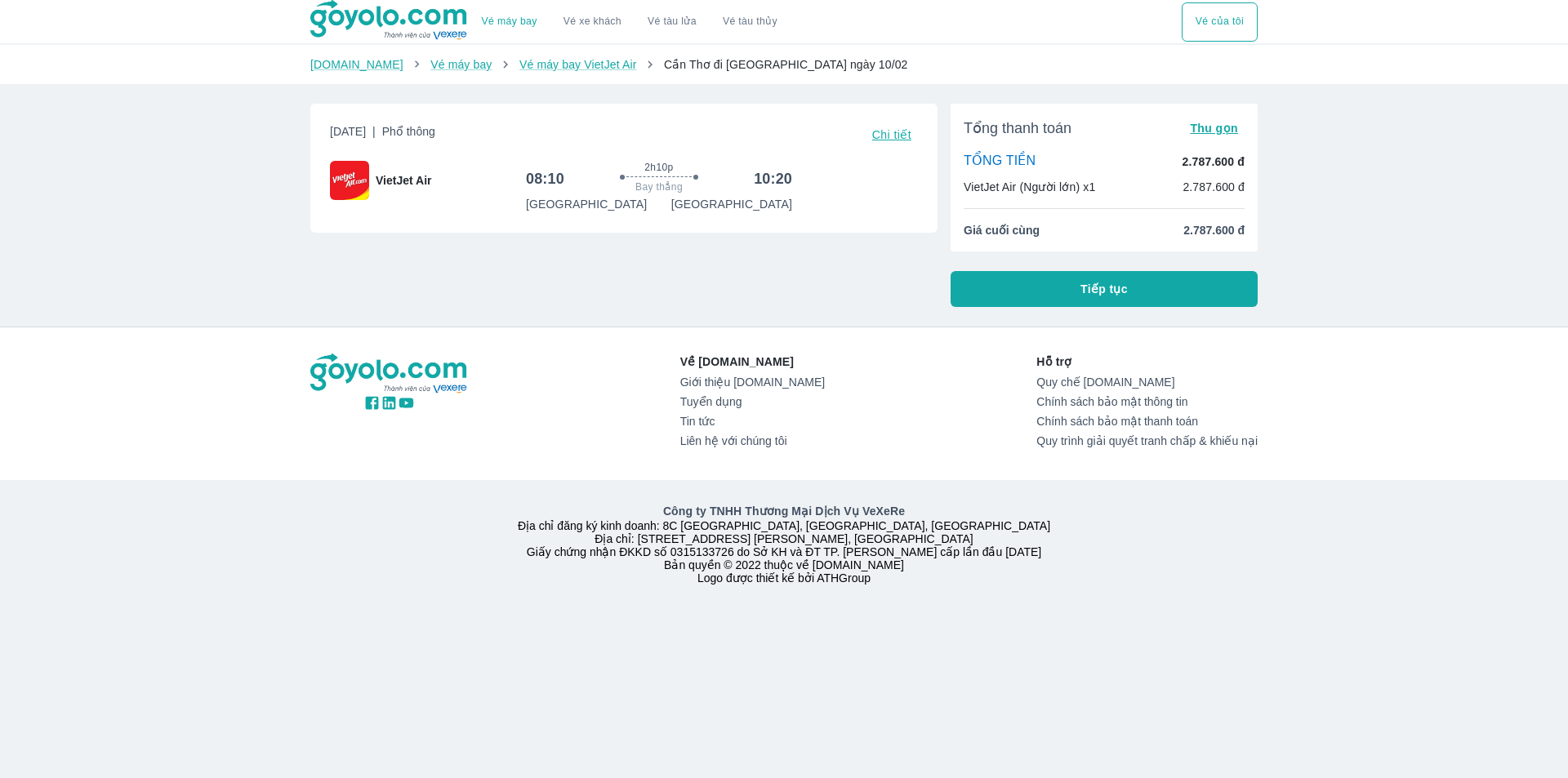
click at [1061, 291] on button "Tiếp tục" at bounding box center [1103, 289] width 307 height 36
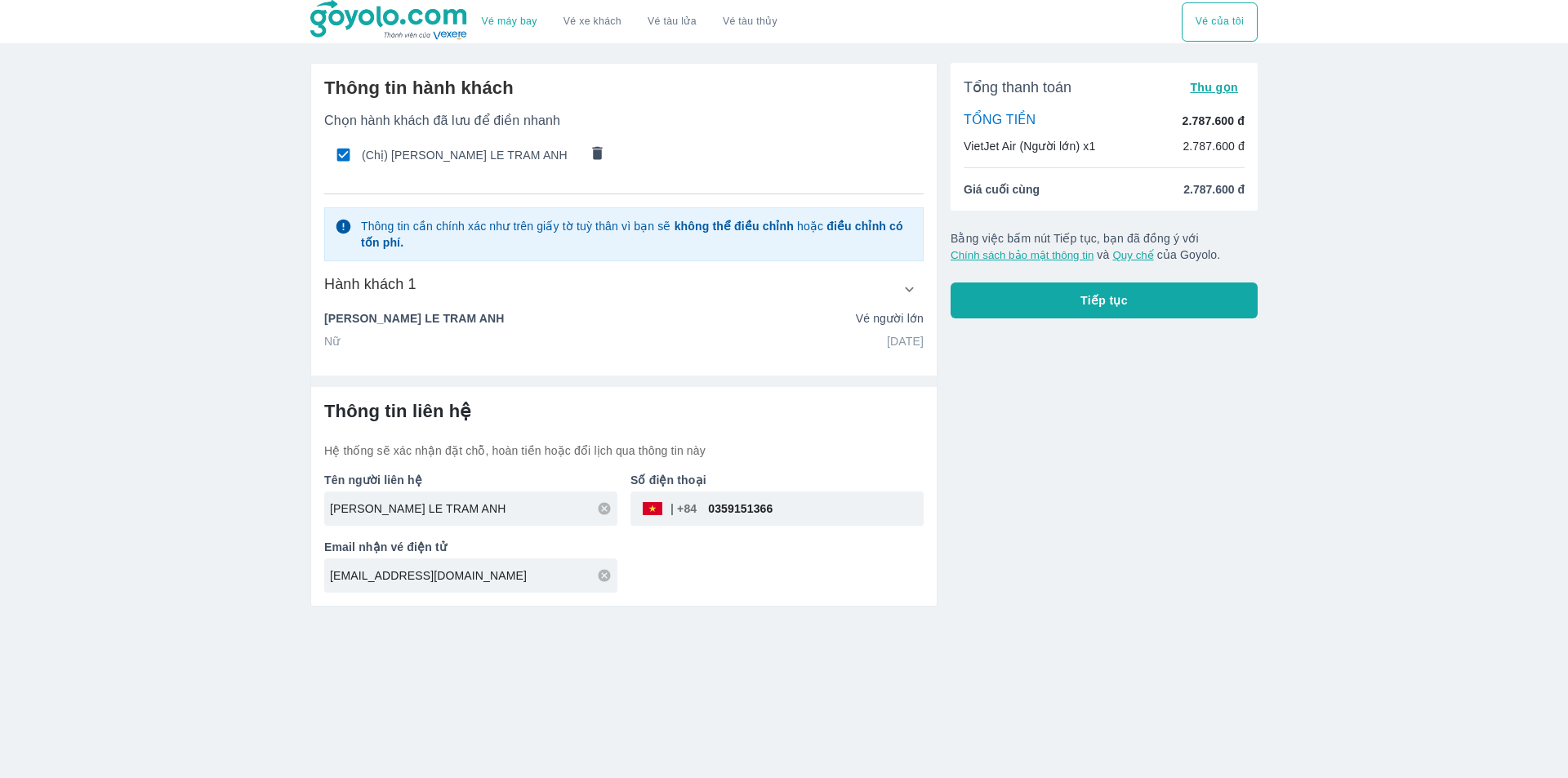
click at [591, 154] on icon "comments" at bounding box center [598, 153] width 18 height 18
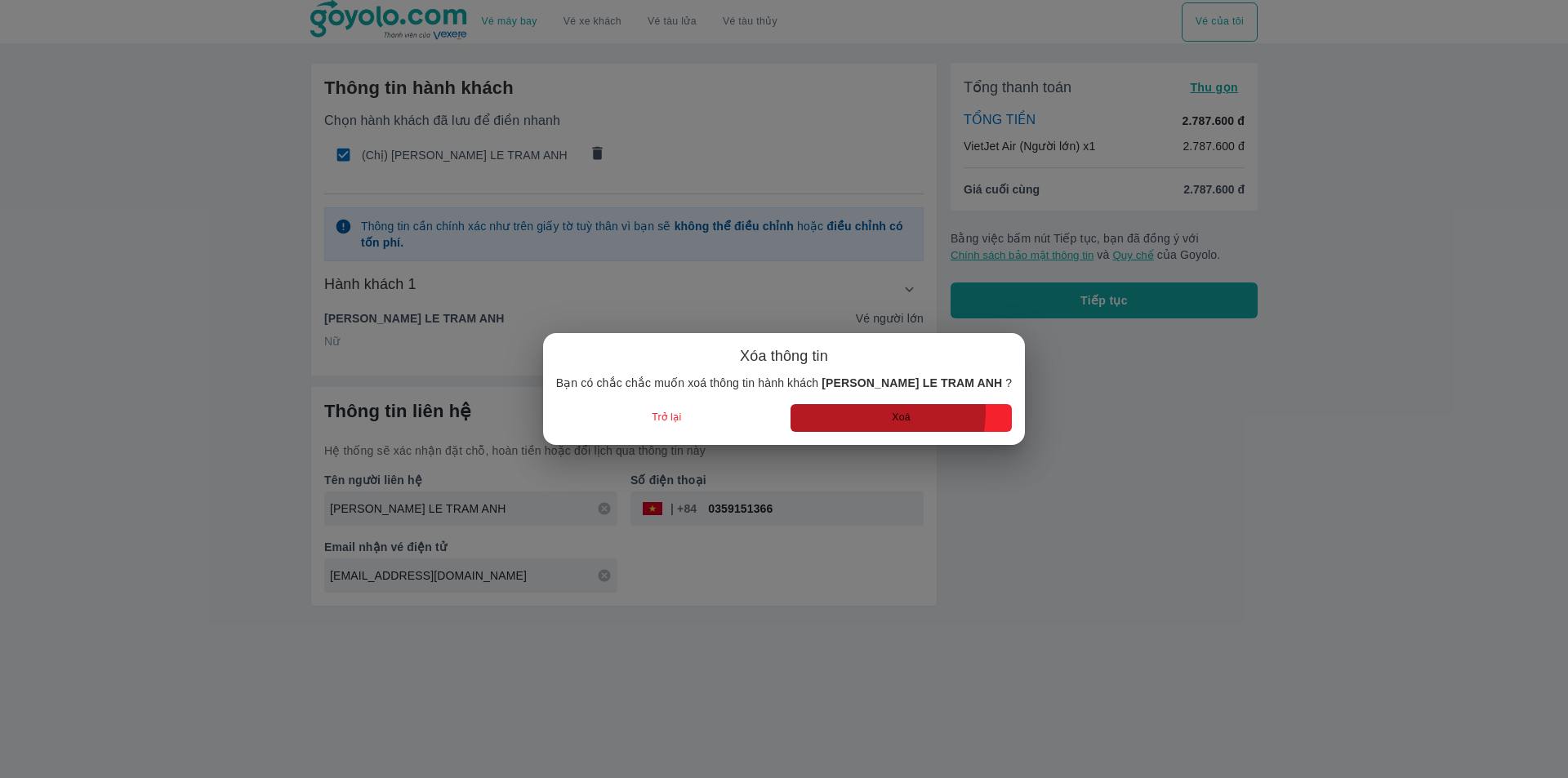
click at [843, 410] on button "Xoá" at bounding box center [900, 417] width 221 height 27
radio input "false"
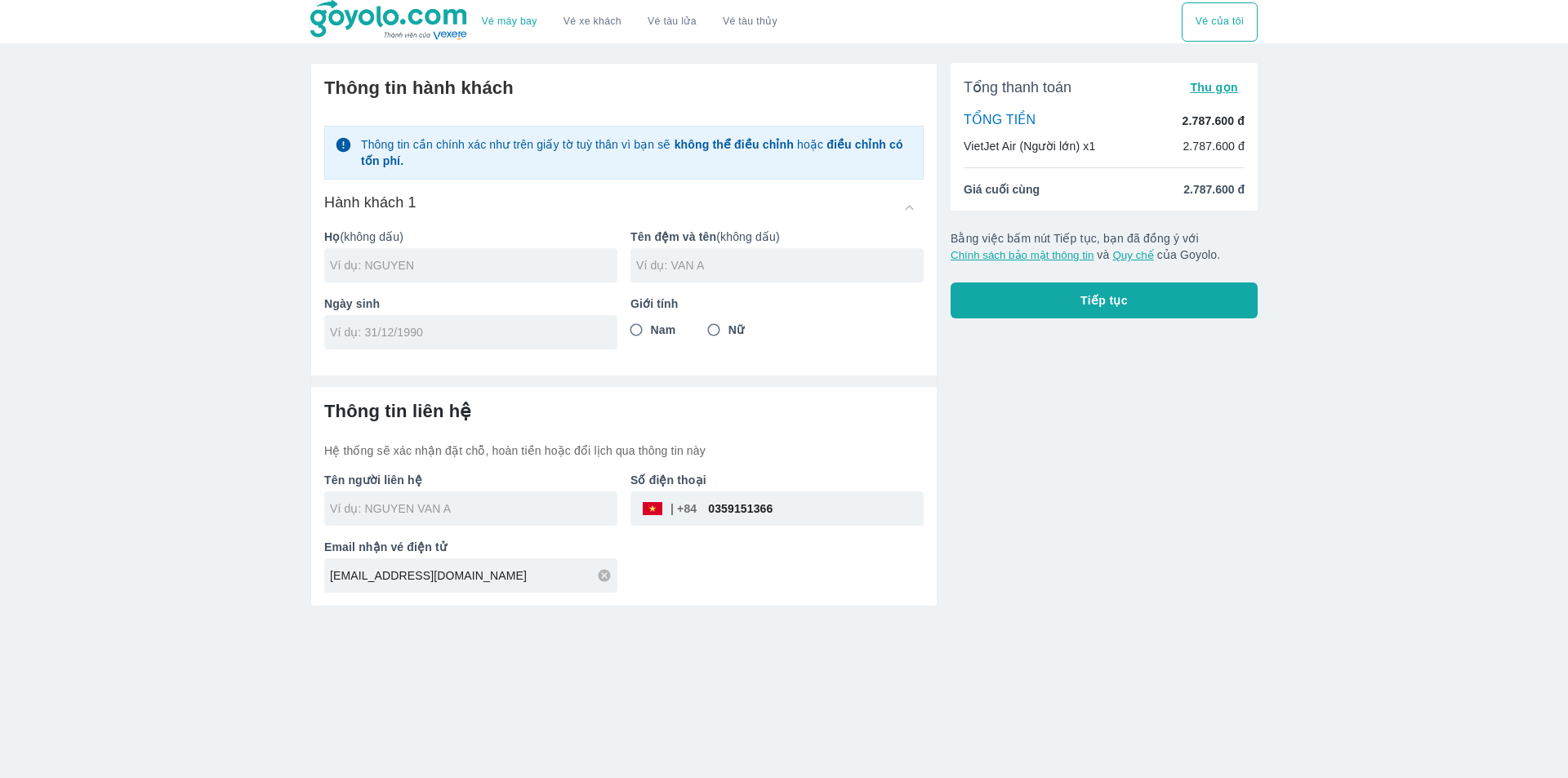
click at [458, 282] on div at bounding box center [471, 265] width 293 height 34
type input "NGUYEN"
type input "VAN LUYEN"
click at [447, 333] on input "tel" at bounding box center [466, 333] width 271 height 17
type input "10/09/1975"
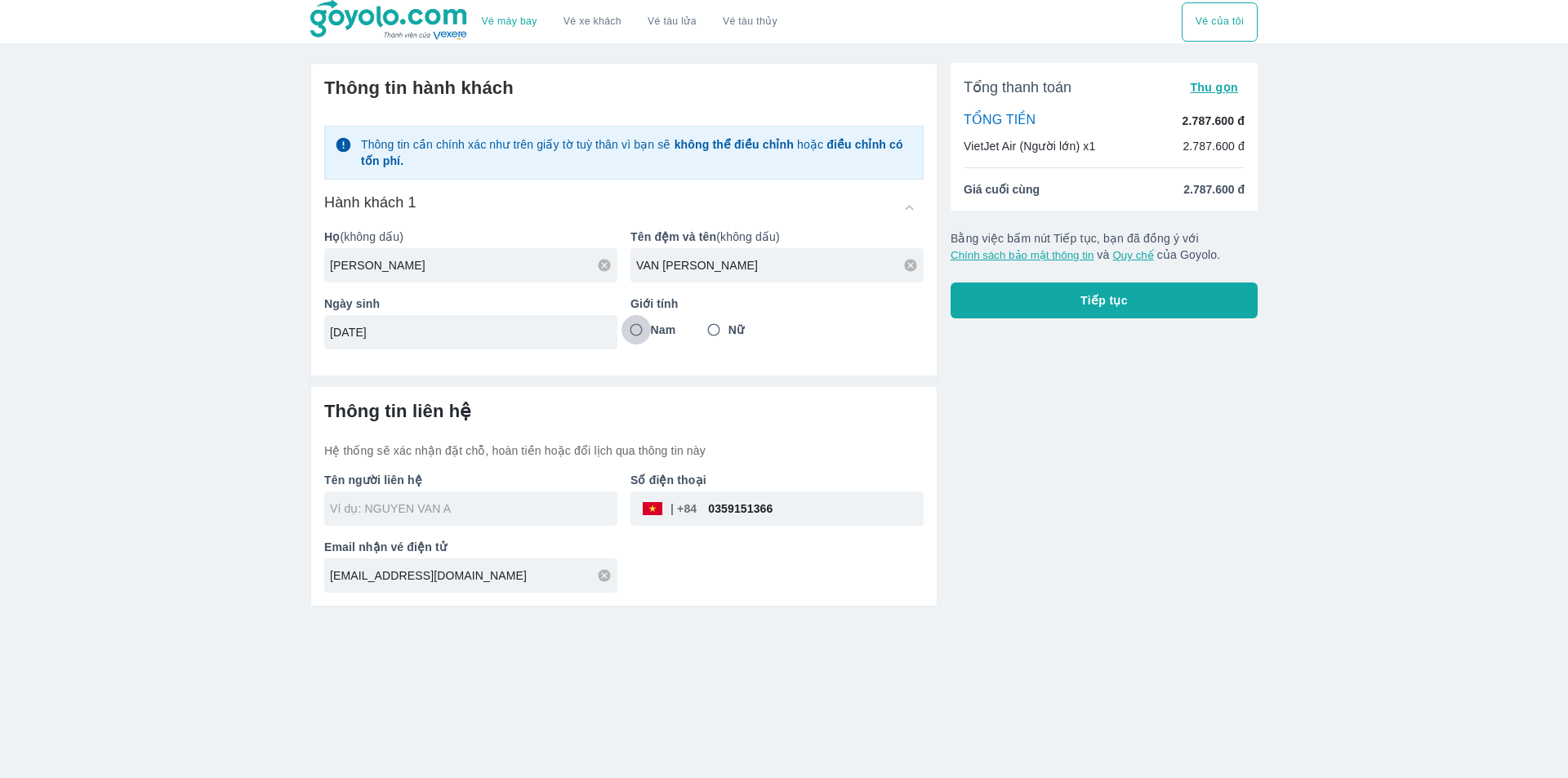
click at [640, 327] on input "Nam" at bounding box center [636, 330] width 30 height 30
radio input "true"
click at [794, 507] on input "0359151366" at bounding box center [809, 508] width 227 height 39
type input "NGUYEN VAN LUYEN"
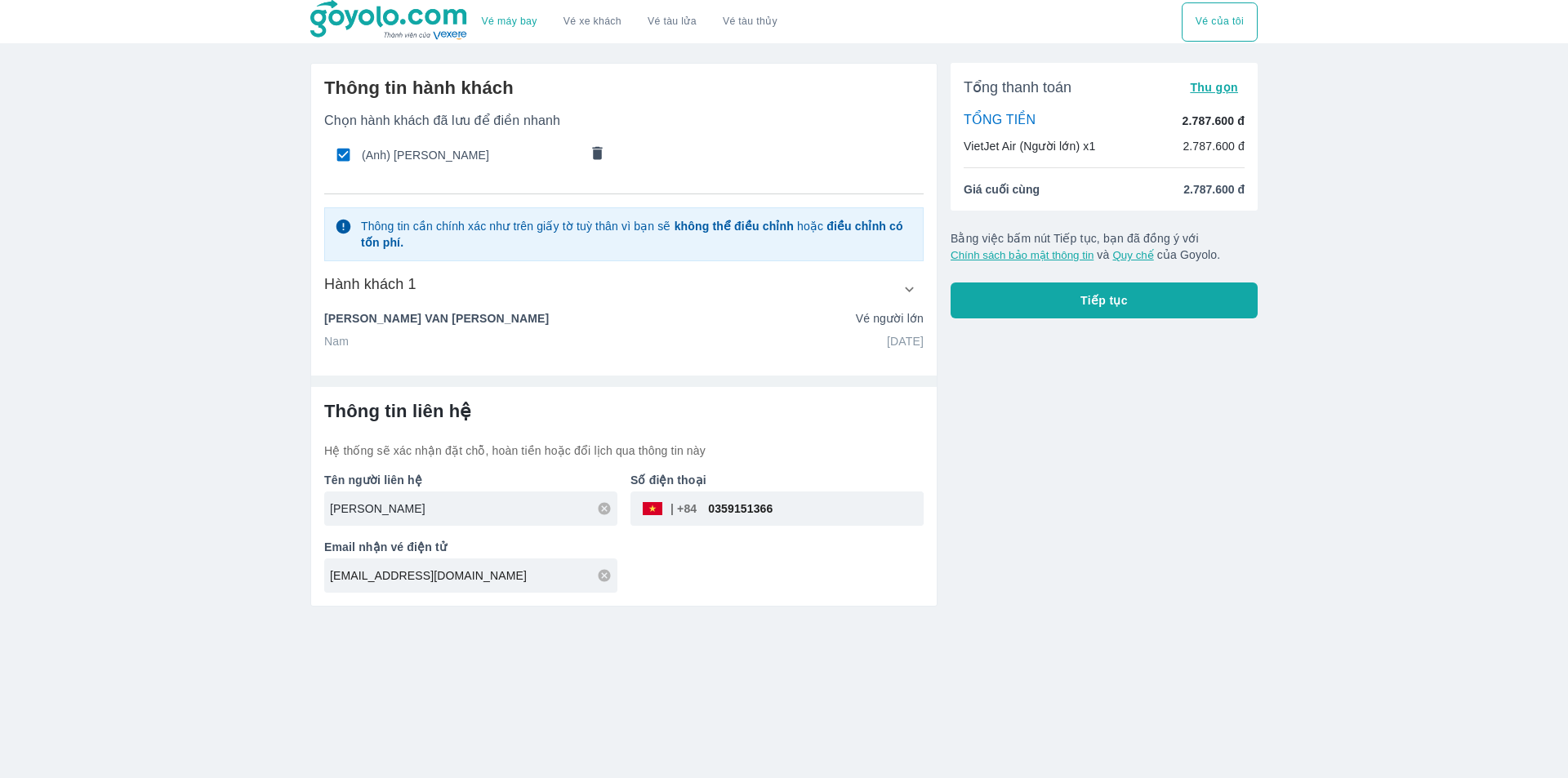
click at [410, 515] on input "NGUYEN VAN LUYEN" at bounding box center [473, 508] width 288 height 17
click at [1148, 413] on div "Tổng thanh toán Thu gọn TỔNG TIỀN 2.787.600 đ VietJet Air (Người lớn) x1 2.787.…" at bounding box center [1097, 328] width 320 height 557
click at [1126, 298] on span "Tiếp tục" at bounding box center [1104, 300] width 47 height 17
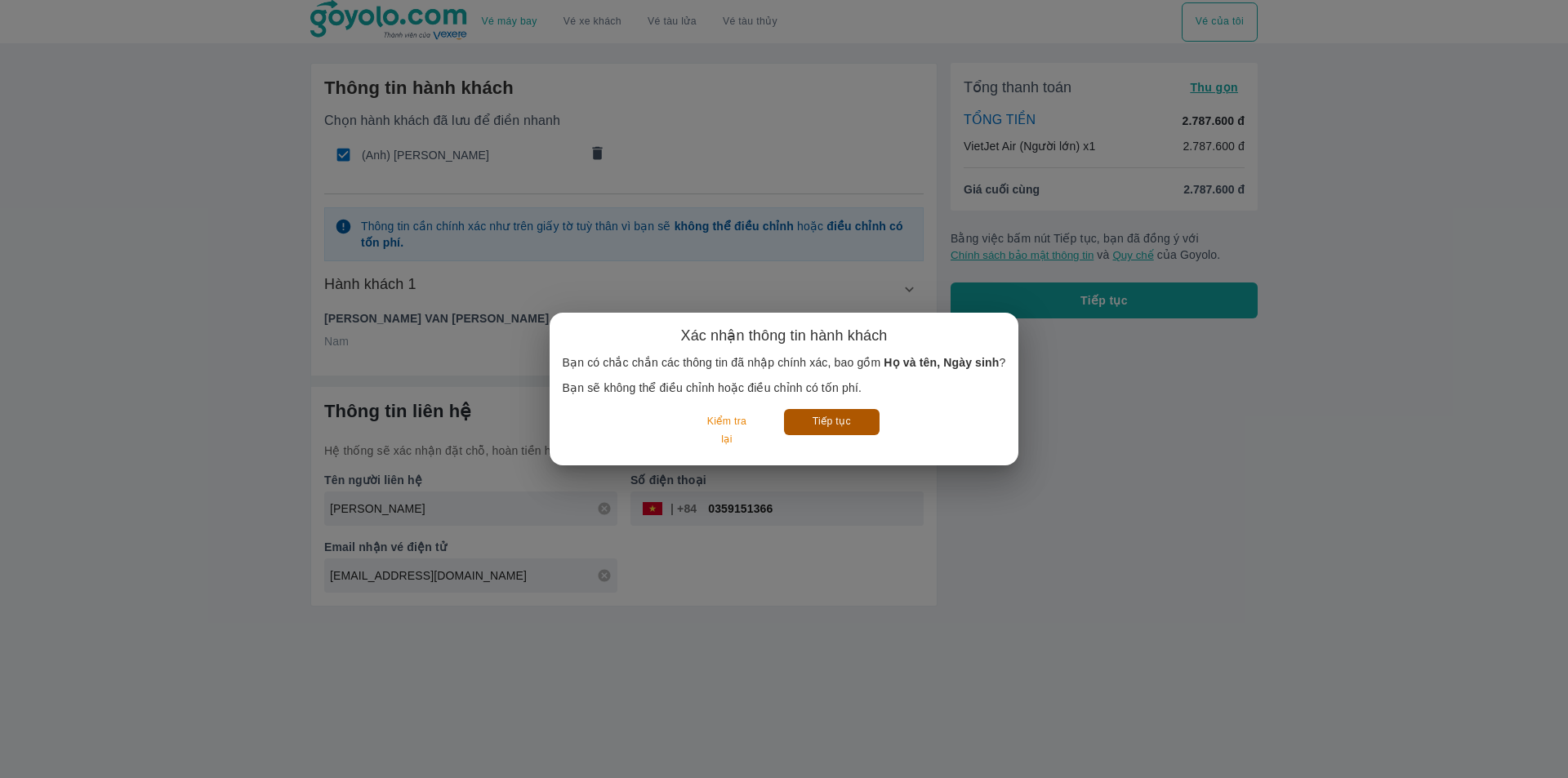
click at [839, 423] on button "Tiếp tục" at bounding box center [831, 422] width 95 height 25
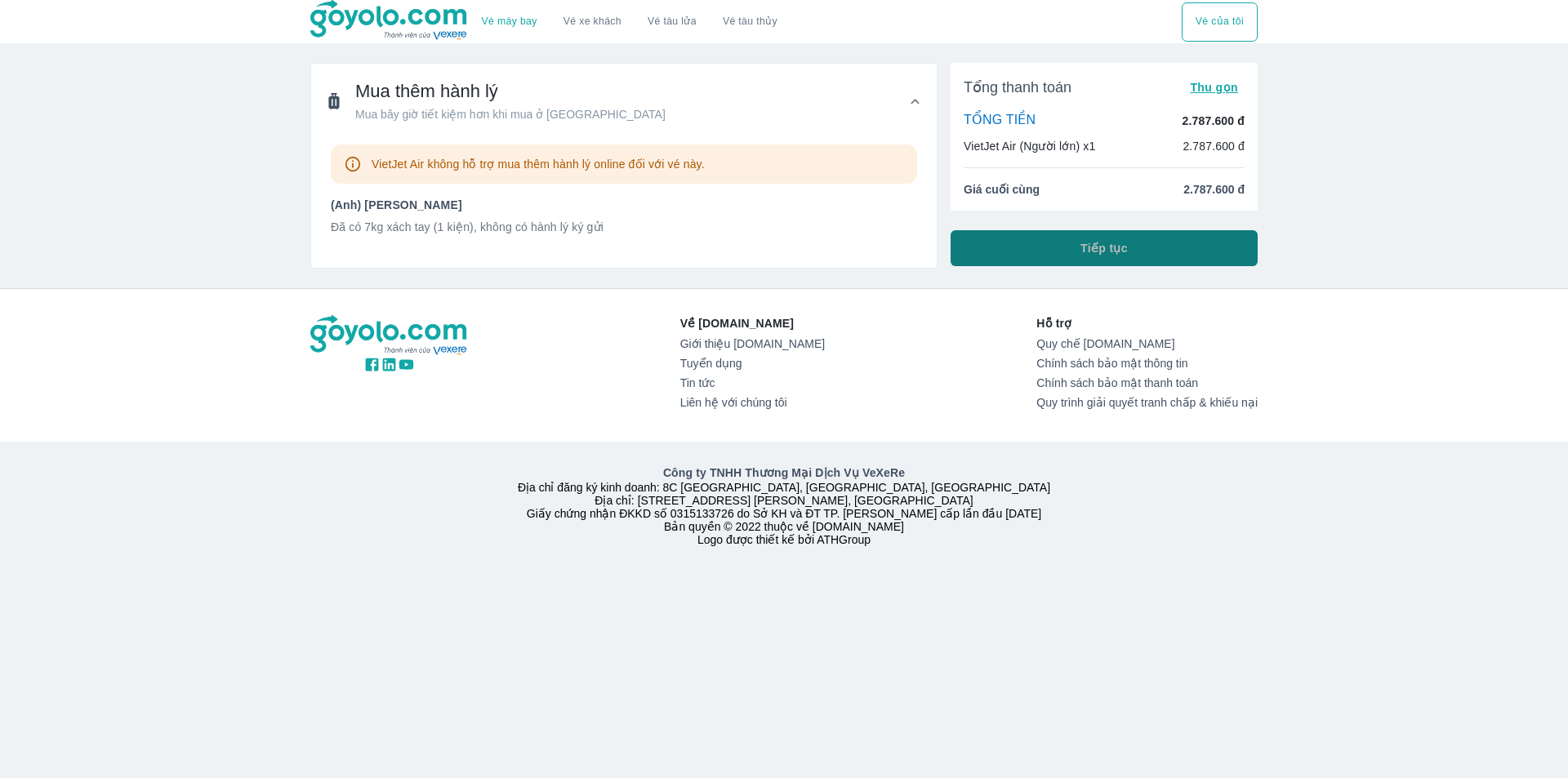
click at [1066, 252] on button "Tiếp tục" at bounding box center [1103, 248] width 307 height 36
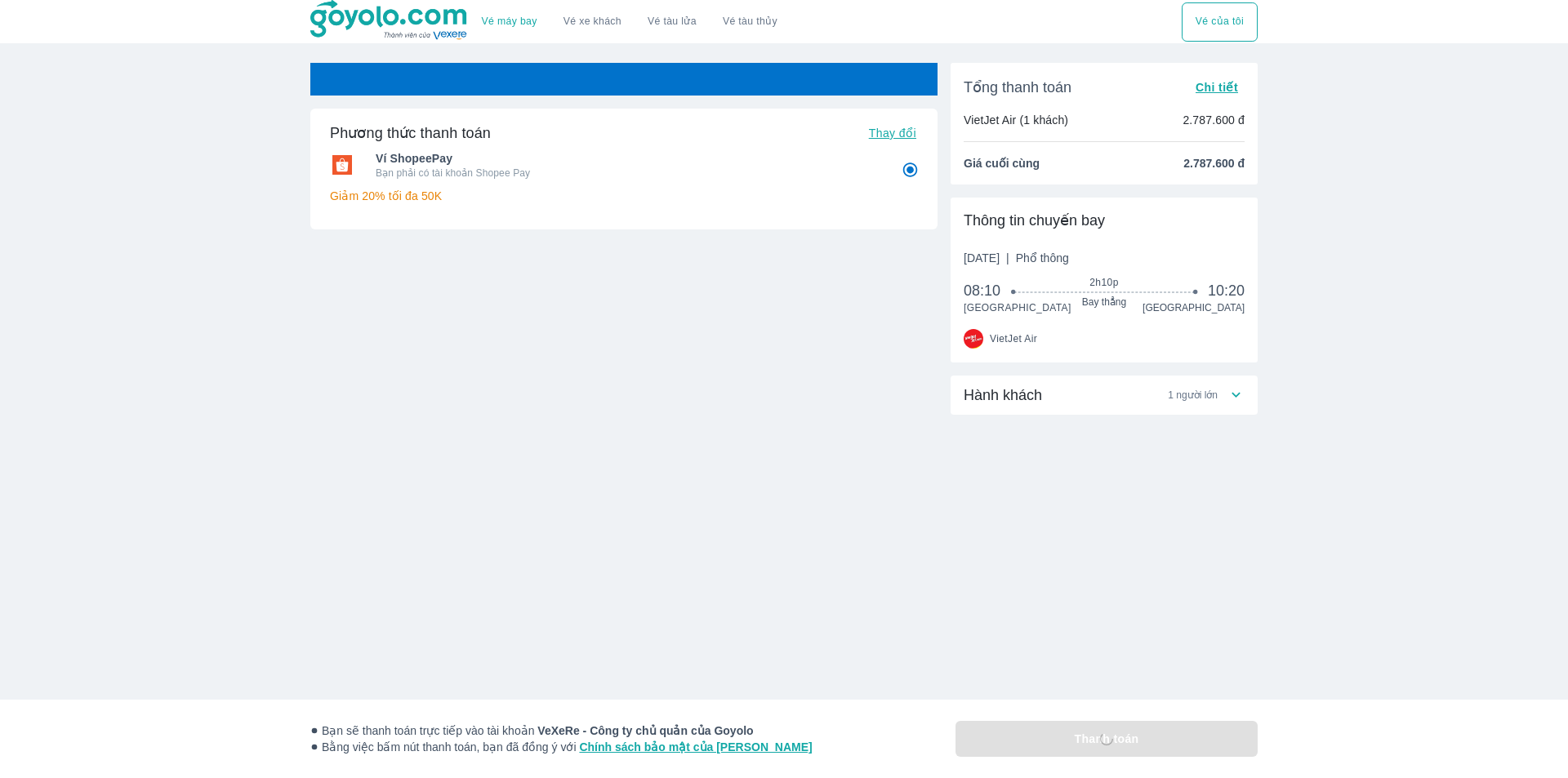
radio input "false"
click at [1040, 395] on span "Hành khách" at bounding box center [1003, 396] width 79 height 19
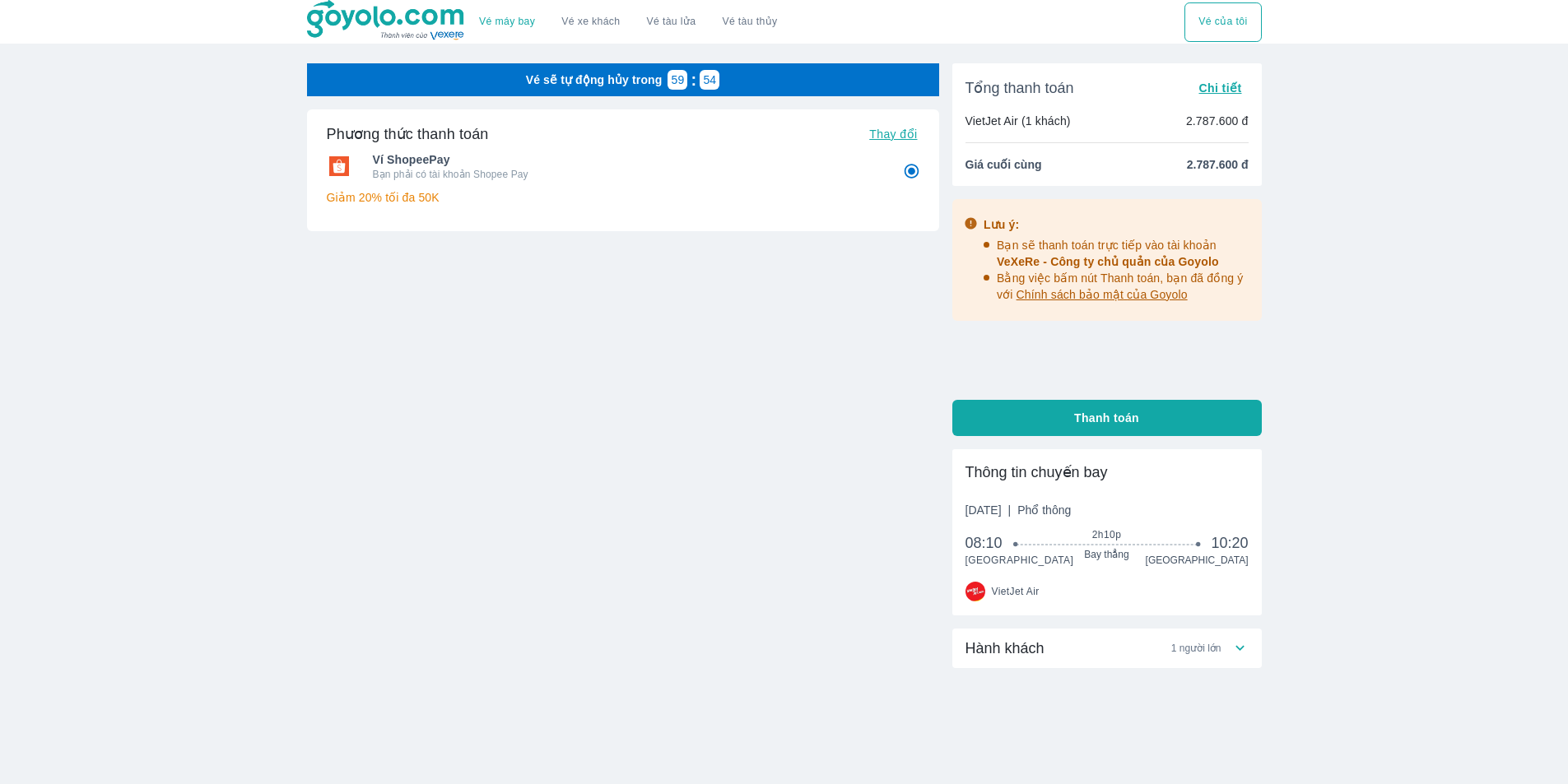
click at [1018, 646] on span "Hành khách" at bounding box center [1005, 648] width 79 height 19
click at [1064, 429] on button "Thanh toán" at bounding box center [1107, 418] width 310 height 36
radio input "false"
